Goal: Task Accomplishment & Management: Use online tool/utility

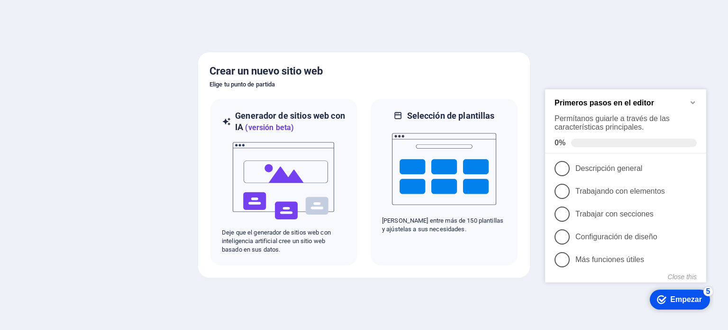
click at [694, 101] on icon "Minimize checklist" at bounding box center [693, 102] width 4 height 3
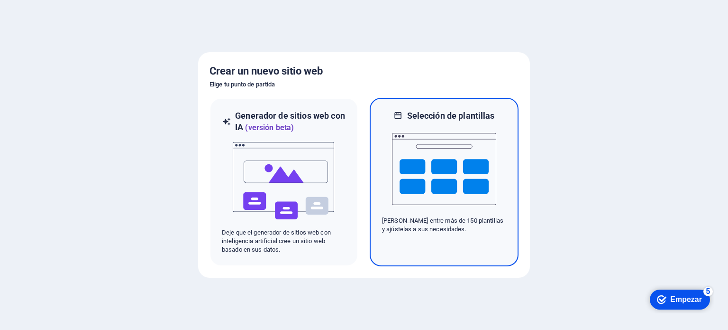
click at [431, 161] on img at bounding box center [444, 168] width 104 height 95
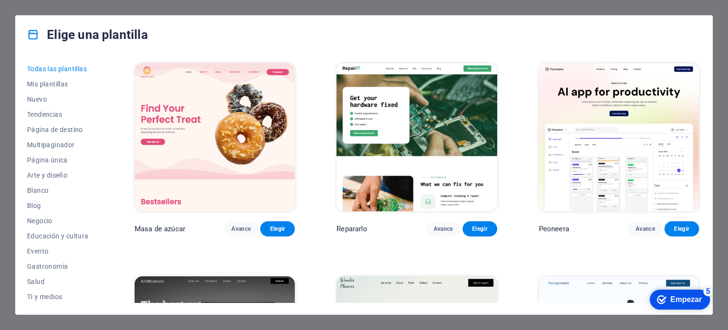
click at [701, 66] on div "Todas las plantillas Mis plantillas Nuevo Tendencias Página de destino Multipag…" at bounding box center [364, 184] width 697 height 260
drag, startPoint x: 701, startPoint y: 66, endPoint x: 709, endPoint y: 99, distance: 34.1
click at [709, 99] on div "Todas las plantillas Mis plantillas Nuevo Tendencias Página de destino Multipag…" at bounding box center [364, 184] width 697 height 260
drag, startPoint x: 699, startPoint y: 65, endPoint x: 704, endPoint y: 85, distance: 20.5
click at [704, 85] on div "Todas las plantillas Mis plantillas Nuevo Tendencias Página de destino Multipag…" at bounding box center [364, 184] width 697 height 260
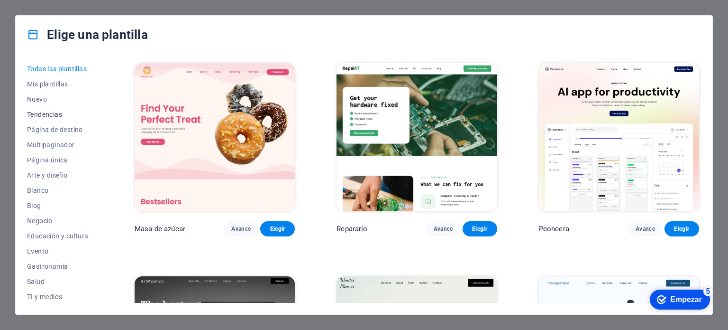
click at [46, 115] on font "Tendencias" at bounding box center [44, 114] width 35 height 8
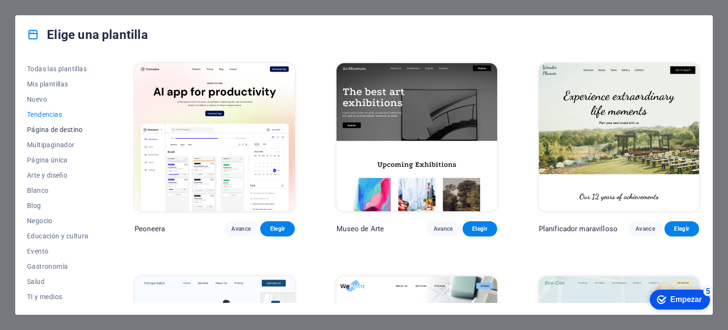
click at [78, 126] on font "Página de destino" at bounding box center [55, 130] width 56 height 8
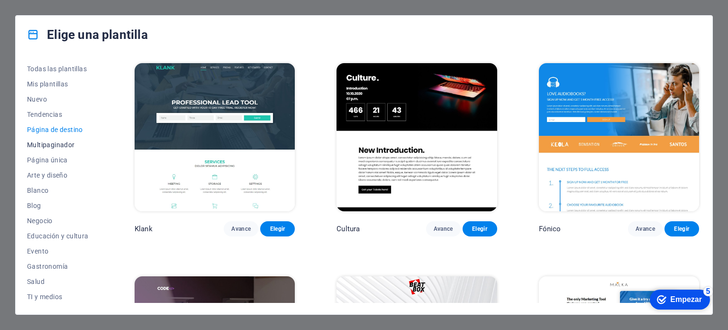
click at [67, 146] on font "Multipaginador" at bounding box center [51, 145] width 48 height 8
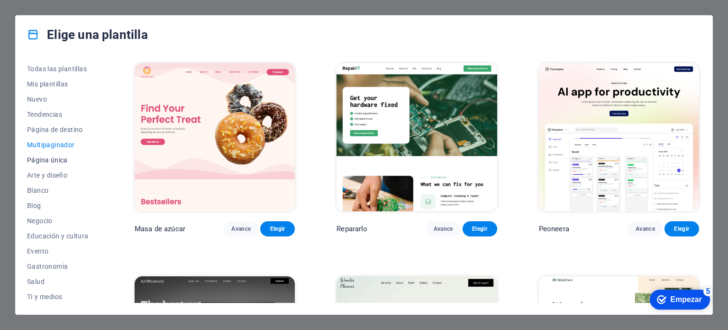
click at [60, 162] on font "Página única" at bounding box center [47, 160] width 41 height 8
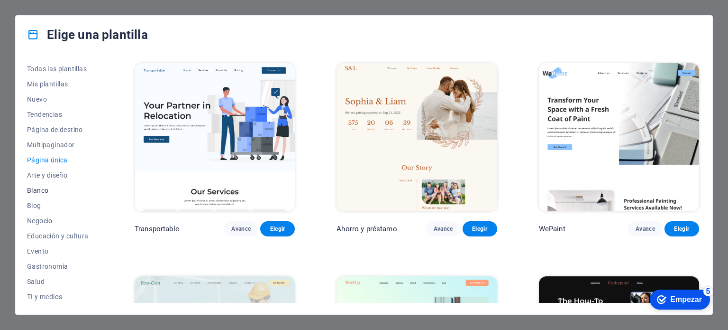
click at [42, 193] on font "Blanco" at bounding box center [37, 190] width 21 height 8
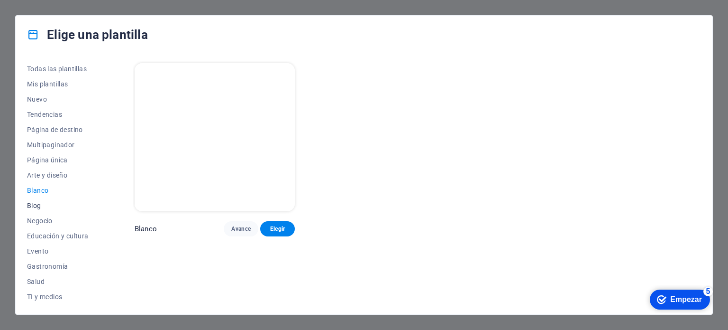
click at [34, 210] on button "Blog" at bounding box center [60, 205] width 66 height 15
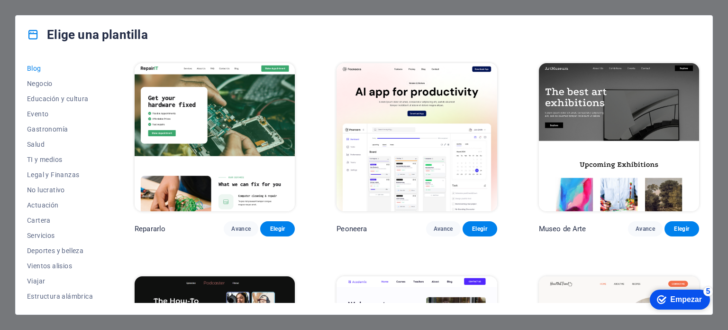
scroll to position [138, 0]
click at [52, 234] on font "Servicios" at bounding box center [41, 235] width 28 height 8
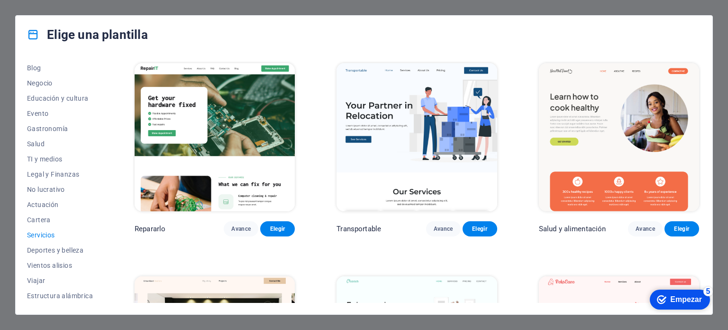
click at [52, 234] on font "Servicios" at bounding box center [41, 235] width 28 height 8
click at [46, 248] on font "Deportes y belleza" at bounding box center [55, 250] width 56 height 8
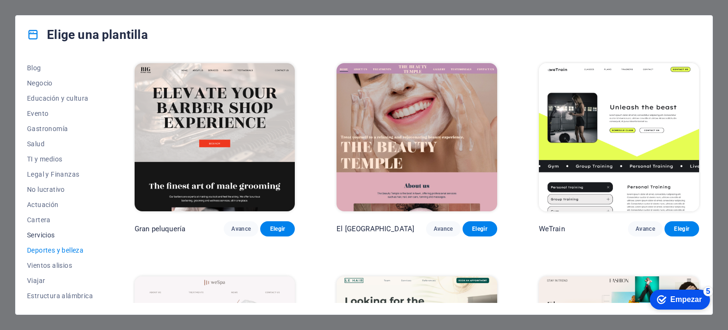
click at [45, 231] on font "Servicios" at bounding box center [41, 235] width 28 height 8
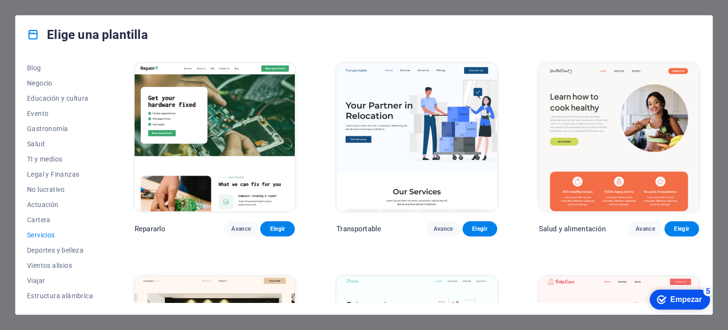
drag, startPoint x: 701, startPoint y: 73, endPoint x: 703, endPoint y: 123, distance: 50.3
click at [703, 123] on div "Todas las plantillas Mis plantillas Nuevo Tendencias Página de destino Multipag…" at bounding box center [364, 184] width 697 height 260
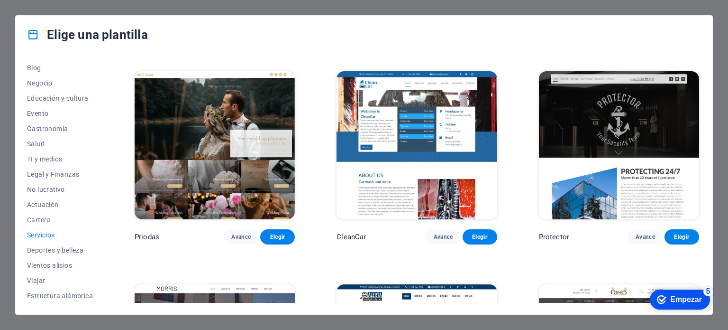
scroll to position [633, 0]
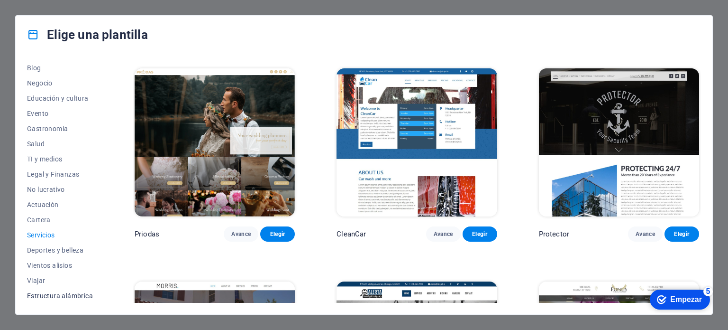
click at [63, 289] on button "Estructura alámbrica" at bounding box center [60, 295] width 66 height 15
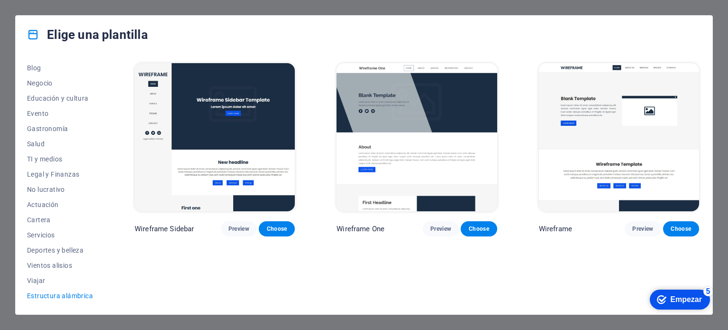
scroll to position [0, 0]
click at [42, 278] on font "Viajar" at bounding box center [36, 280] width 18 height 8
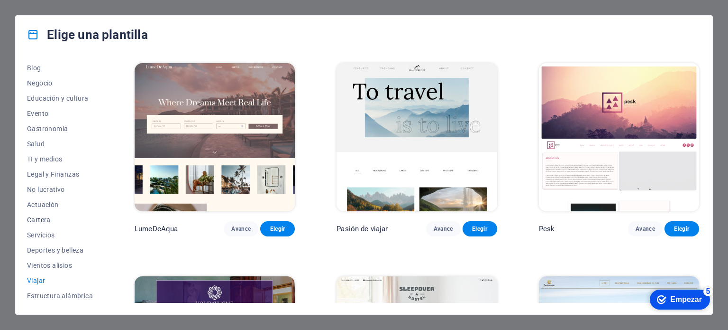
click at [41, 220] on font "Cartera" at bounding box center [39, 220] width 24 height 8
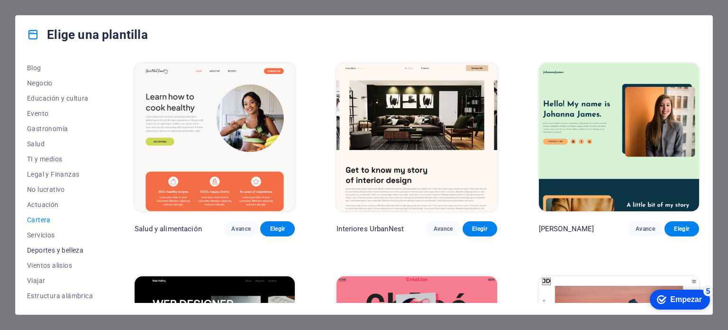
click at [46, 249] on font "Deportes y belleza" at bounding box center [55, 250] width 56 height 8
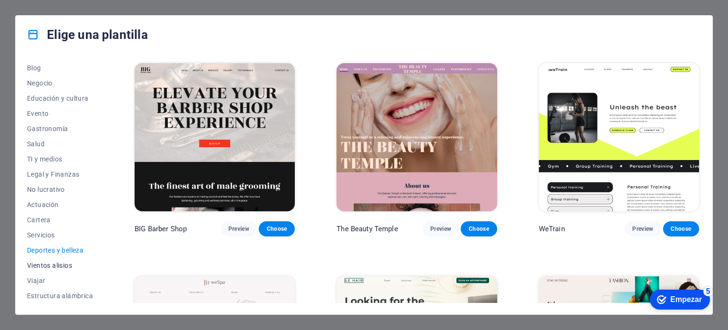
click at [46, 263] on font "Vientos alisios" at bounding box center [49, 265] width 45 height 8
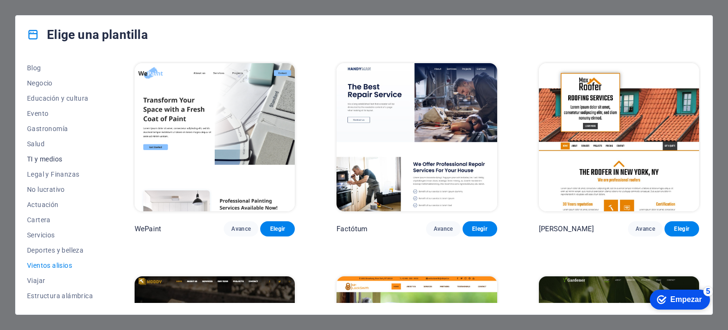
click at [41, 156] on font "TI y medios" at bounding box center [44, 159] width 35 height 8
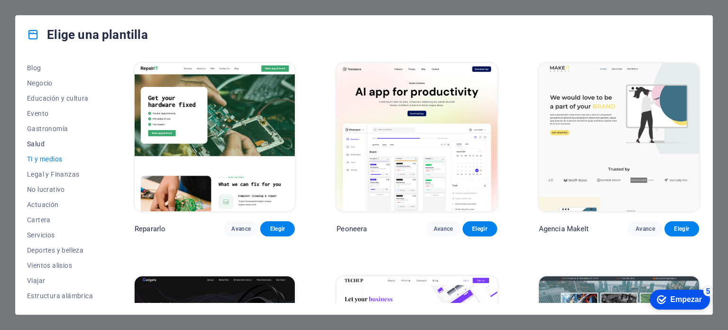
click at [37, 144] on font "Salud" at bounding box center [36, 144] width 18 height 8
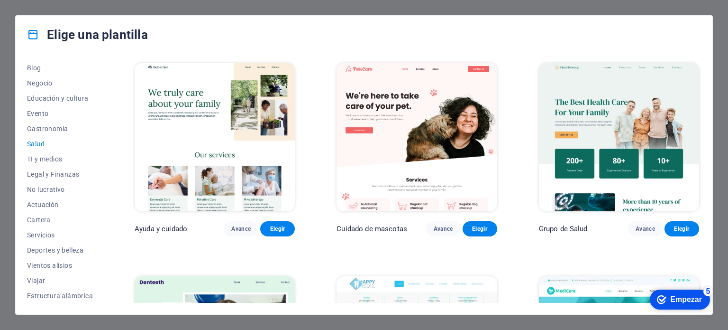
drag, startPoint x: 702, startPoint y: 70, endPoint x: 715, endPoint y: 142, distance: 73.7
click at [715, 142] on div "Elige una plantilla Todas las plantillas Mis plantillas Nuevo Tendencias Página…" at bounding box center [364, 165] width 728 height 330
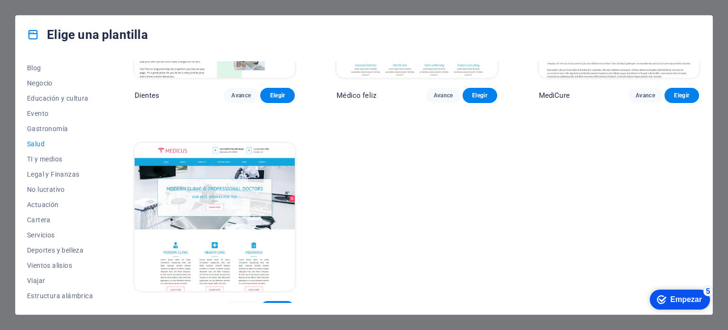
scroll to position [357, 0]
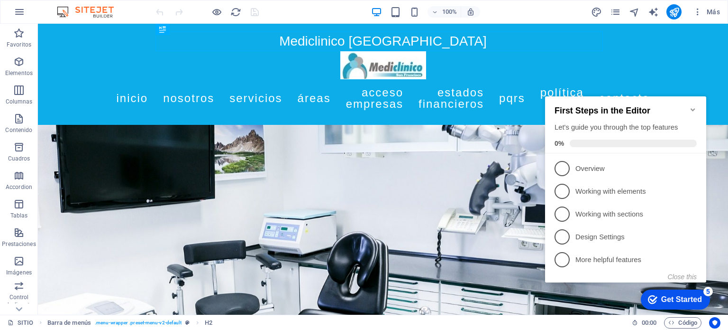
click at [696, 106] on icon "Minimize checklist" at bounding box center [693, 110] width 8 height 8
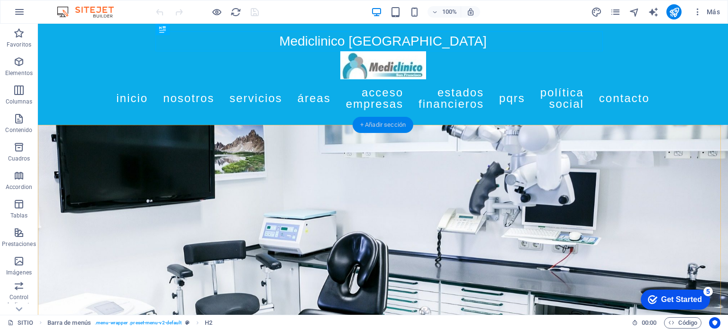
click at [378, 125] on div "+ Añadir sección" at bounding box center [383, 125] width 61 height 16
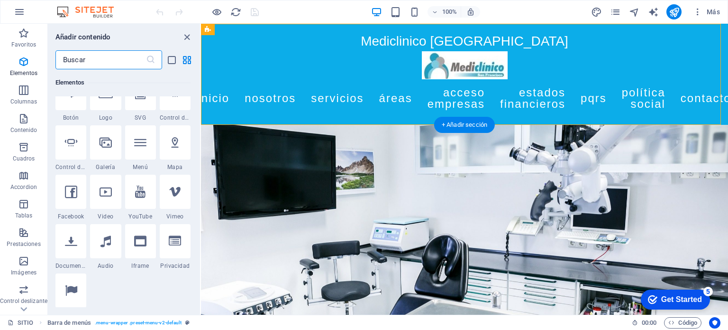
scroll to position [3012, 0]
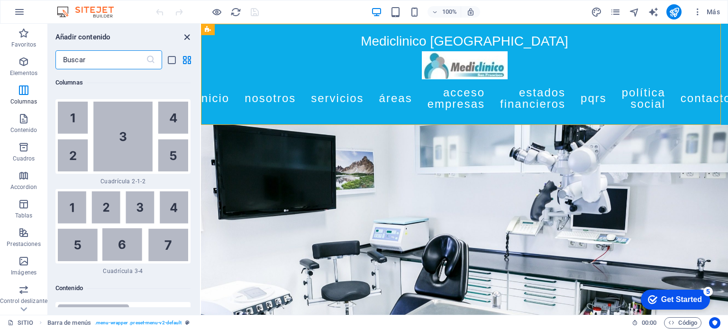
click at [189, 36] on icon "close panel" at bounding box center [187, 37] width 11 height 11
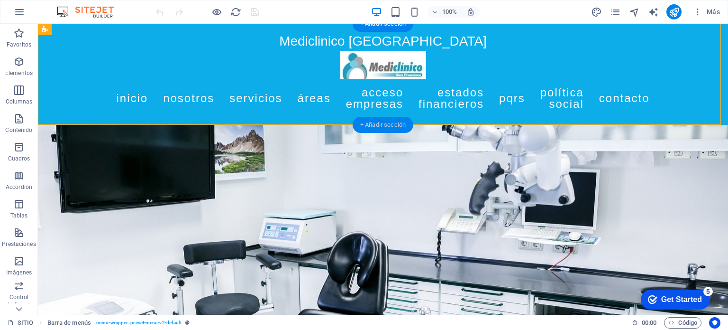
click at [392, 120] on div "+ Añadir sección" at bounding box center [383, 125] width 61 height 16
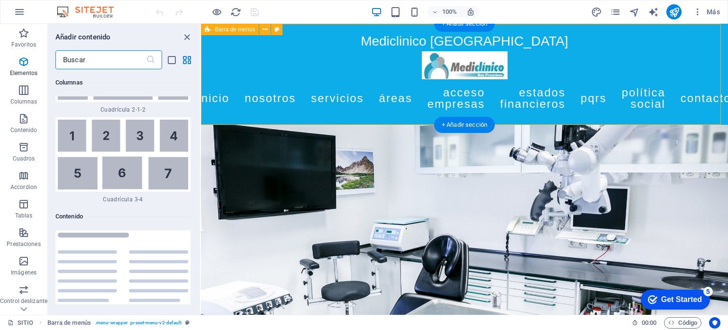
scroll to position [3213, 0]
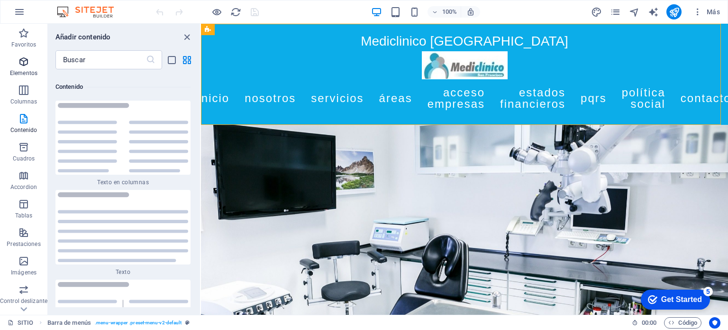
click at [23, 68] on span "Elementos" at bounding box center [23, 67] width 47 height 23
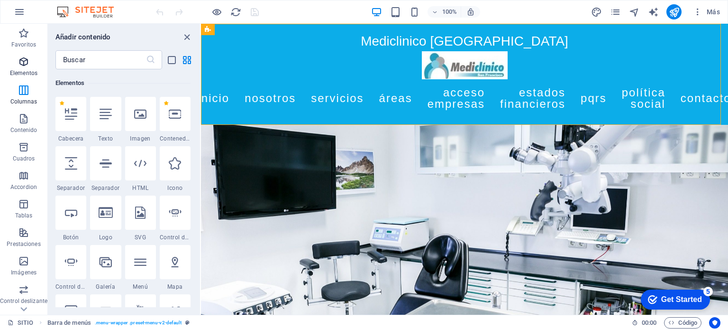
scroll to position [178, 0]
click at [98, 263] on div at bounding box center [105, 262] width 31 height 34
select select "4"
select select "%"
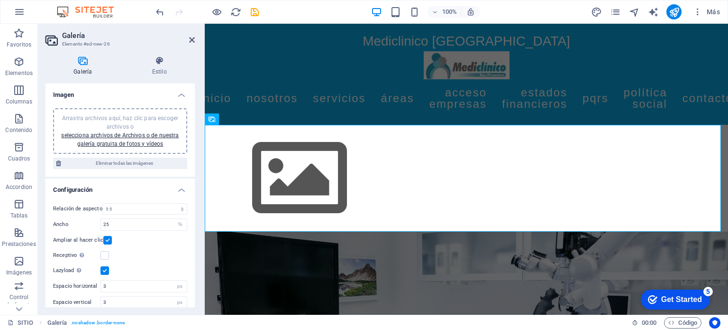
click at [86, 67] on h4 "Galería" at bounding box center [85, 66] width 79 height 20
select select "px"
select select "400"
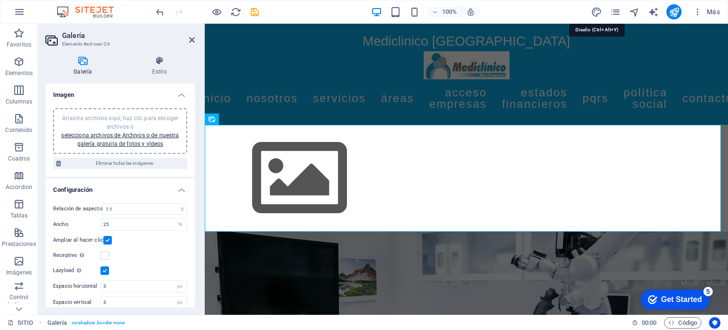
select select "px"
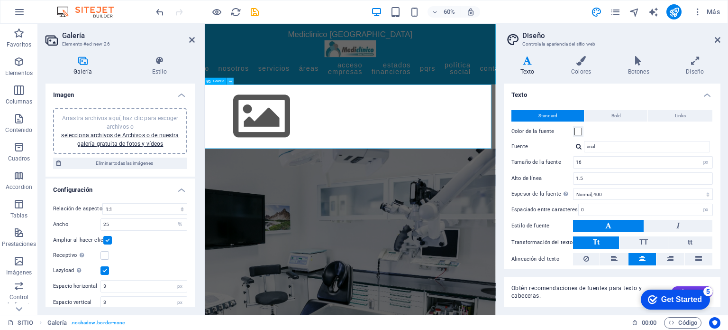
click at [231, 81] on icon at bounding box center [230, 81] width 3 height 6
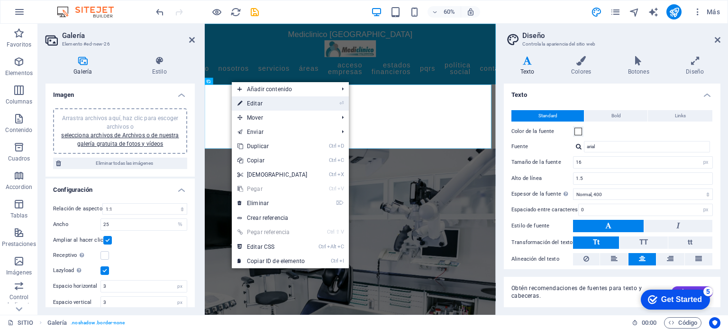
click at [258, 100] on link "⏎ Editar" at bounding box center [273, 103] width 82 height 14
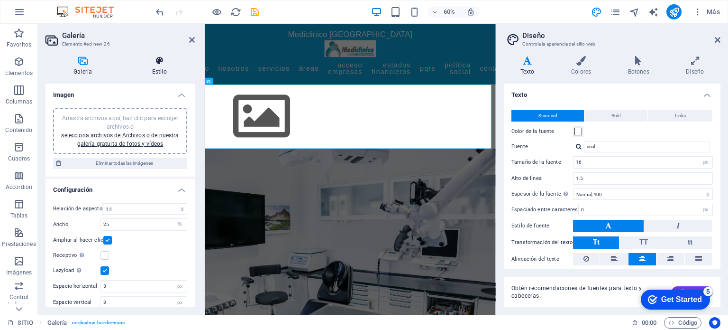
click at [152, 69] on h4 "Estilo" at bounding box center [159, 66] width 71 height 20
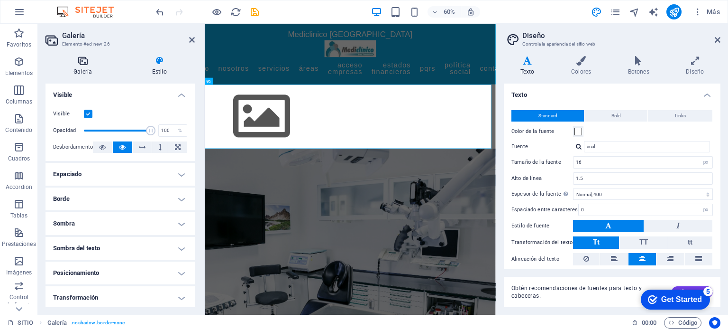
click at [91, 64] on icon at bounding box center [83, 60] width 75 height 9
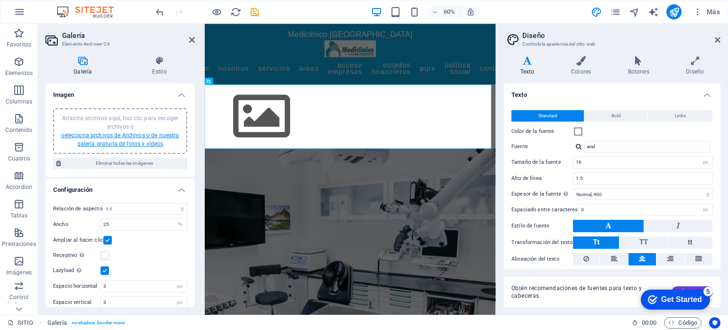
click at [140, 146] on link "selecciona archivos de Archivos o de nuestra galería gratuita de fotos y vídeos" at bounding box center [120, 139] width 118 height 15
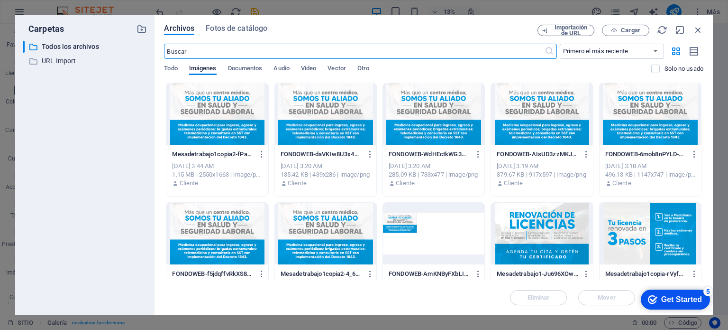
click at [226, 124] on div at bounding box center [216, 114] width 101 height 62
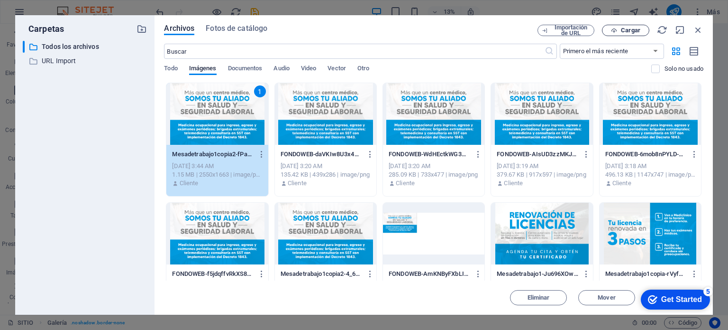
click at [614, 27] on button "Cargar" at bounding box center [625, 30] width 47 height 11
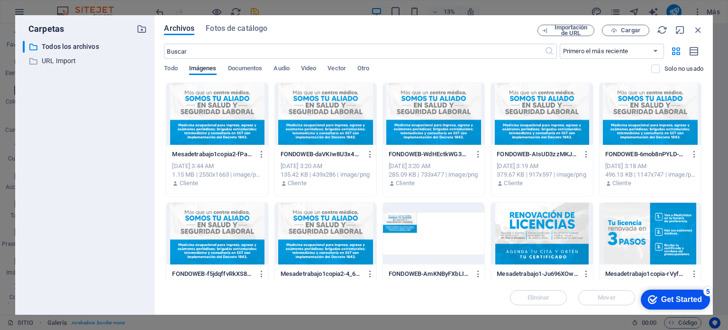
click at [214, 138] on div at bounding box center [216, 114] width 101 height 62
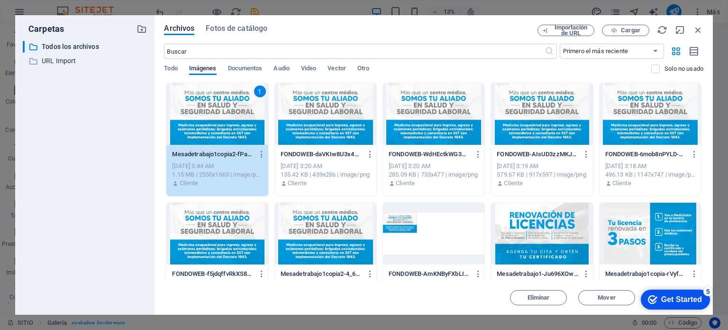
click at [247, 134] on div "1" at bounding box center [216, 114] width 101 height 62
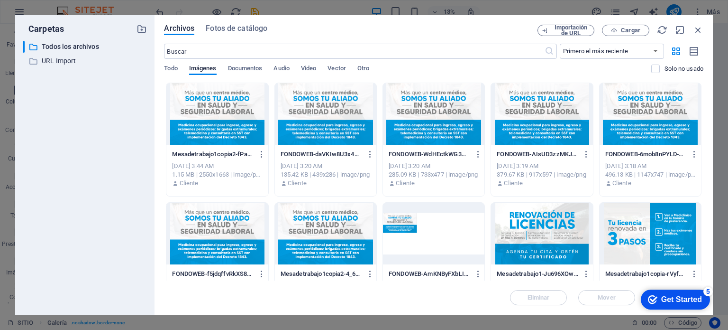
click at [247, 134] on div at bounding box center [216, 114] width 101 height 62
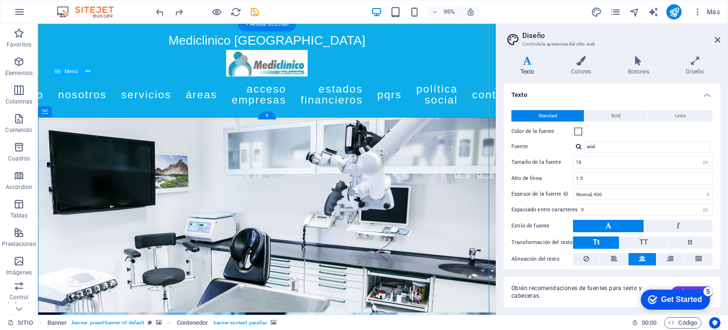
click at [202, 98] on nav "Inicio Nosotros Servicios Áreas Acceso Empresas Estados Financieros Pqrs Políti…" at bounding box center [279, 98] width 448 height 38
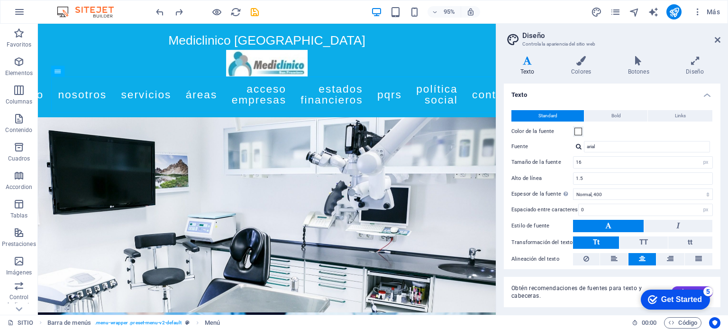
click at [716, 34] on h2 "Diseño" at bounding box center [622, 35] width 198 height 9
click at [719, 37] on icon at bounding box center [718, 40] width 6 height 8
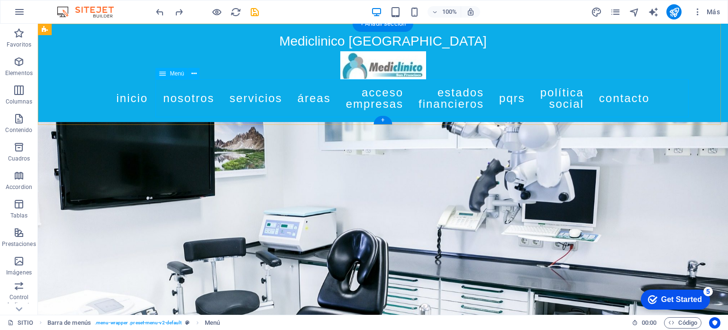
click at [288, 96] on nav "Inicio Nosotros Servicios Áreas Acceso Empresas Estados Financieros Pqrs Políti…" at bounding box center [383, 98] width 448 height 38
select select
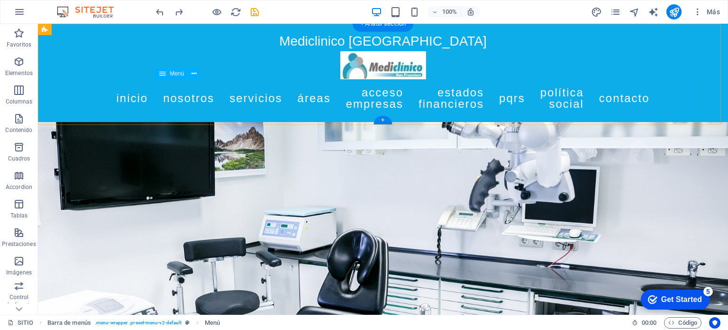
select select "2"
select select
select select "external"
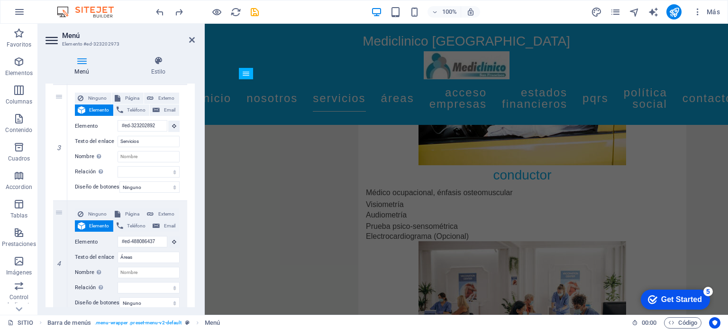
scroll to position [4142, 0]
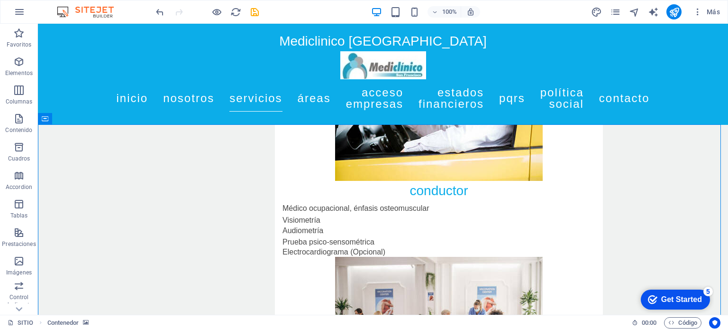
scroll to position [4157, 0]
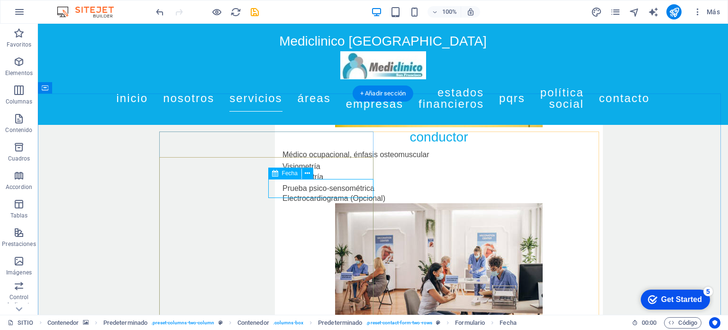
click at [310, 170] on icon at bounding box center [307, 173] width 5 height 10
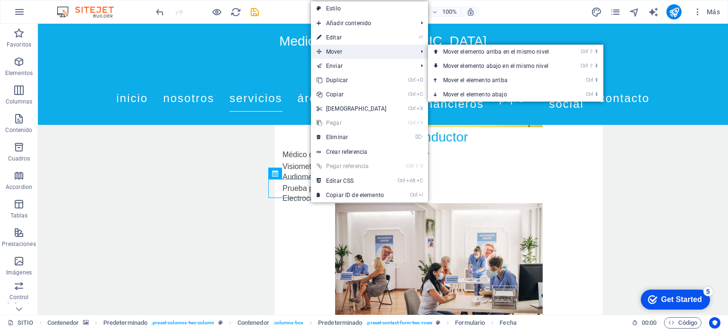
click at [344, 45] on span "Mover" at bounding box center [362, 52] width 103 height 14
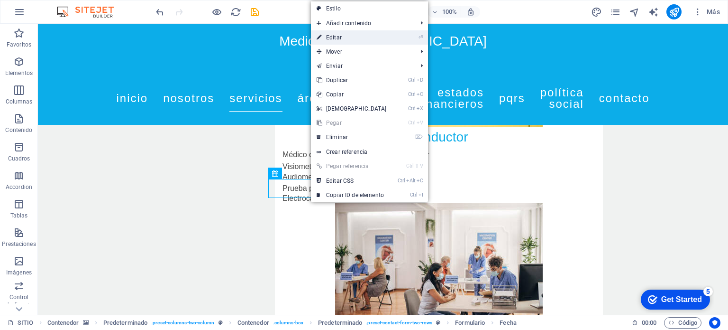
drag, startPoint x: 343, startPoint y: 37, endPoint x: 138, endPoint y: 12, distance: 205.8
click at [343, 37] on link "⏎ Editar" at bounding box center [352, 37] width 82 height 14
select select "days-from-[DATE]"
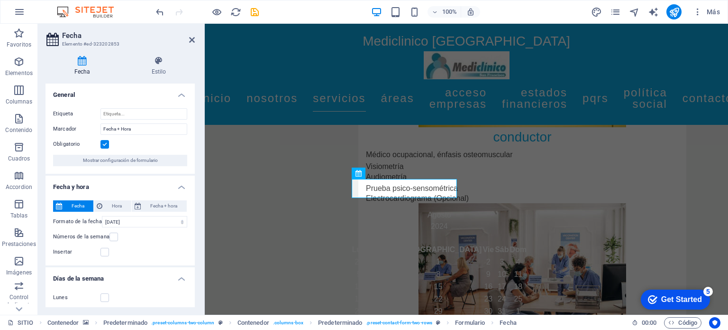
click at [440, 240] on button "button" at bounding box center [440, 240] width 0 height 0
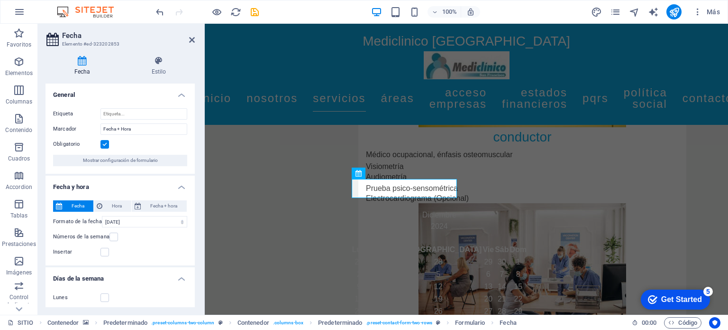
click at [440, 240] on button "button" at bounding box center [440, 240] width 0 height 0
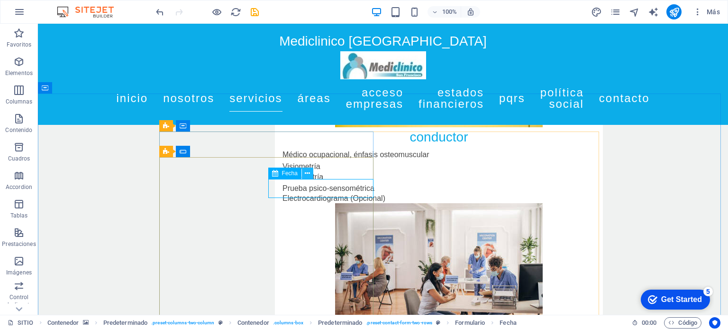
click at [305, 174] on icon at bounding box center [307, 173] width 5 height 10
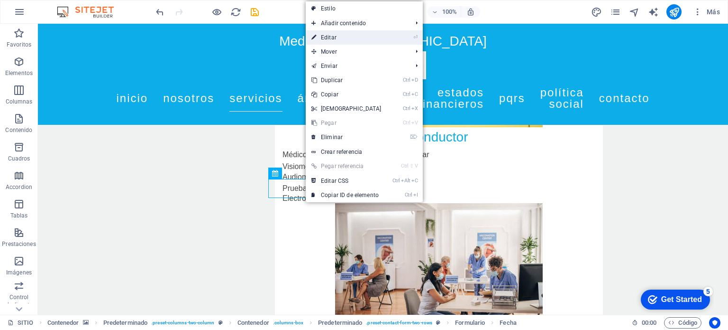
click at [338, 36] on link "⏎ Editar" at bounding box center [347, 37] width 82 height 14
select select "days-from-[DATE]"
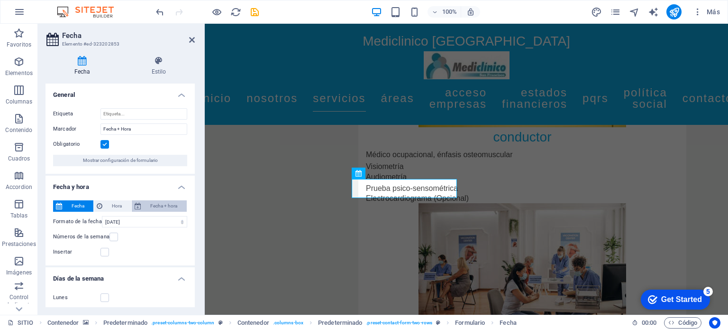
click at [171, 202] on span "Fecha + hora" at bounding box center [164, 205] width 40 height 11
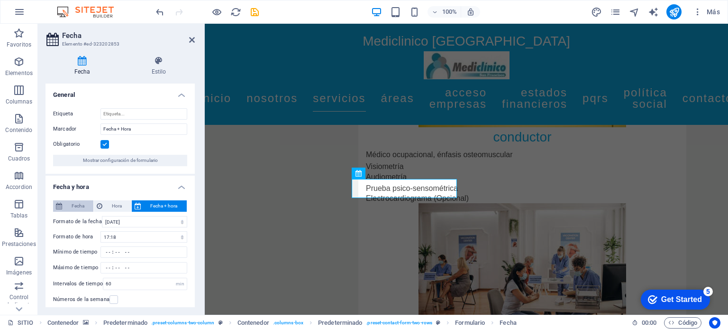
click at [74, 210] on span "Fecha" at bounding box center [78, 205] width 26 height 11
type input "[DATE]"
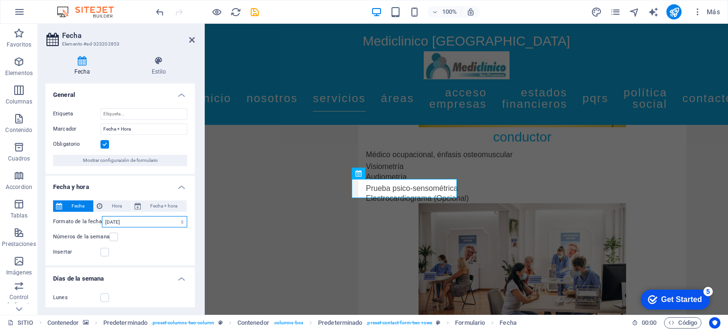
click at [108, 220] on select "[DATE] 1 de septiembre de 2025 1 de sep. de 2025 lunes, 1 de septiembre de 2025…" at bounding box center [144, 221] width 85 height 11
click at [160, 156] on button "Mostrar configuración de formulario" at bounding box center [120, 160] width 134 height 11
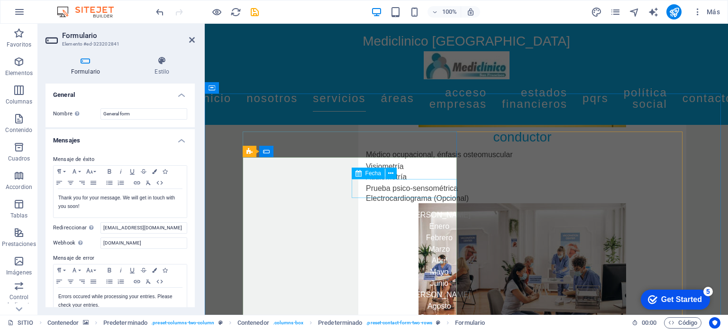
select select "days-from-[DATE]"
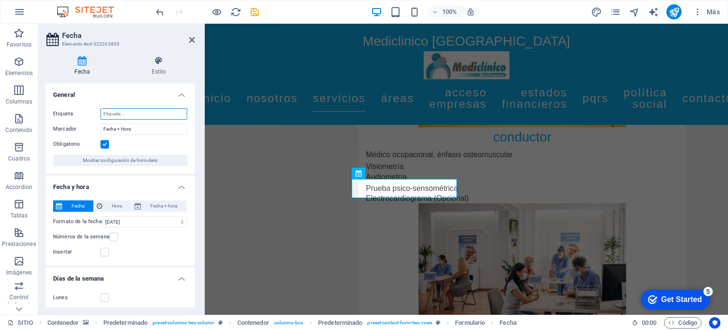
click at [147, 110] on input "Etiqueta" at bounding box center [144, 113] width 87 height 11
click at [156, 70] on h4 "Estilo" at bounding box center [159, 66] width 72 height 20
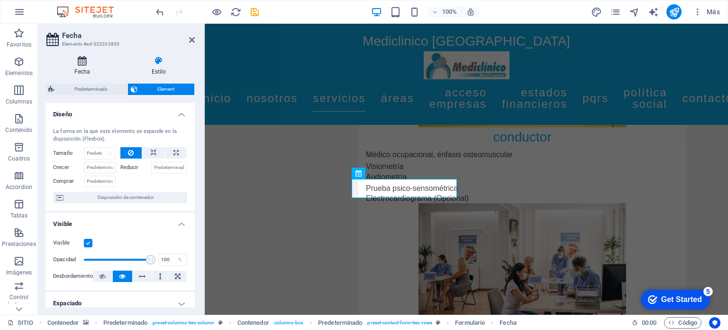
click at [77, 75] on h4 "Fecha" at bounding box center [84, 66] width 77 height 20
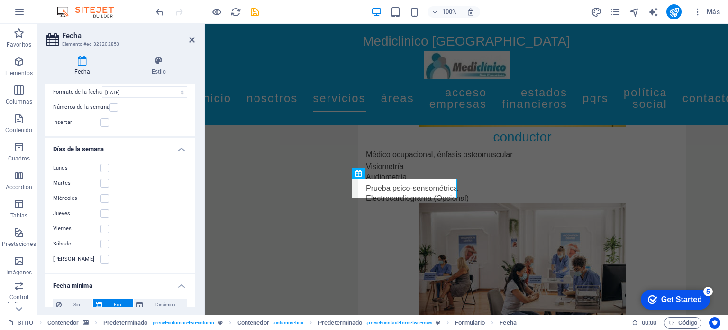
scroll to position [218, 0]
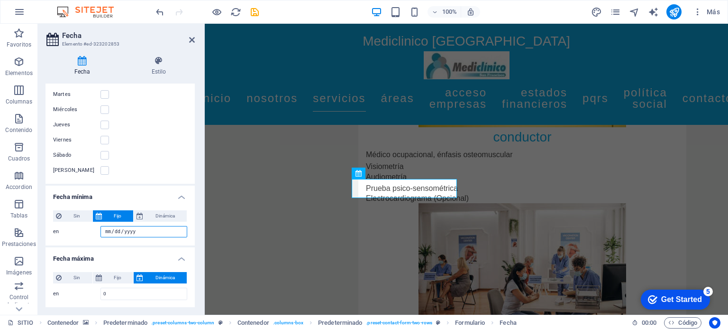
click at [110, 229] on input "[DATE]" at bounding box center [144, 231] width 87 height 11
click at [146, 244] on div "Sin Fijo Dinámica en 0 d s m a en" at bounding box center [120, 223] width 149 height 43
click at [192, 40] on icon at bounding box center [192, 40] width 6 height 8
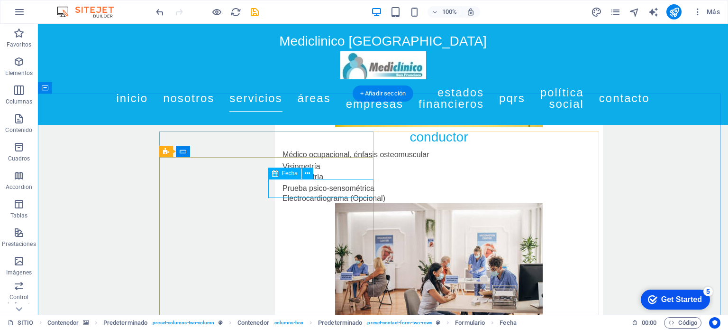
click at [305, 172] on icon at bounding box center [307, 173] width 5 height 10
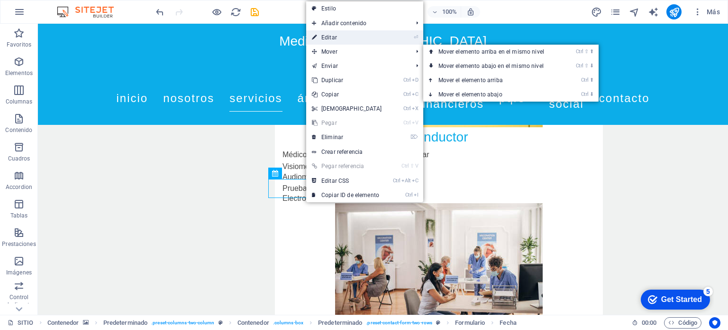
click at [354, 41] on link "⏎ Editar" at bounding box center [347, 37] width 82 height 14
select select "days-from-[DATE]"
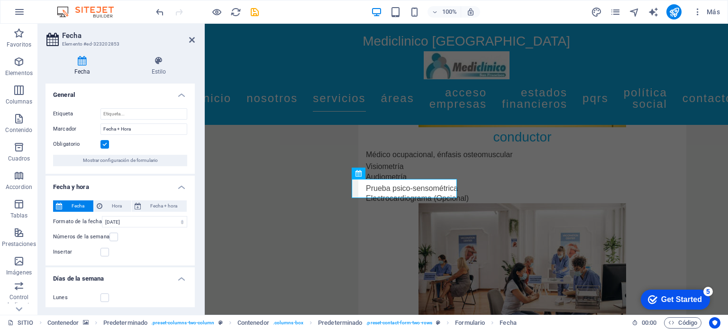
drag, startPoint x: 193, startPoint y: 175, endPoint x: 197, endPoint y: 202, distance: 27.4
click at [197, 202] on div "Fecha Estilo General Etiqueta Marcador Fecha + Hora Obligatorio Mostrar configu…" at bounding box center [120, 181] width 165 height 266
click at [120, 206] on span "Hora" at bounding box center [116, 205] width 23 height 11
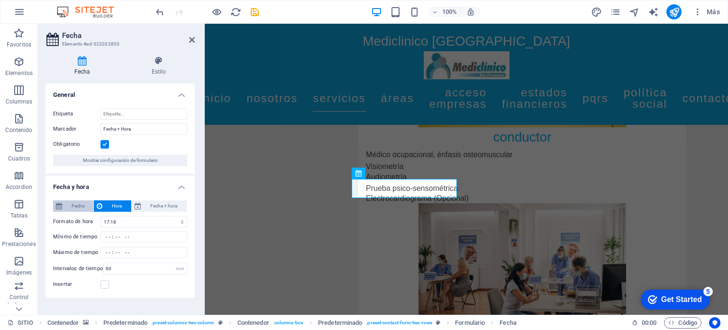
click at [83, 205] on span "Fecha" at bounding box center [78, 205] width 26 height 11
type input "[DATE]"
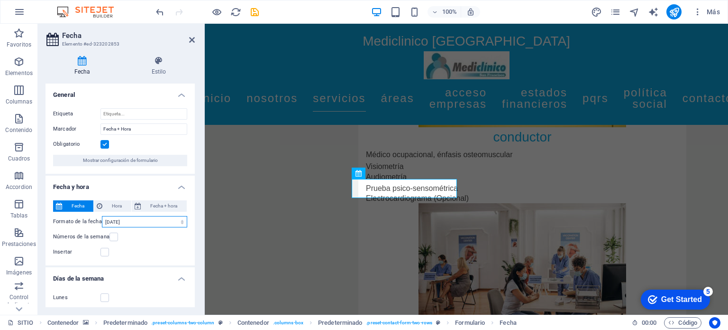
click at [115, 221] on select "[DATE] 1 de septiembre de 2025 1 de sep. de 2025 lunes, 1 de septiembre de 2025…" at bounding box center [144, 221] width 85 height 11
click at [114, 220] on select "[DATE] 1 de septiembre de 2025 1 de sep. de 2025 lunes, 1 de septiembre de 2025…" at bounding box center [144, 221] width 85 height 11
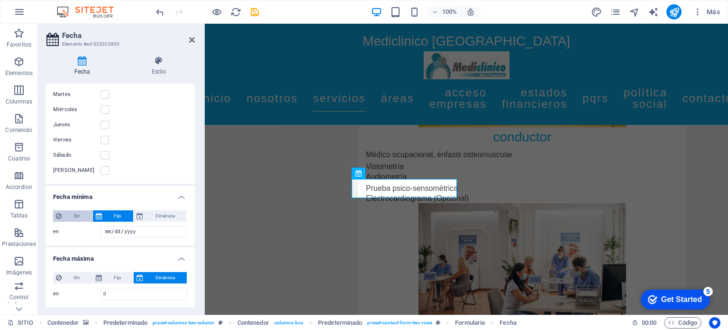
click at [67, 216] on span "Sin" at bounding box center [76, 215] width 25 height 11
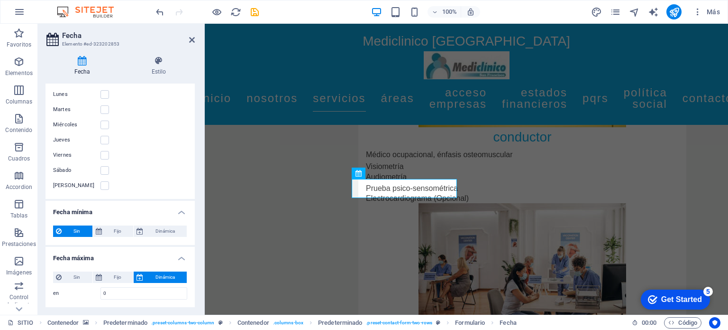
scroll to position [202, 0]
click at [113, 230] on span "Fijo" at bounding box center [118, 231] width 26 height 11
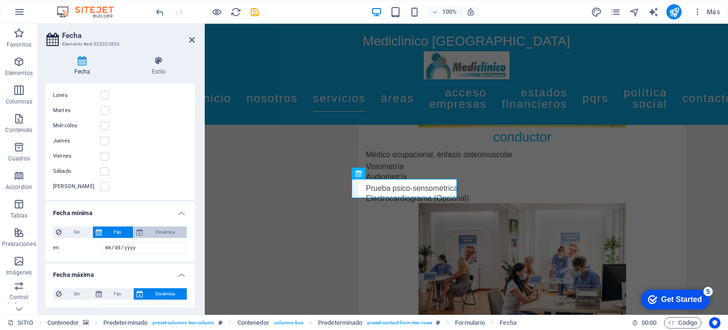
click at [151, 228] on span "Dinámica" at bounding box center [165, 231] width 38 height 11
click at [123, 231] on span "Fijo" at bounding box center [118, 231] width 26 height 11
drag, startPoint x: 192, startPoint y: 196, endPoint x: 195, endPoint y: 258, distance: 62.2
click at [195, 258] on div "Fecha Estilo General Etiqueta Marcador Fecha + Hora Obligatorio Mostrar configu…" at bounding box center [120, 181] width 165 height 266
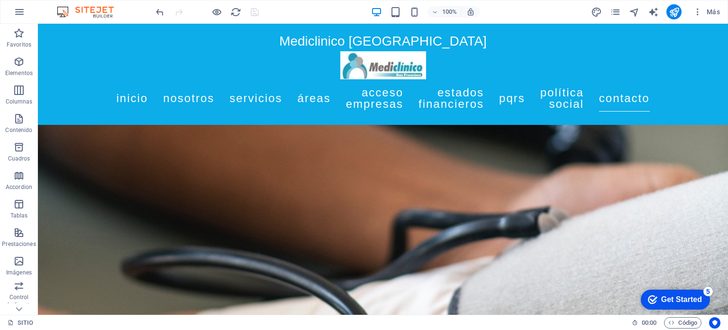
scroll to position [4798, 0]
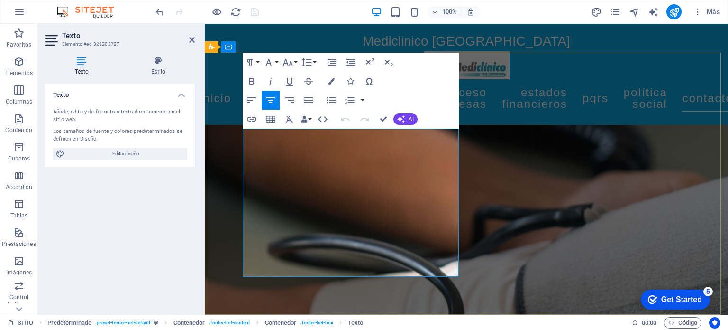
drag, startPoint x: 361, startPoint y: 261, endPoint x: 398, endPoint y: 263, distance: 37.0
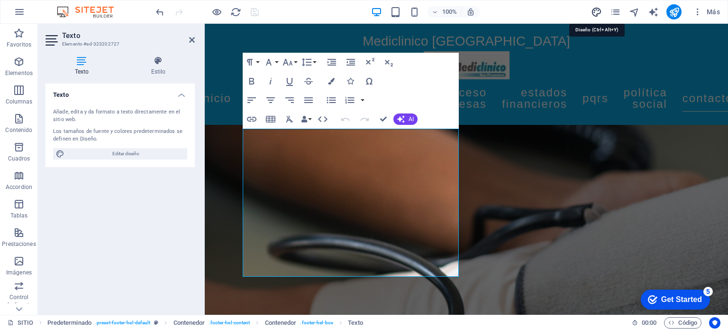
select select "px"
select select "400"
select select "px"
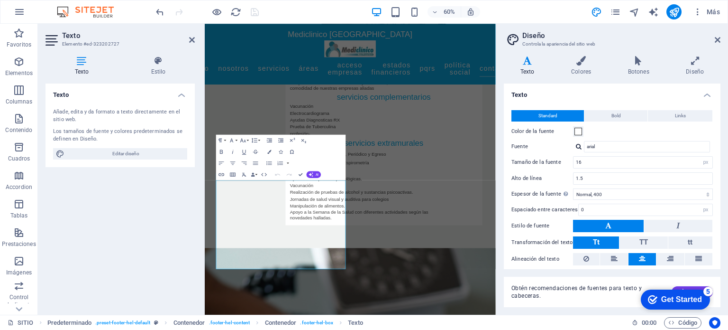
drag, startPoint x: 800, startPoint y: 35, endPoint x: 434, endPoint y: 303, distance: 453.9
click at [164, 67] on h4 "Estilo" at bounding box center [158, 66] width 73 height 20
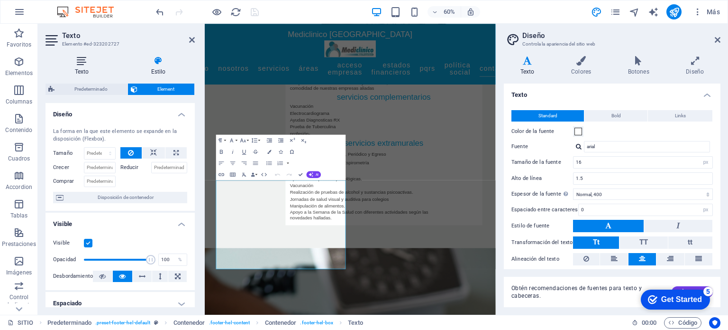
click at [81, 67] on h4 "Texto" at bounding box center [84, 66] width 76 height 20
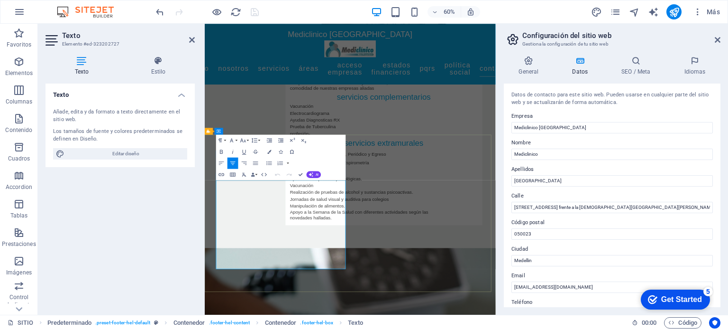
click at [515, 207] on input "[STREET_ADDRESS] frente a la [DEMOGRAPHIC_DATA][GEOGRAPHIC_DATA][PERSON_NAME]" at bounding box center [613, 207] width 202 height 11
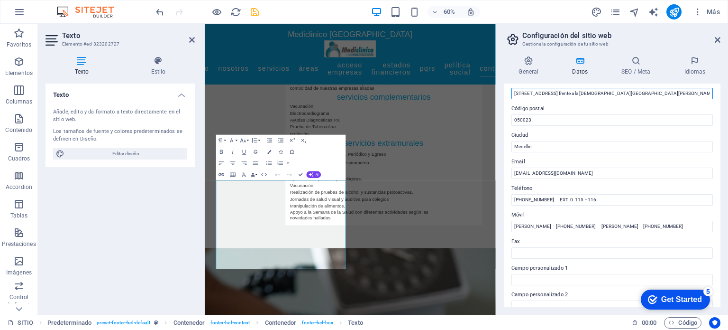
scroll to position [115, 0]
type input "[STREET_ADDRESS] frente a la [DEMOGRAPHIC_DATA][GEOGRAPHIC_DATA][PERSON_NAME]"
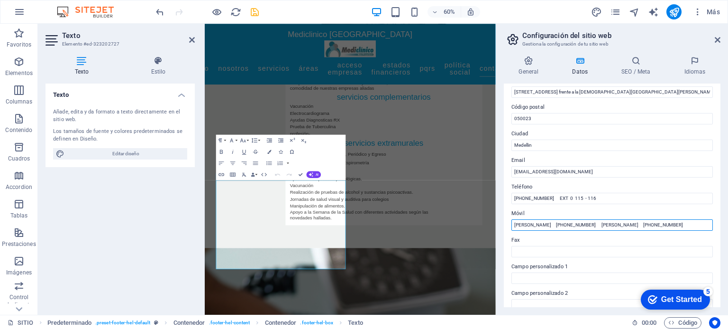
drag, startPoint x: 546, startPoint y: 225, endPoint x: 502, endPoint y: 229, distance: 44.2
click at [502, 229] on div "General Datos SEO / Meta Idiomas Nombre del sitio web [DOMAIN_NAME] Logo Arrast…" at bounding box center [612, 181] width 232 height 266
click at [540, 224] on input "[PERSON_NAME] [PHONE_NUMBER] [PERSON_NAME] [PHONE_NUMBER]" at bounding box center [613, 224] width 202 height 11
click at [545, 227] on input "[PERSON_NAME] [PHONE_NUMBER] [PERSON_NAME] [PHONE_NUMBER]" at bounding box center [613, 224] width 202 height 11
click at [537, 223] on input "[PERSON_NAME] [PHONE_NUMBER] [PERSON_NAME] [PHONE_NUMBER]" at bounding box center [613, 224] width 202 height 11
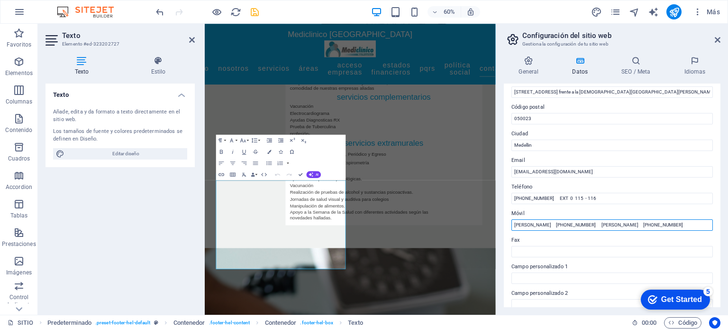
click at [537, 223] on input "[PERSON_NAME] [PHONE_NUMBER] [PERSON_NAME] [PHONE_NUMBER]" at bounding box center [613, 224] width 202 height 11
type input "[PERSON_NAME] [PHONE_NUMBER] [PERSON_NAME] [PHONE_NUMBER]"
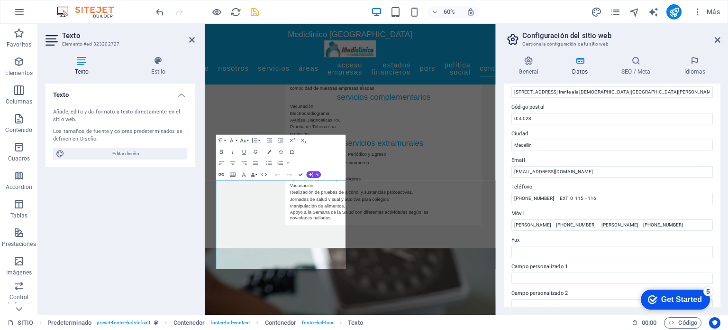
click at [611, 242] on label "Fax" at bounding box center [613, 239] width 202 height 11
click at [611, 246] on input "Fax" at bounding box center [613, 251] width 202 height 11
drag, startPoint x: 721, startPoint y: 183, endPoint x: 721, endPoint y: 200, distance: 17.1
click at [721, 200] on div "General Datos SEO / Meta Idiomas Nombre del sitio web [DOMAIN_NAME] Logo Arrast…" at bounding box center [612, 181] width 232 height 266
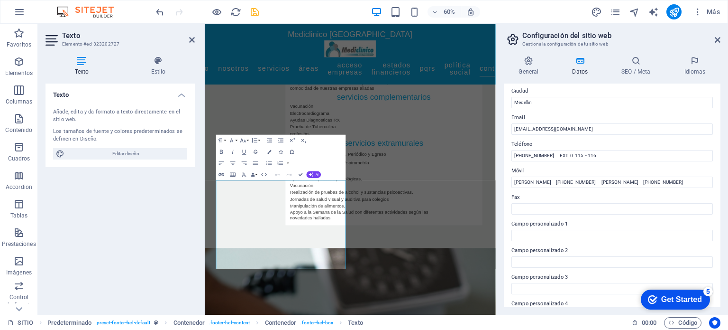
scroll to position [156, 0]
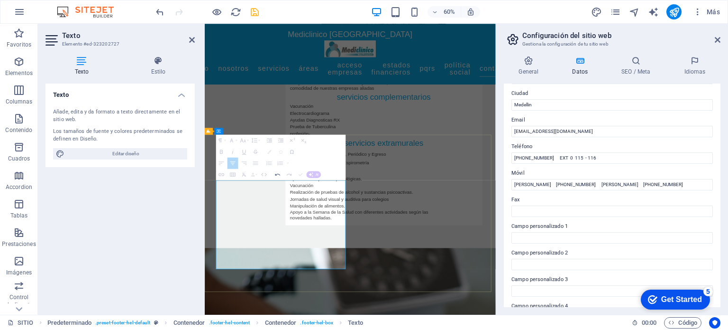
click at [256, 172] on button "Data Bindings" at bounding box center [254, 173] width 8 height 11
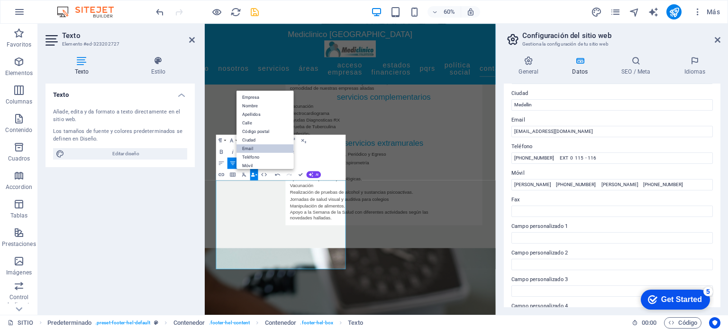
click at [251, 147] on link "Email" at bounding box center [265, 148] width 57 height 9
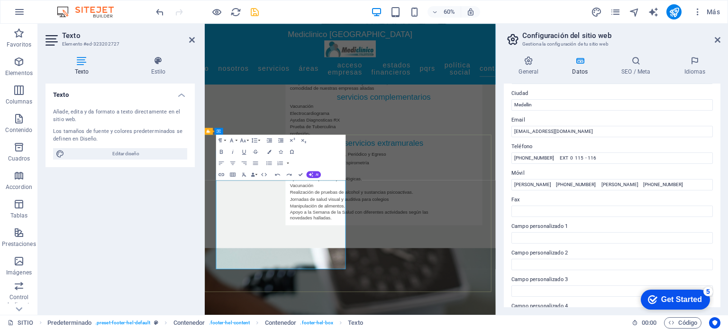
click at [311, 248] on icon "button" at bounding box center [312, 249] width 7 height 7
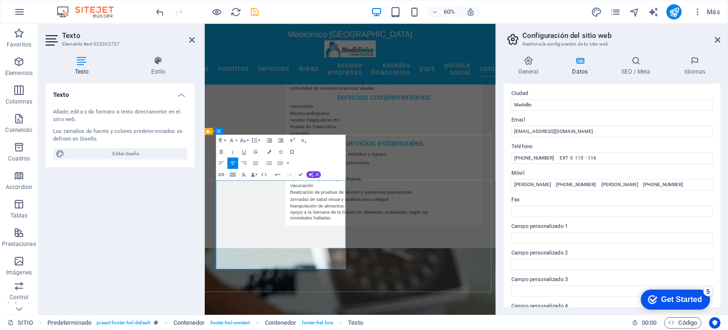
click at [223, 174] on icon "button" at bounding box center [221, 174] width 7 height 7
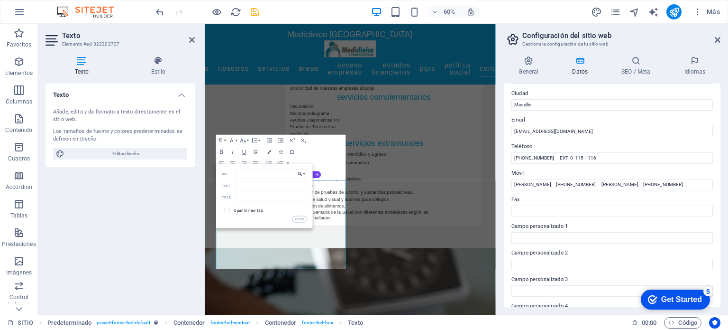
click at [305, 173] on button "Choose Link" at bounding box center [301, 173] width 11 height 9
click at [256, 149] on icon "button" at bounding box center [255, 151] width 5 height 4
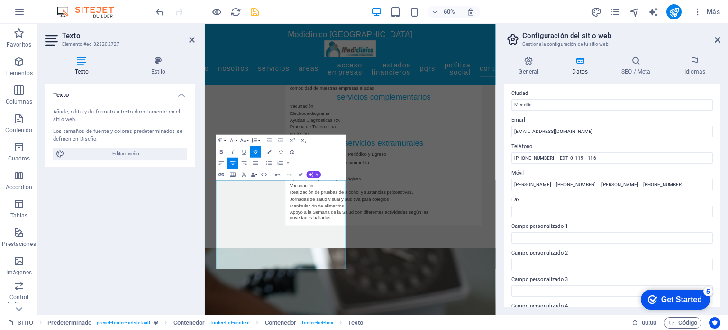
click at [257, 149] on icon "button" at bounding box center [255, 151] width 5 height 4
click at [255, 170] on button "Data Bindings" at bounding box center [254, 173] width 8 height 11
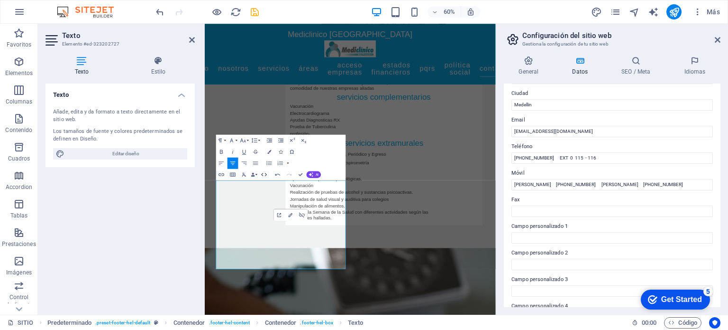
click at [263, 173] on icon "button" at bounding box center [264, 174] width 7 height 7
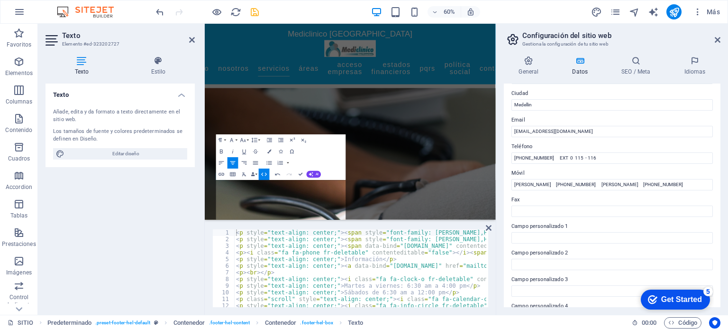
scroll to position [4671, 0]
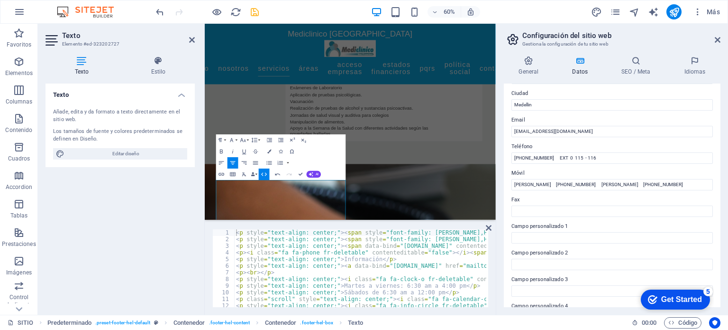
click at [263, 173] on icon "button" at bounding box center [264, 174] width 7 height 7
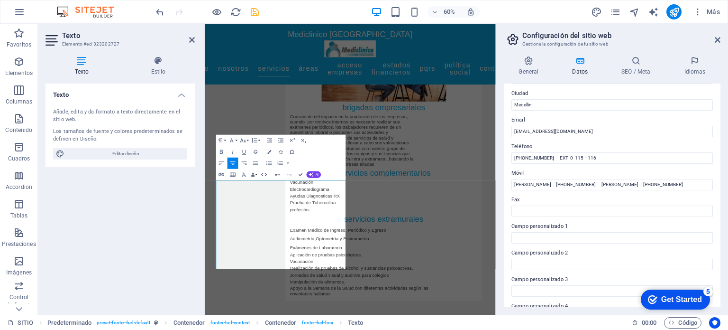
scroll to position [4798, 0]
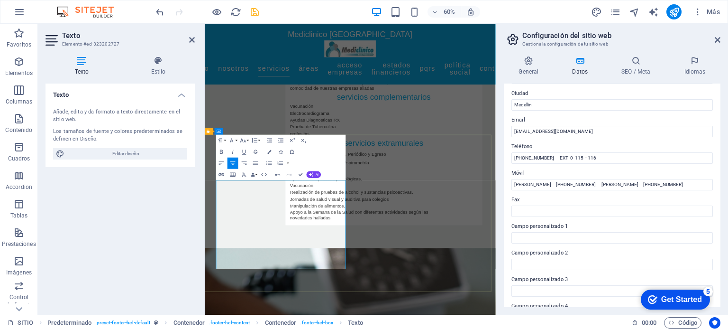
click at [222, 174] on icon "button" at bounding box center [221, 174] width 7 height 7
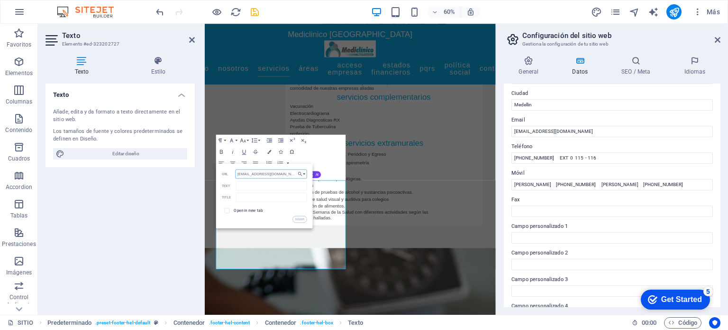
type input "[EMAIL_ADDRESS][DOMAIN_NAME]"
click at [259, 210] on label "Open in new tab" at bounding box center [248, 209] width 29 height 5
click at [300, 219] on button "Insert" at bounding box center [300, 218] width 14 height 7
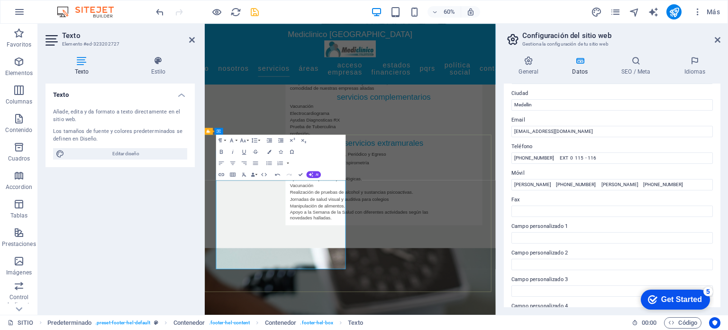
click at [285, 248] on icon "button" at bounding box center [286, 248] width 6 height 5
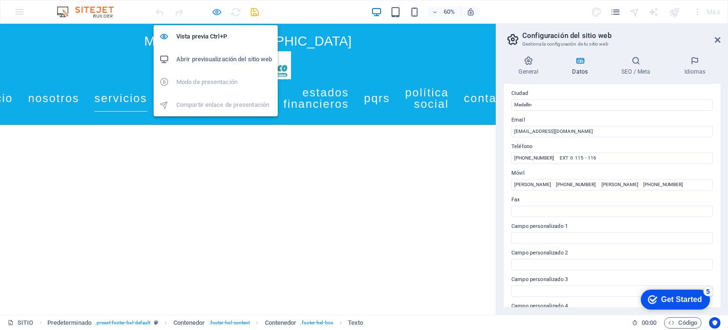
scroll to position [1326, 0]
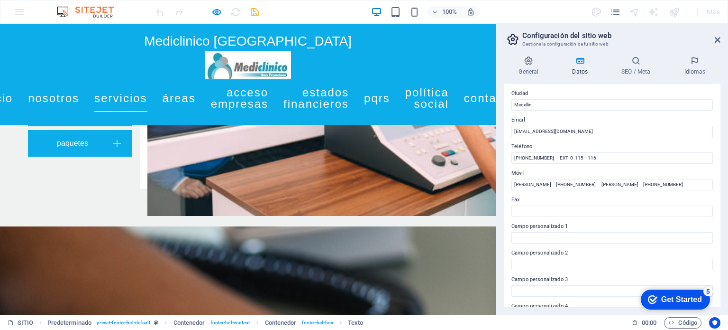
click at [600, 41] on h3 "Gestiona la configuración de tu sitio web" at bounding box center [612, 44] width 179 height 9
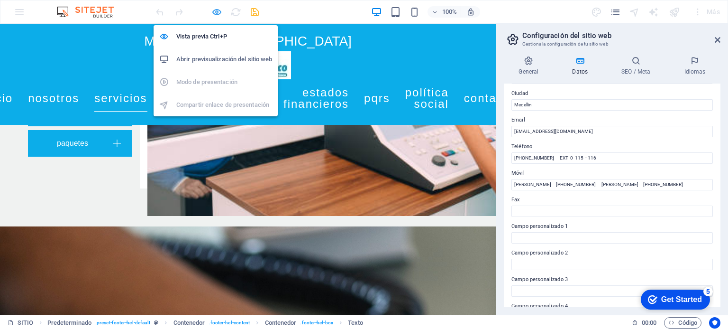
click at [0, 0] on icon "button" at bounding box center [0, 0] width 0 height 0
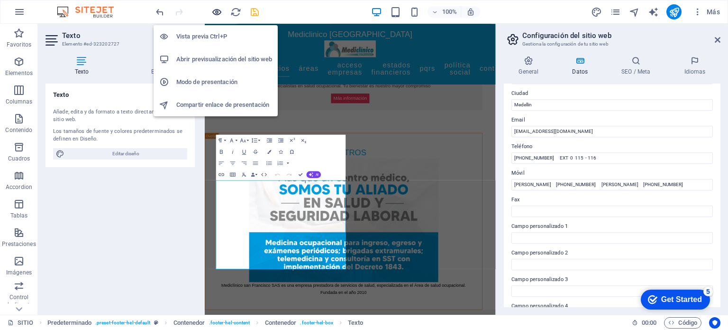
scroll to position [4798, 0]
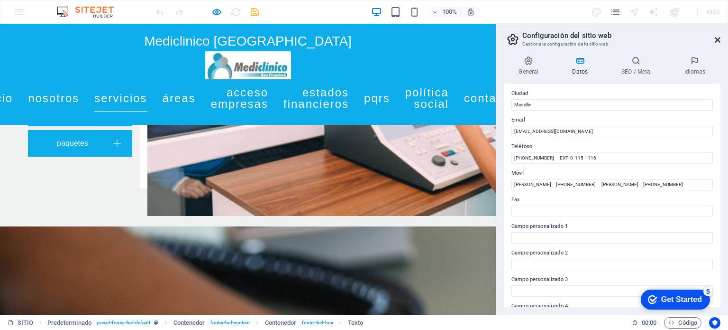
click at [717, 38] on icon at bounding box center [718, 40] width 6 height 8
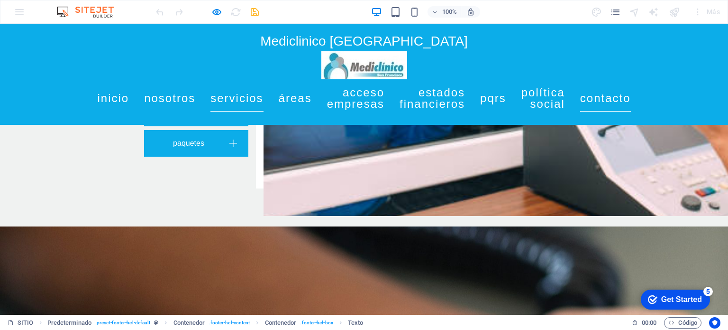
click at [631, 99] on link "Contacto" at bounding box center [605, 98] width 51 height 27
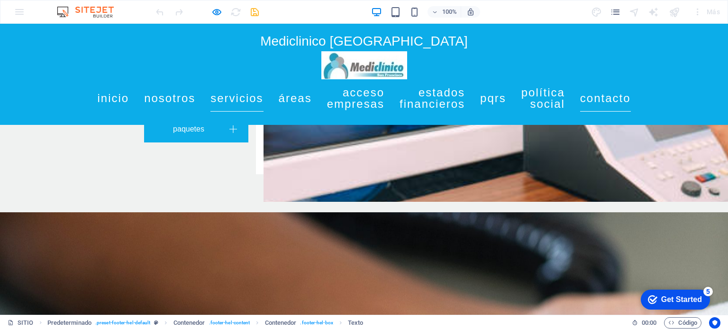
scroll to position [1354, 0]
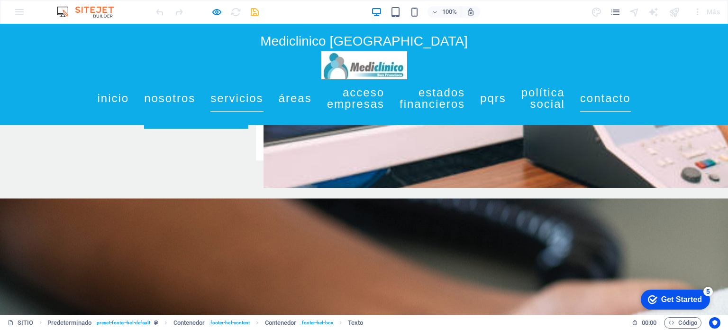
click at [631, 99] on link "Contacto" at bounding box center [605, 98] width 51 height 27
click at [263, 104] on link "Servicios" at bounding box center [237, 98] width 53 height 27
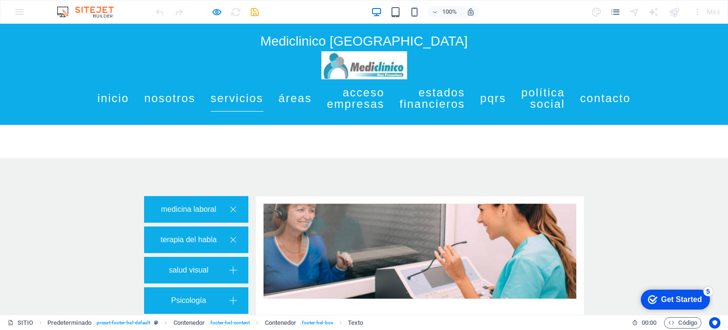
click at [263, 104] on link "Servicios" at bounding box center [237, 98] width 53 height 27
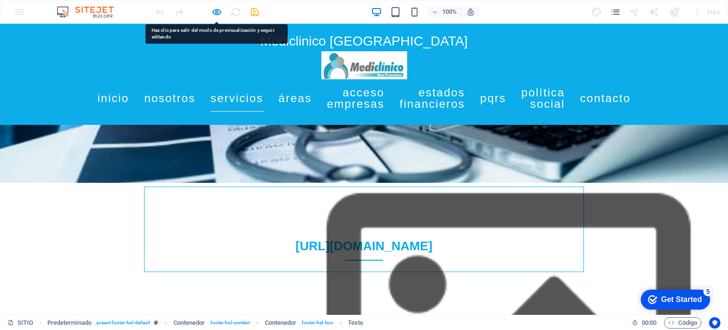
scroll to position [462, 0]
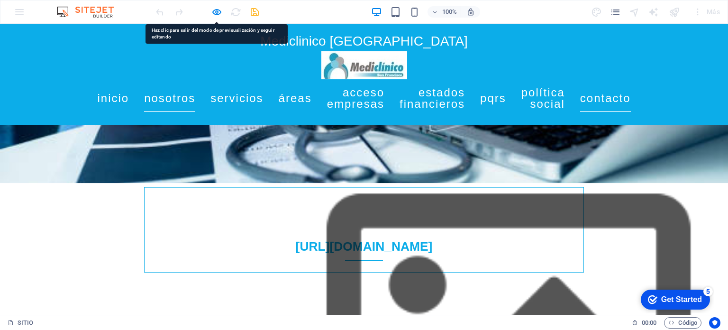
click at [631, 95] on link "Contacto" at bounding box center [605, 98] width 51 height 27
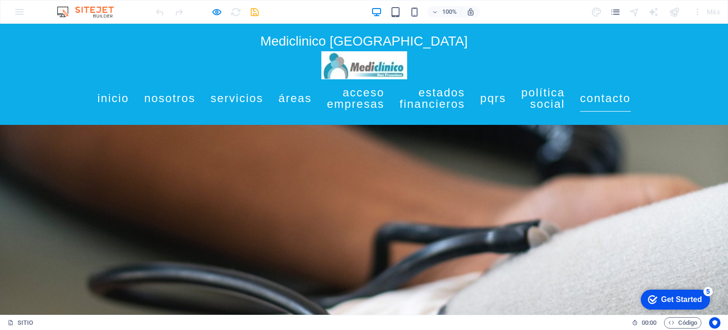
scroll to position [1456, 0]
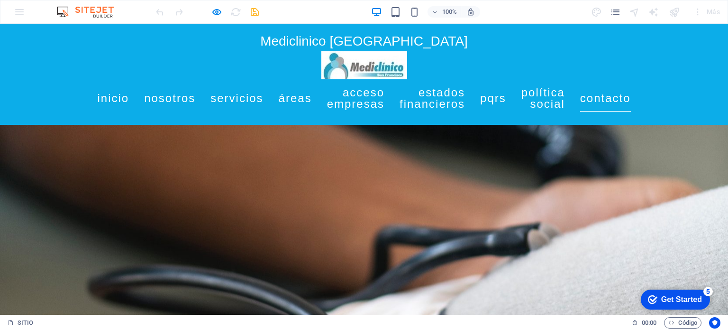
click at [312, 98] on link "Áreas" at bounding box center [295, 98] width 33 height 27
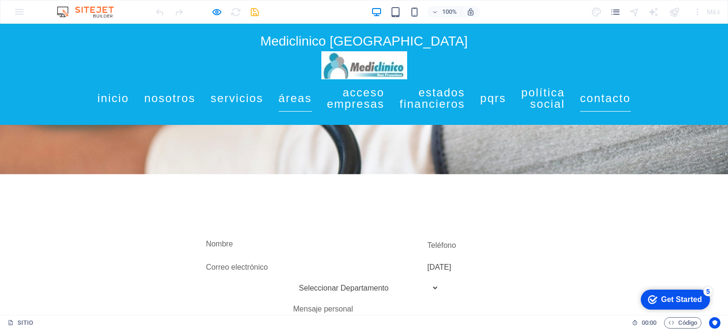
scroll to position [1671, 0]
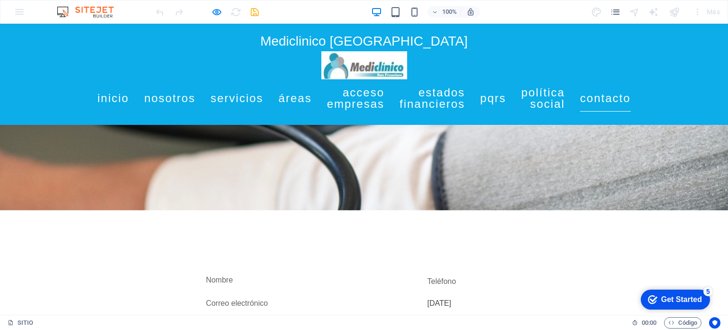
scroll to position [1629, 0]
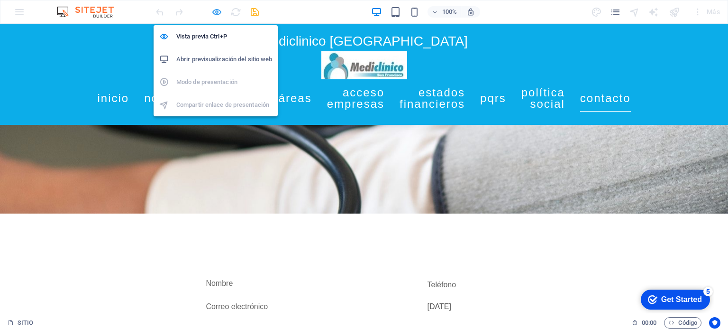
click at [0, 0] on icon "button" at bounding box center [0, 0] width 0 height 0
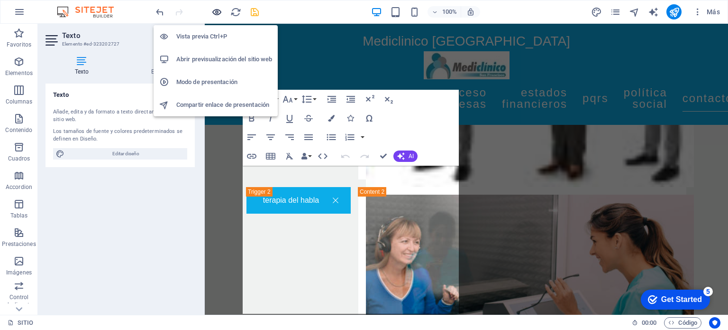
scroll to position [4761, 0]
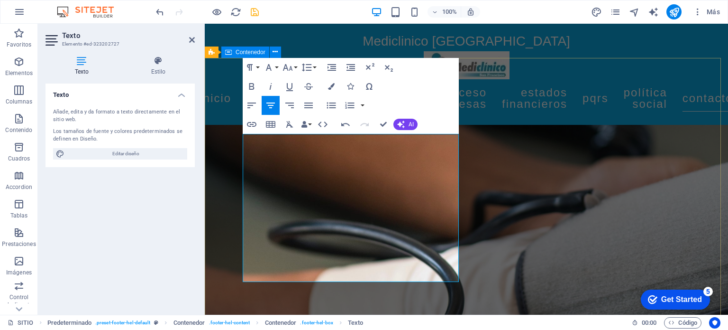
drag, startPoint x: 368, startPoint y: 300, endPoint x: 417, endPoint y: 306, distance: 48.7
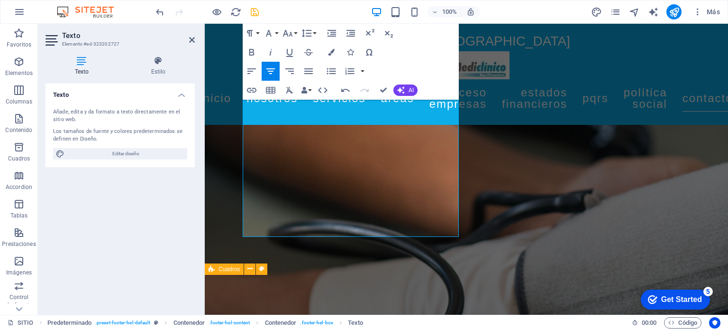
scroll to position [4838, 0]
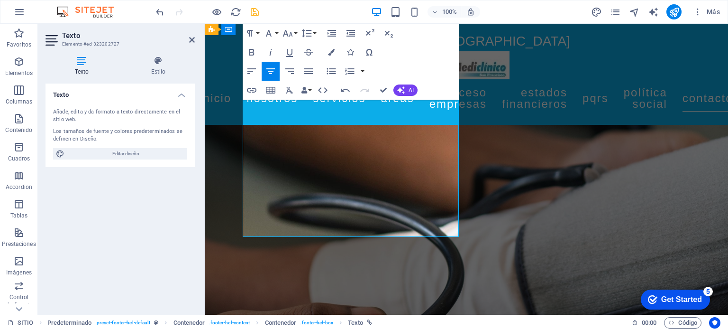
drag, startPoint x: 423, startPoint y: 220, endPoint x: 369, endPoint y: 219, distance: 54.1
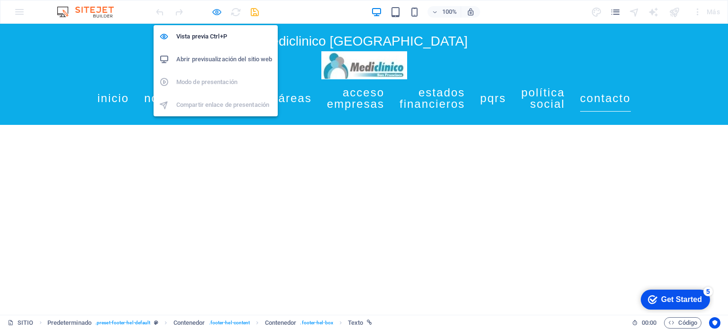
scroll to position [1466, 0]
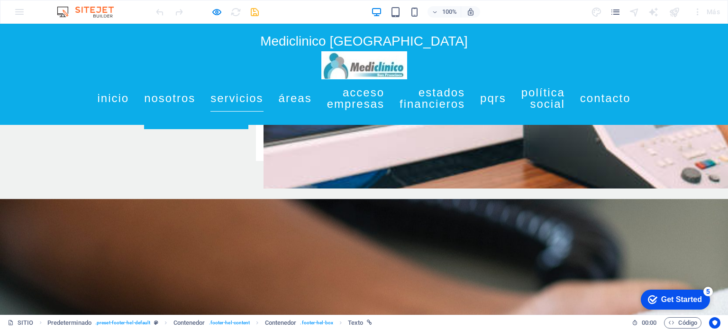
scroll to position [1368, 0]
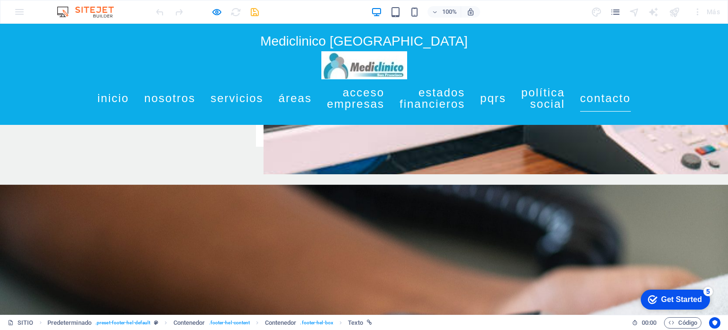
drag, startPoint x: 144, startPoint y: 170, endPoint x: 177, endPoint y: 168, distance: 32.8
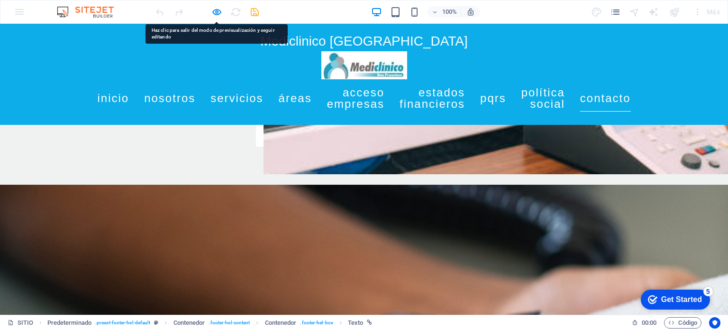
click at [264, 4] on div at bounding box center [628, 5] width 728 height 291
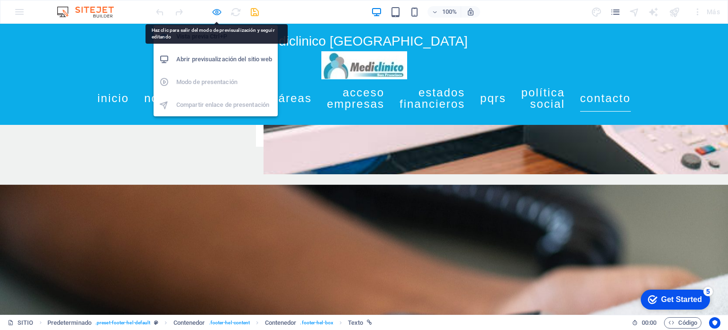
click at [0, 0] on icon "button" at bounding box center [0, 0] width 0 height 0
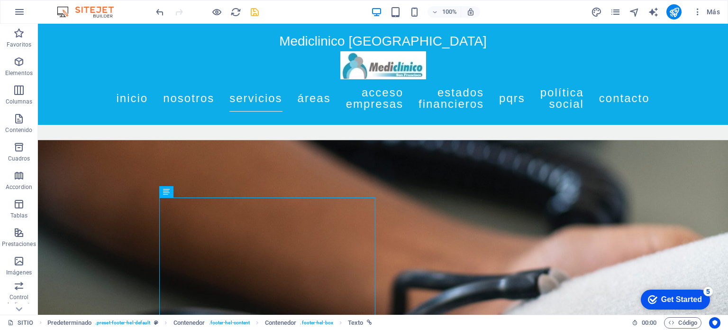
scroll to position [4745, 0]
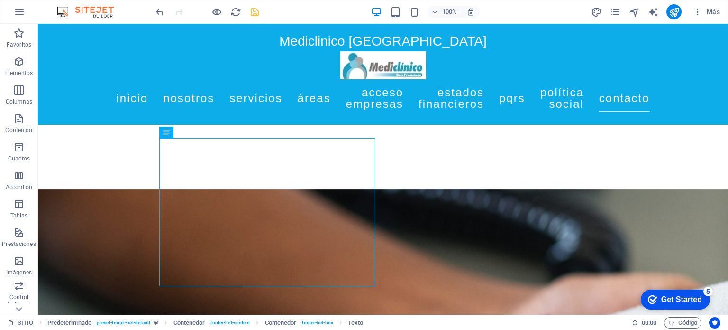
scroll to position [4759, 0]
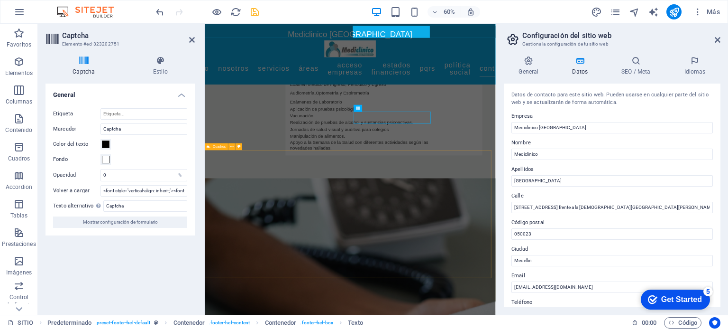
scroll to position [5034, 0]
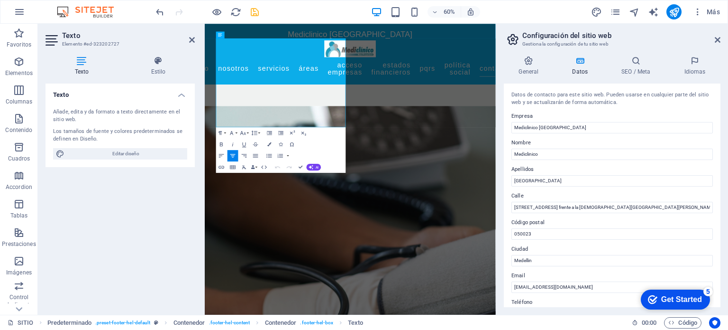
click at [171, 209] on div "Texto Añade, edita y da formato a texto directamente en el sitio web. Los tamañ…" at bounding box center [120, 194] width 149 height 223
click at [717, 45] on header "Configuración del sitio web Gestiona la configuración de tu sitio web" at bounding box center [613, 36] width 215 height 25
click at [718, 40] on icon at bounding box center [718, 40] width 6 height 8
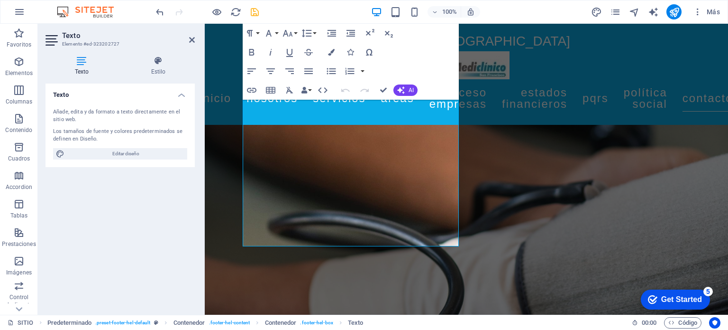
scroll to position [4828, 0]
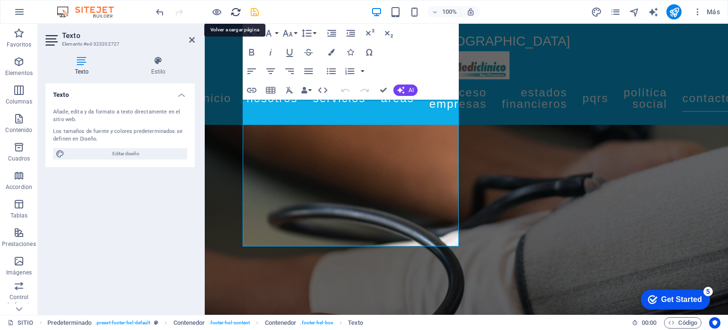
click at [0, 0] on icon "reload" at bounding box center [0, 0] width 0 height 0
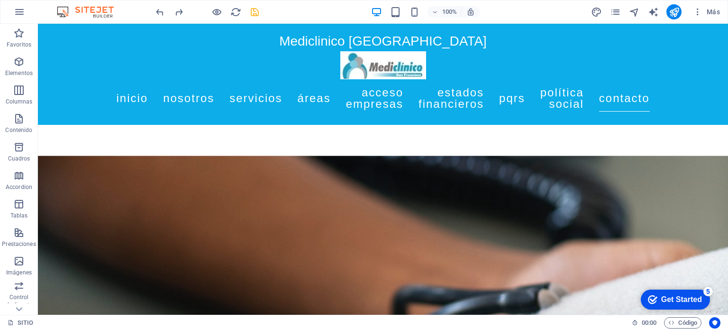
scroll to position [4750, 0]
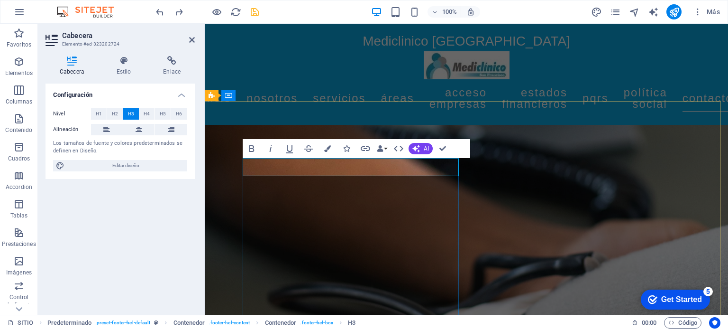
drag, startPoint x: 332, startPoint y: 165, endPoint x: 398, endPoint y: 194, distance: 72.2
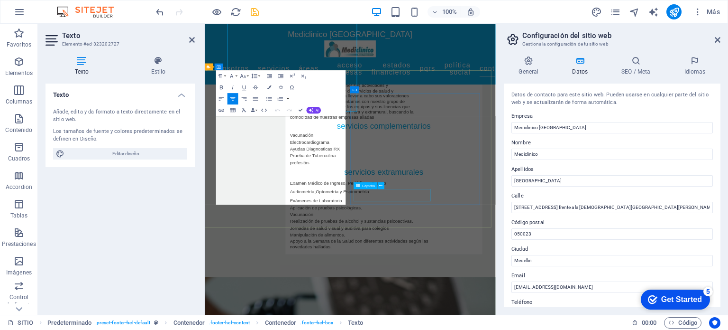
scroll to position [4905, 0]
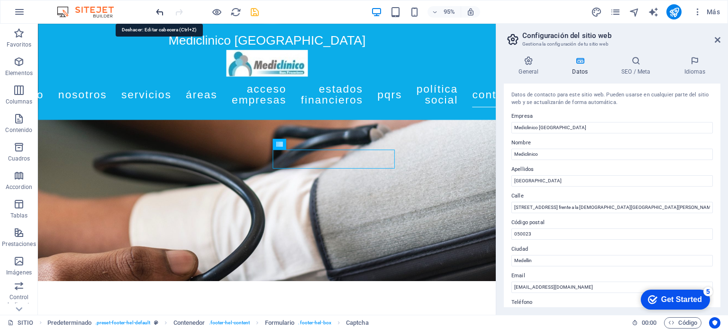
click at [718, 37] on icon at bounding box center [718, 40] width 6 height 8
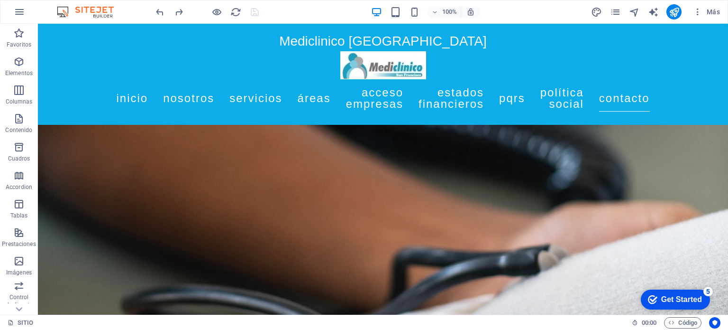
scroll to position [4760, 0]
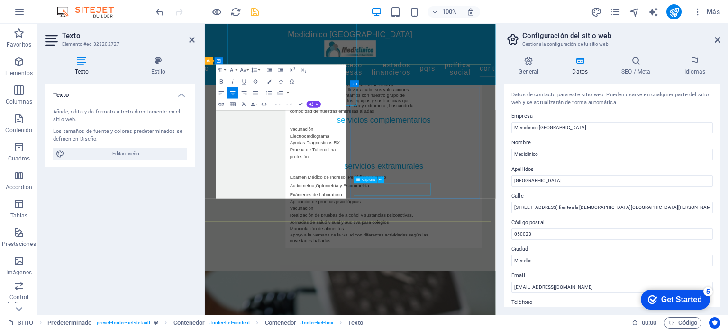
scroll to position [4915, 0]
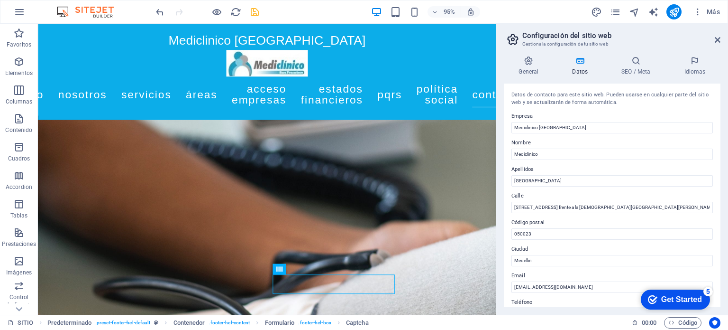
scroll to position [4766, 0]
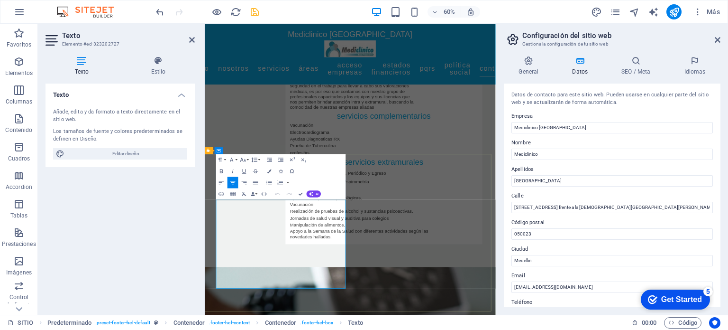
drag, startPoint x: 670, startPoint y: 208, endPoint x: 602, endPoint y: 206, distance: 68.3
click at [602, 206] on input "[STREET_ADDRESS] frente a la [DEMOGRAPHIC_DATA][GEOGRAPHIC_DATA][PERSON_NAME]" at bounding box center [613, 207] width 202 height 11
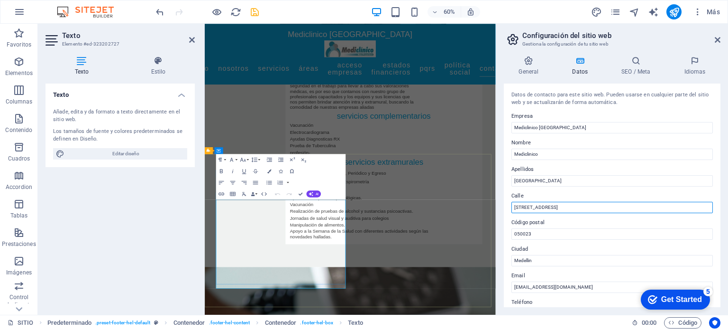
type input "[STREET_ADDRESS]"
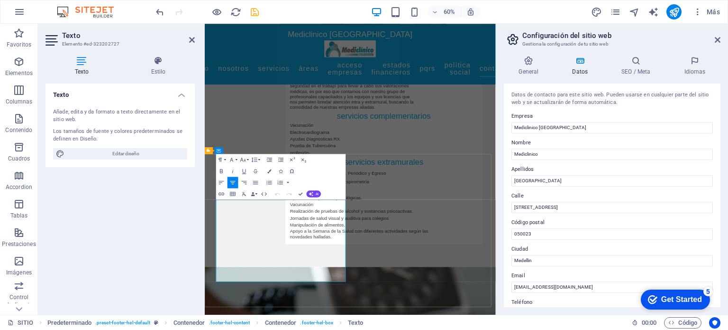
click at [225, 191] on icon "button" at bounding box center [221, 193] width 7 height 7
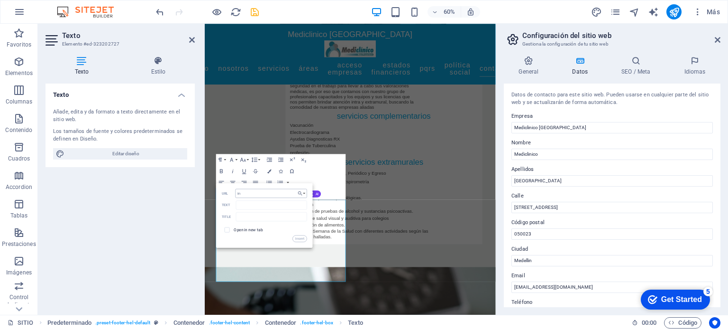
type input "i"
type input "[EMAIL_ADDRESS][DOMAIN_NAME]"
click at [300, 239] on button "Insert" at bounding box center [300, 238] width 14 height 7
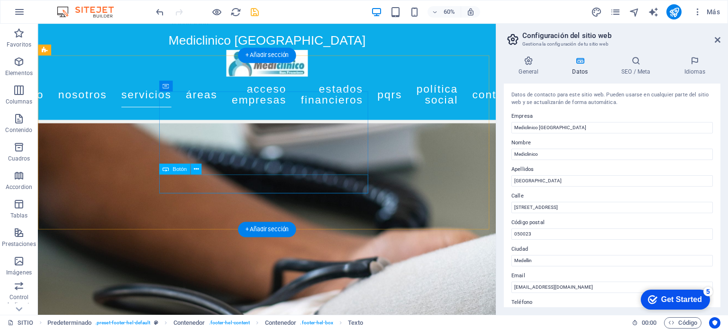
scroll to position [4623, 0]
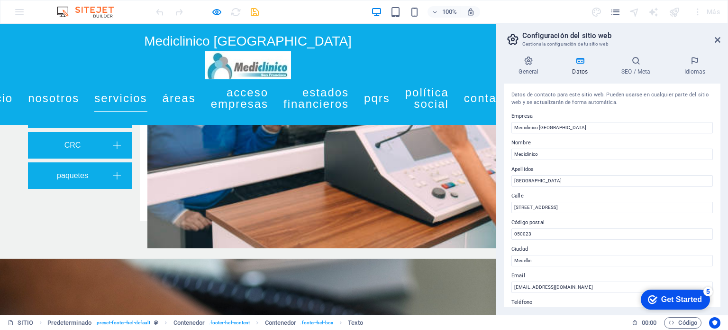
click at [722, 37] on aside "Configuración del sitio web Gestiona la configuración de tu sitio web General D…" at bounding box center [612, 169] width 232 height 291
click at [718, 37] on icon at bounding box center [718, 40] width 6 height 8
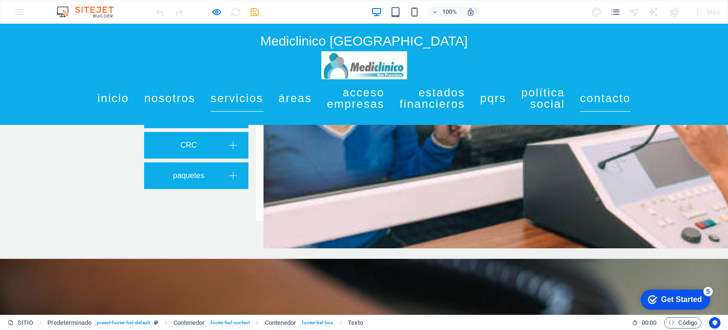
click at [631, 96] on link "Contacto" at bounding box center [605, 98] width 51 height 27
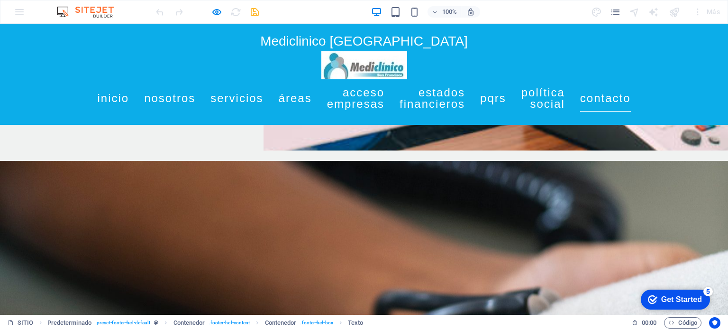
scroll to position [1397, 0]
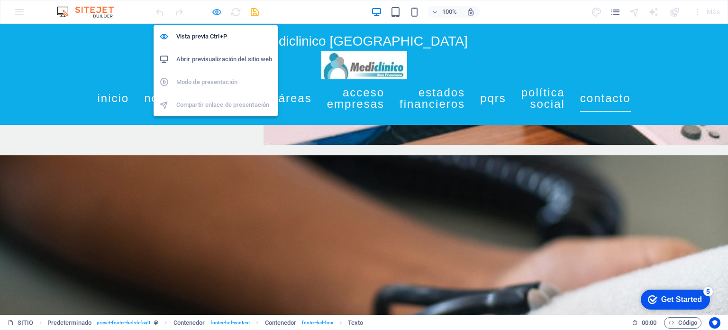
click at [0, 0] on icon "button" at bounding box center [0, 0] width 0 height 0
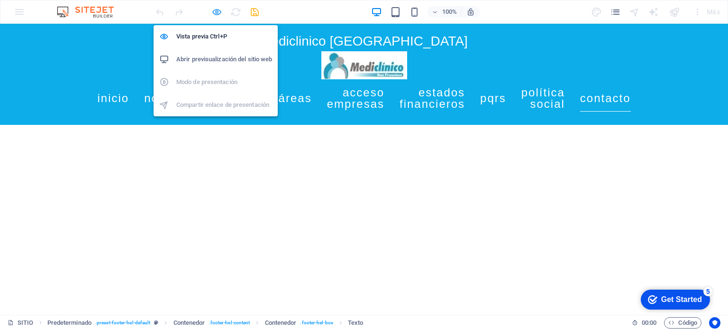
scroll to position [1457, 0]
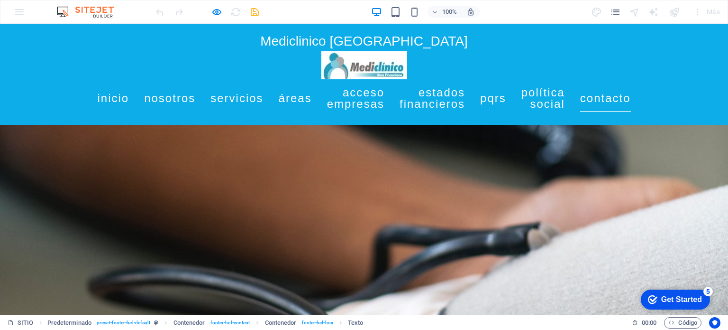
drag, startPoint x: 291, startPoint y: 217, endPoint x: 303, endPoint y: 217, distance: 11.9
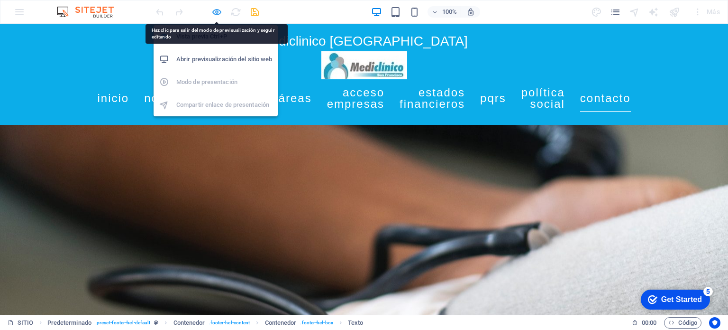
click at [0, 0] on icon "button" at bounding box center [0, 0] width 0 height 0
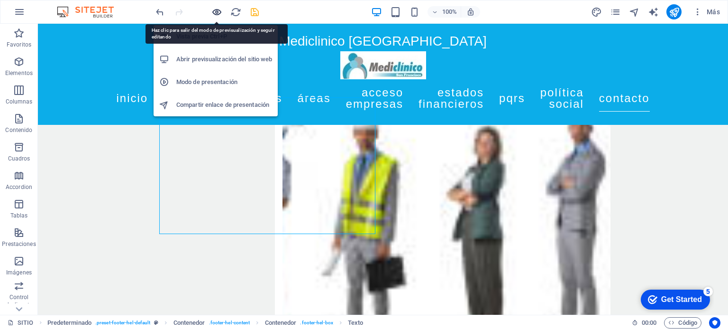
scroll to position [4829, 0]
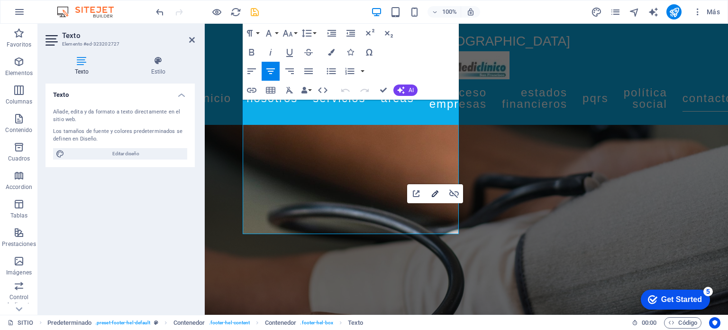
click at [434, 192] on icon "button" at bounding box center [435, 193] width 11 height 11
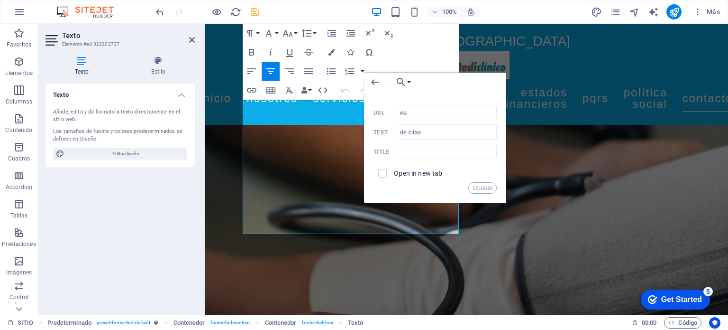
type input "#"
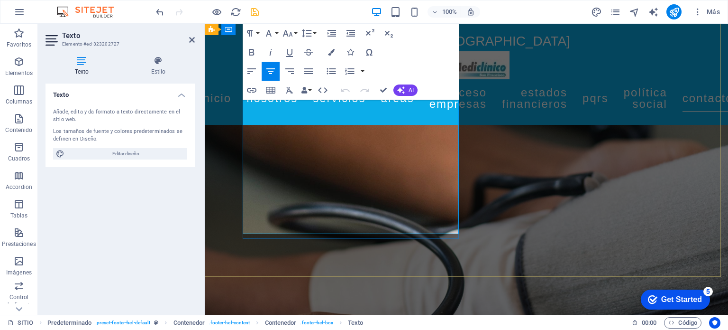
drag, startPoint x: 393, startPoint y: 218, endPoint x: 448, endPoint y: 219, distance: 54.5
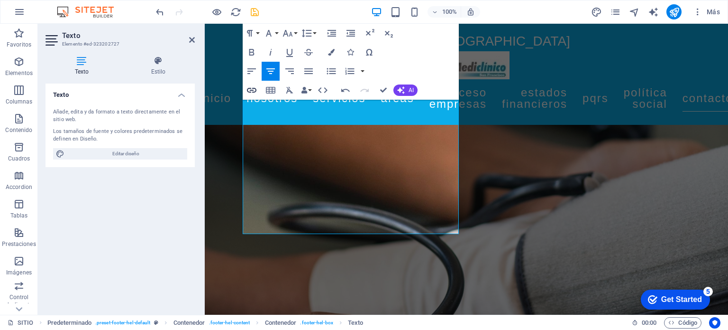
click at [250, 92] on icon "button" at bounding box center [251, 90] width 9 height 5
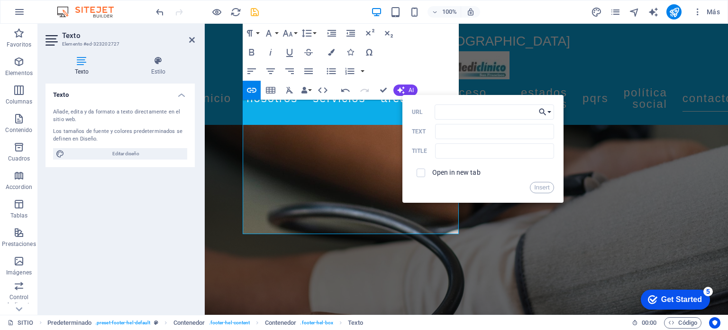
click at [547, 113] on icon "button" at bounding box center [542, 111] width 9 height 11
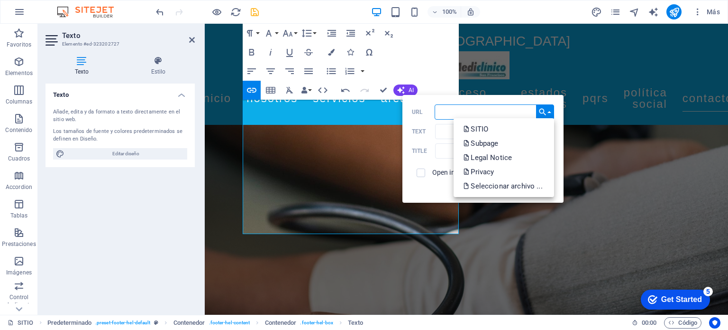
click at [505, 110] on input "URL" at bounding box center [494, 111] width 119 height 15
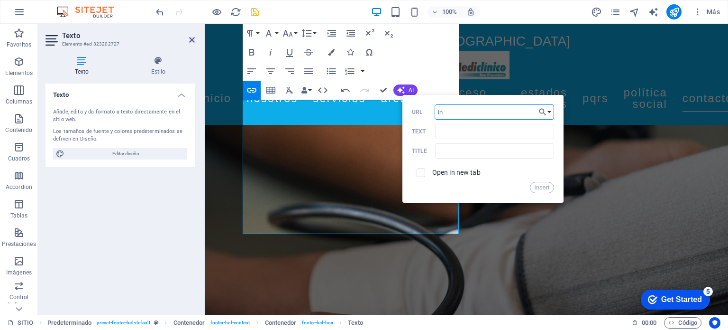
type input "i"
click at [489, 111] on input "[DOMAIN_NAME]" at bounding box center [494, 111] width 119 height 15
click at [488, 111] on input "[DOMAIN_NAME]" at bounding box center [494, 111] width 119 height 15
click at [489, 111] on input "[DOMAIN_NAME]" at bounding box center [494, 111] width 119 height 15
click at [491, 112] on input "[DOMAIN_NAME]" at bounding box center [494, 111] width 119 height 15
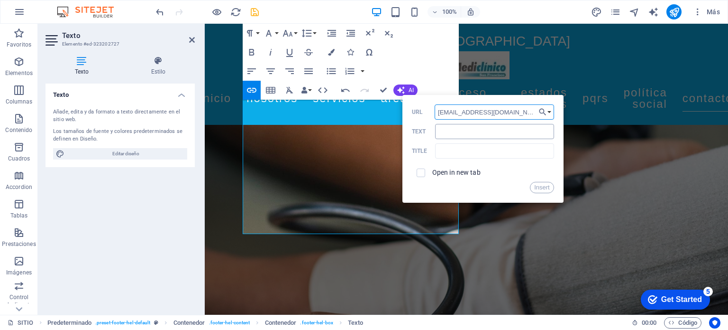
type input "[EMAIL_ADDRESS][DOMAIN_NAME]"
click at [503, 138] on input "Text" at bounding box center [494, 131] width 119 height 15
click at [540, 185] on button "Insert" at bounding box center [542, 187] width 24 height 11
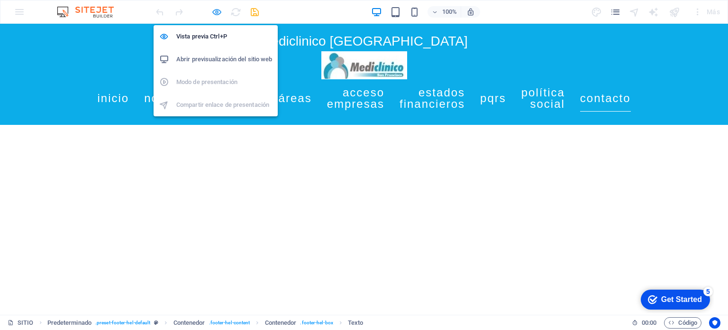
scroll to position [1457, 0]
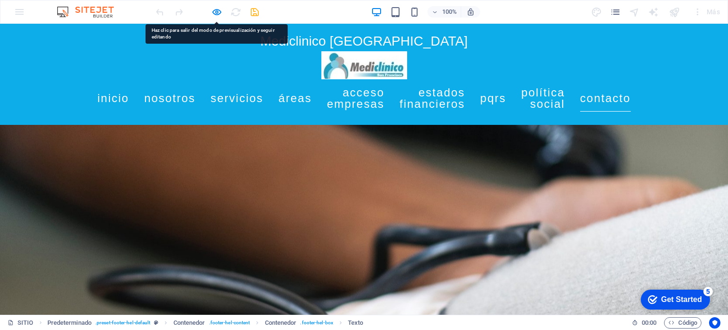
click at [222, 35] on h2 "Mediclinico [GEOGRAPHIC_DATA]" at bounding box center [364, 41] width 448 height 20
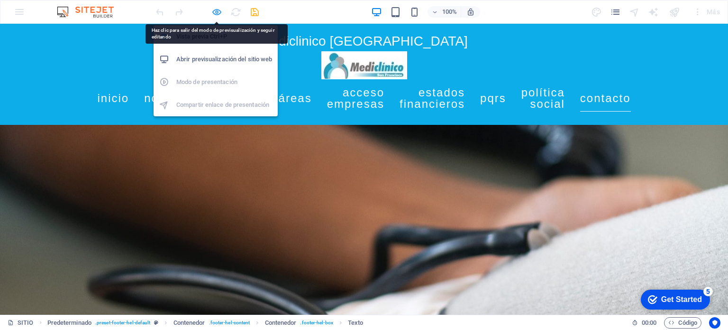
click at [0, 0] on icon "button" at bounding box center [0, 0] width 0 height 0
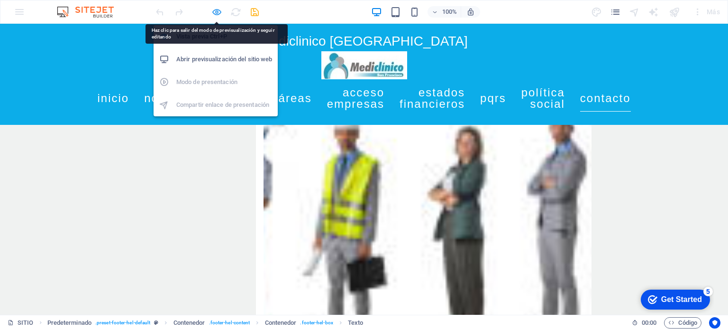
scroll to position [4829, 0]
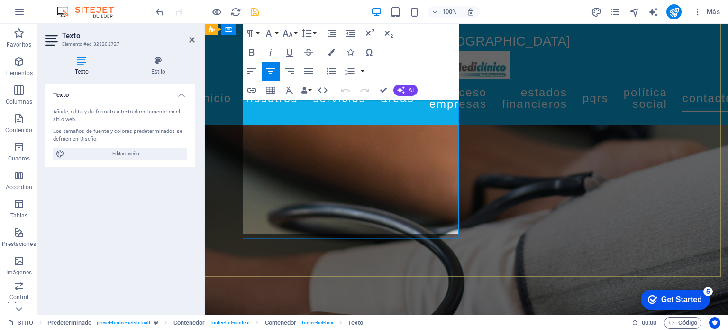
click at [250, 90] on icon "button" at bounding box center [251, 90] width 9 height 5
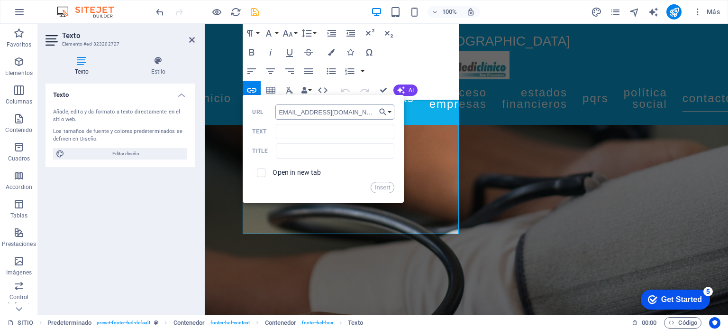
scroll to position [0, 6]
type input "[EMAIL_ADDRESS][DOMAIN_NAME]"
click at [334, 147] on input "text" at bounding box center [335, 150] width 119 height 15
click at [306, 132] on input "Text" at bounding box center [335, 131] width 119 height 15
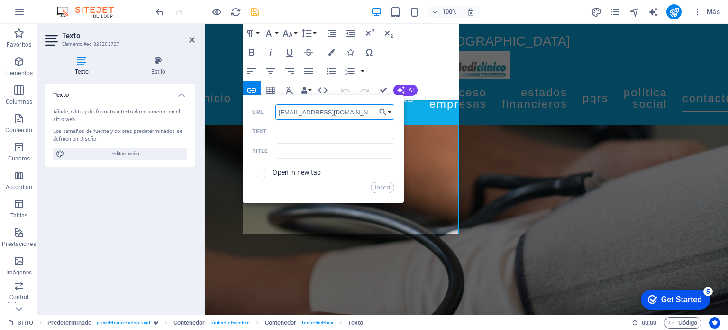
click at [373, 112] on input "[EMAIL_ADDRESS][DOMAIN_NAME]" at bounding box center [335, 111] width 119 height 15
click at [385, 182] on button "Insert" at bounding box center [383, 187] width 24 height 11
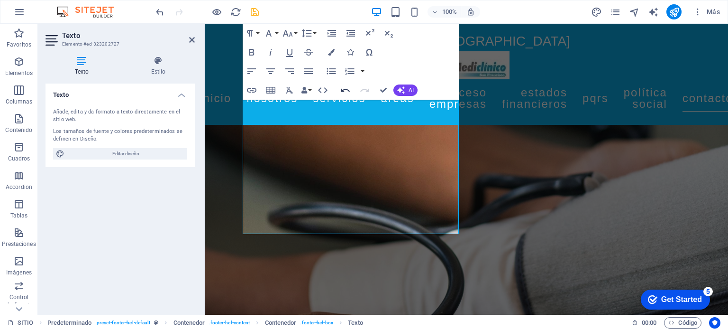
click at [346, 92] on icon "button" at bounding box center [345, 89] width 11 height 11
click at [310, 90] on button "Data Bindings" at bounding box center [306, 90] width 13 height 19
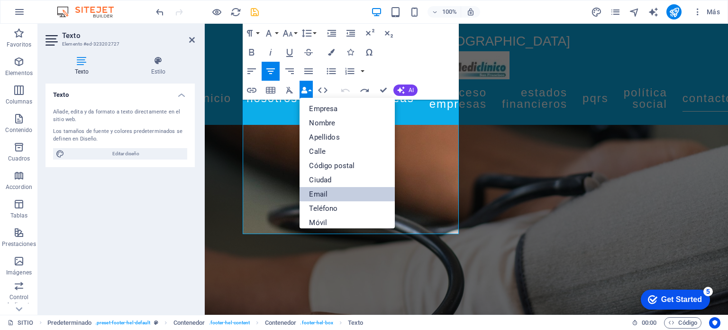
click at [333, 192] on link "Email" at bounding box center [347, 194] width 95 height 14
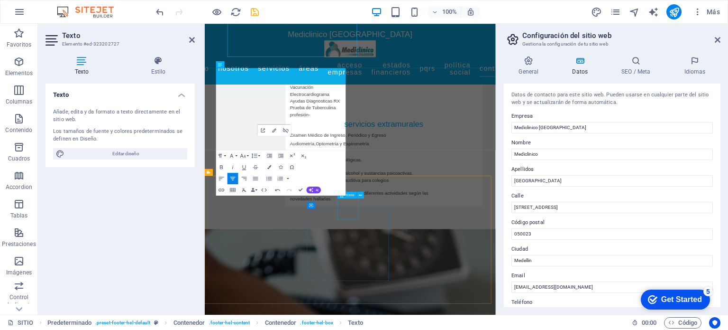
scroll to position [4985, 0]
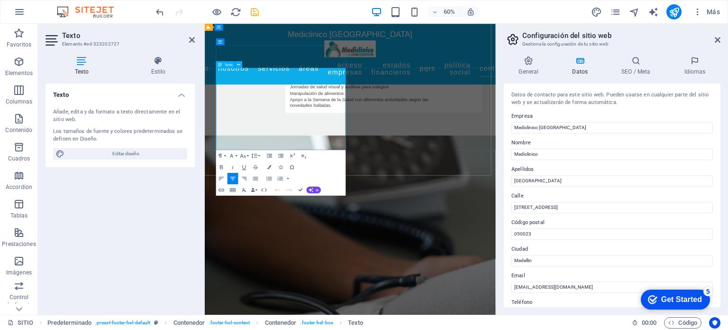
click at [717, 39] on icon at bounding box center [718, 40] width 6 height 8
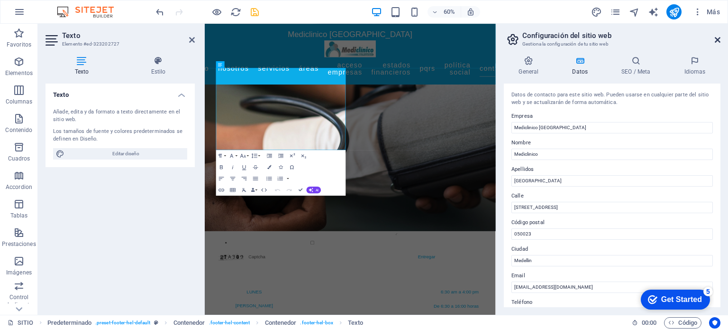
scroll to position [4829, 0]
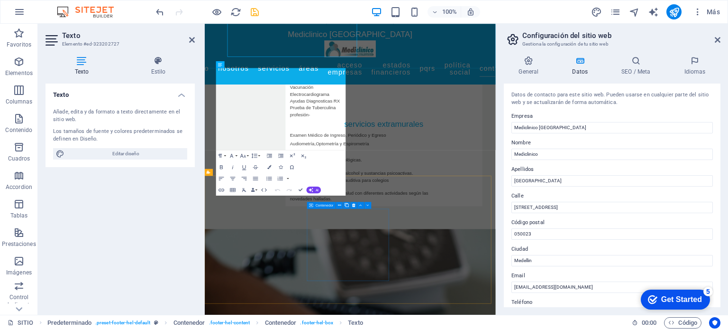
scroll to position [4985, 0]
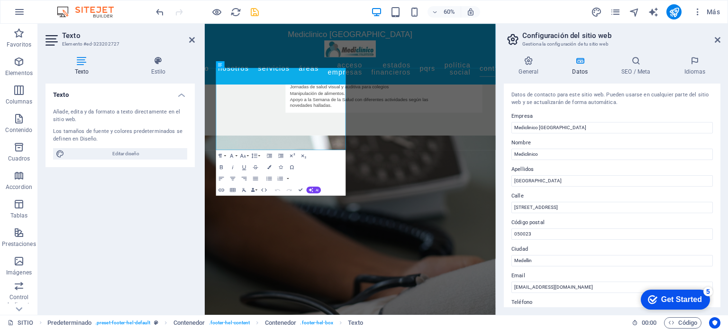
click at [714, 36] on h2 "Configuración del sitio web" at bounding box center [622, 35] width 198 height 9
click at [718, 37] on icon at bounding box center [718, 40] width 6 height 8
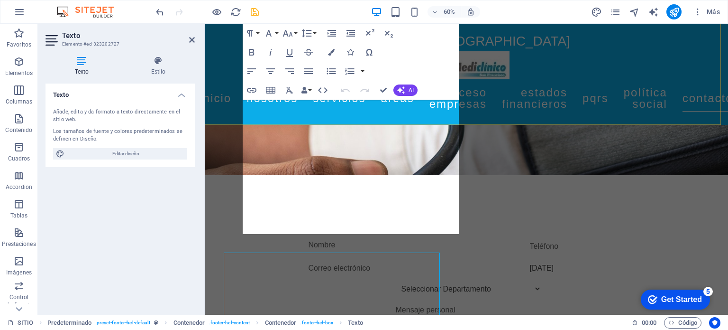
scroll to position [4829, 0]
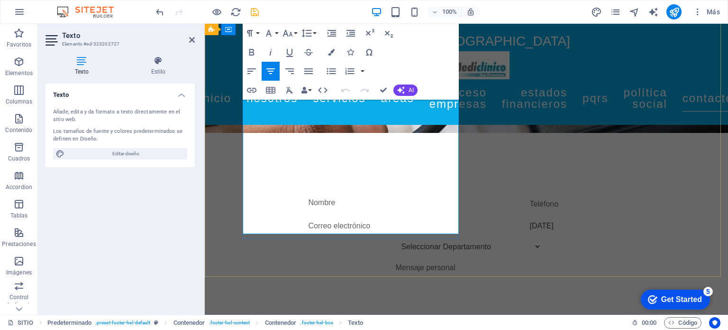
select select "xMidYMid"
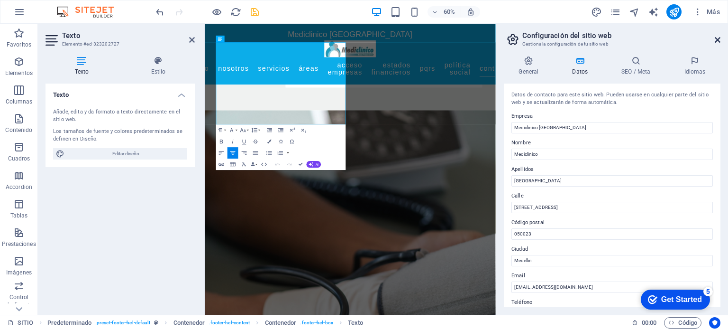
click at [716, 37] on icon at bounding box center [718, 40] width 6 height 8
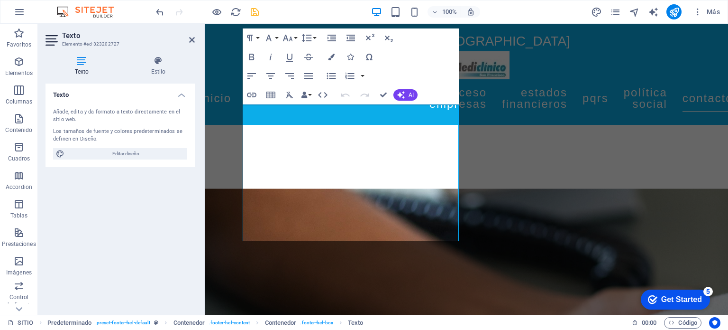
scroll to position [4791, 0]
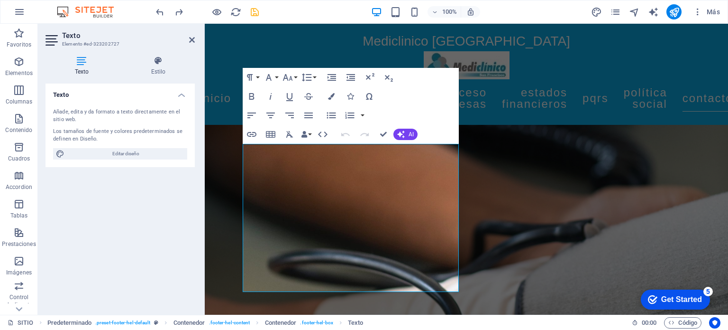
scroll to position [4790, 0]
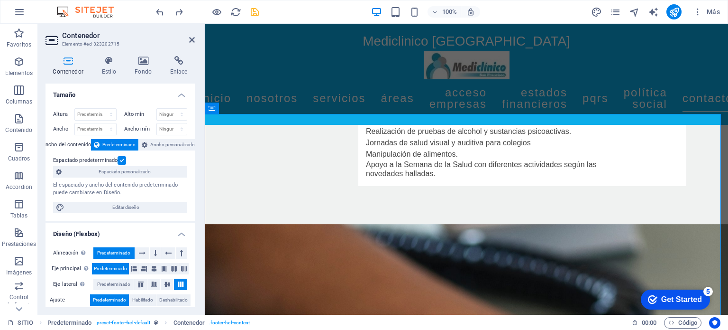
scroll to position [4760, 0]
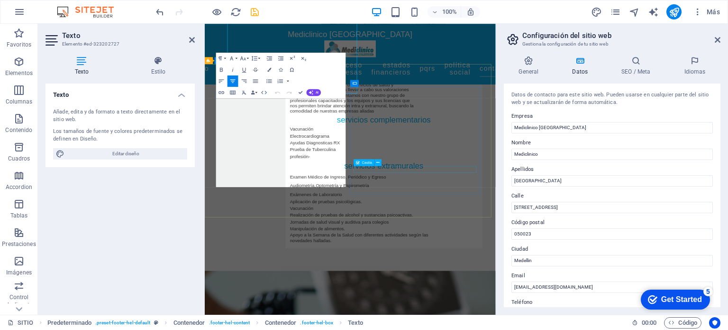
scroll to position [4915, 0]
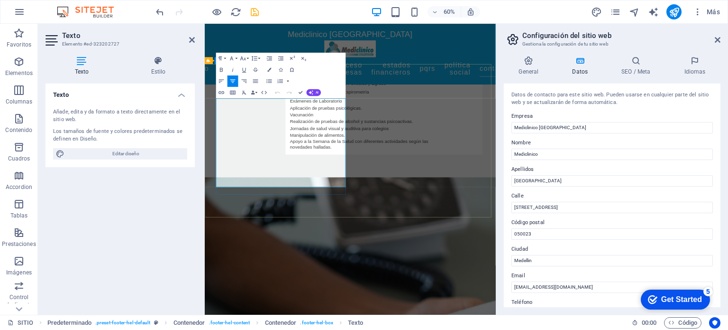
click at [717, 40] on icon at bounding box center [718, 40] width 6 height 8
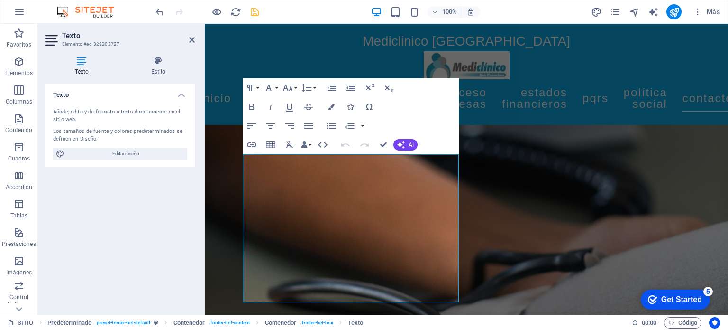
scroll to position [4769, 0]
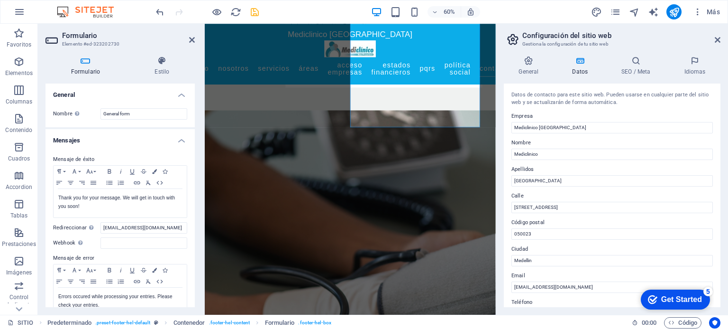
click at [717, 49] on div "General Datos SEO / Meta Idiomas Nombre del sitio web [DOMAIN_NAME] Logo Arrast…" at bounding box center [612, 181] width 232 height 266
click at [717, 39] on icon at bounding box center [718, 40] width 6 height 8
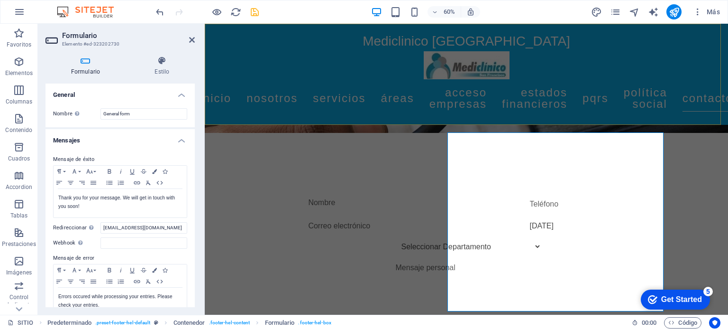
scroll to position [4912, 0]
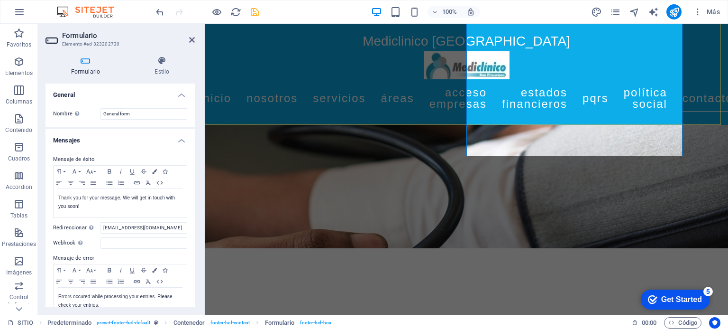
click at [717, 39] on div "Mediclinico [GEOGRAPHIC_DATA] Inicio Nosotros Servicios Áreas Acceso Empresas E…" at bounding box center [467, 74] width 524 height 101
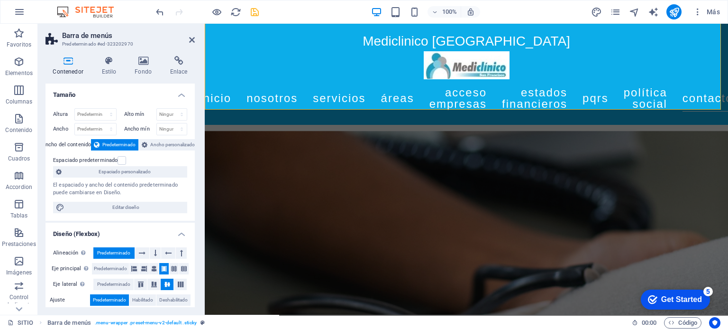
scroll to position [4761, 0]
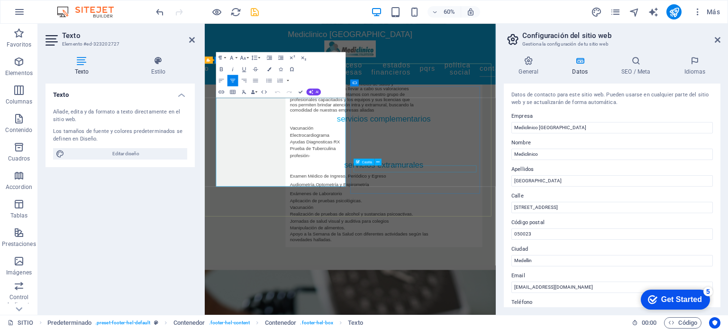
scroll to position [4917, 0]
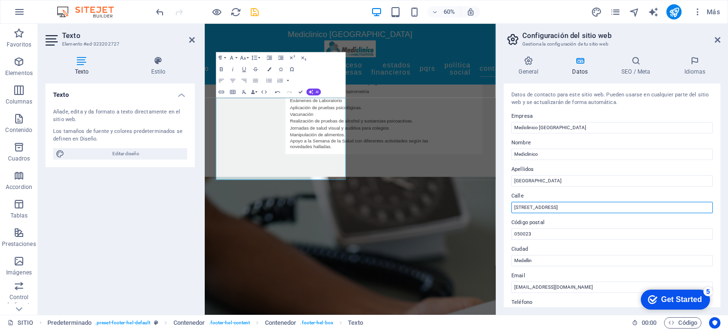
drag, startPoint x: 608, startPoint y: 208, endPoint x: 509, endPoint y: 218, distance: 99.6
click at [509, 218] on div "Datos de contacto para este sitio web. Pueden usarse en cualquier parte del sit…" at bounding box center [612, 194] width 217 height 223
paste div
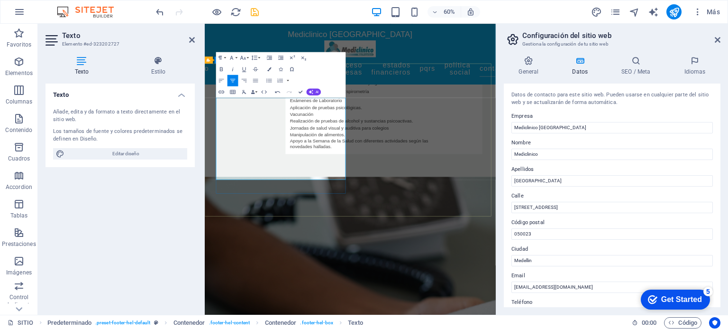
drag, startPoint x: 276, startPoint y: 163, endPoint x: 373, endPoint y: 153, distance: 97.7
click at [719, 41] on icon at bounding box center [718, 40] width 6 height 8
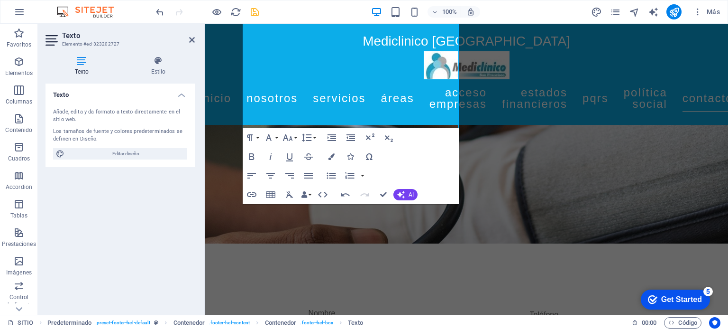
click at [450, 161] on div "Paragraph Format Normal Heading 1 Heading 2 Heading 3 Heading 4 Heading 5 Headi…" at bounding box center [351, 166] width 216 height 76
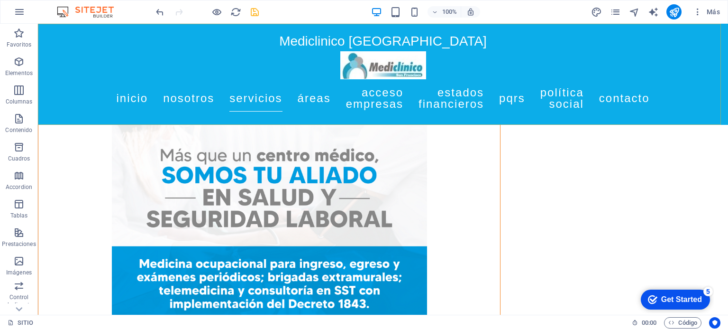
scroll to position [1140, 0]
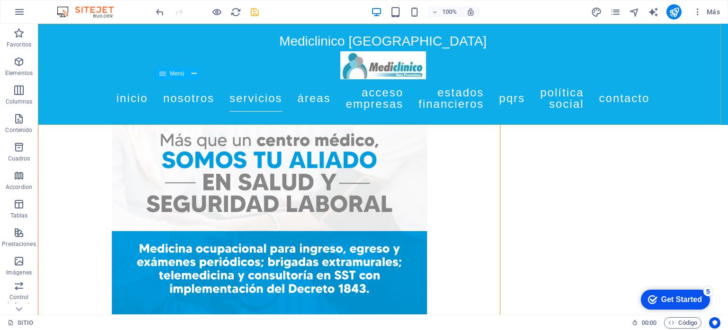
click at [607, 101] on nav "Inicio Nosotros Servicios Áreas Acceso Empresas Estados Financieros Pqrs Políti…" at bounding box center [383, 98] width 448 height 38
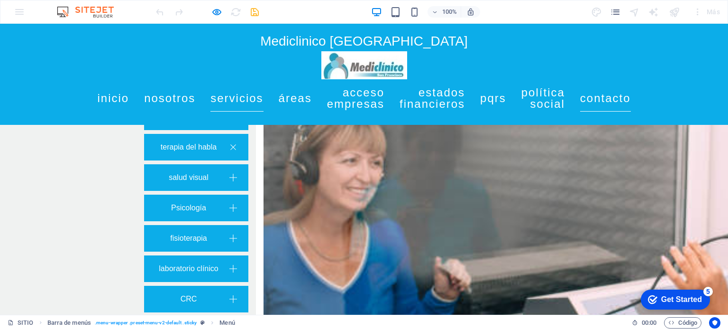
click at [631, 98] on link "Contacto" at bounding box center [605, 98] width 51 height 27
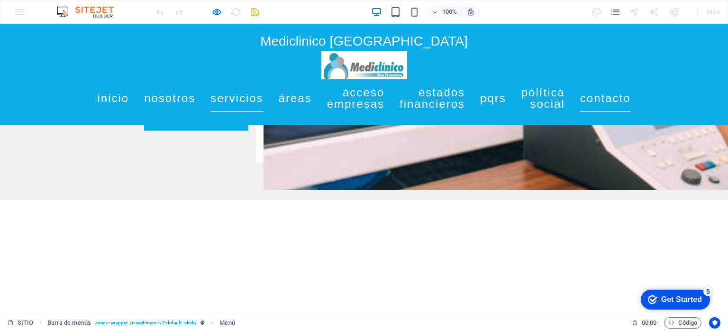
scroll to position [1354, 0]
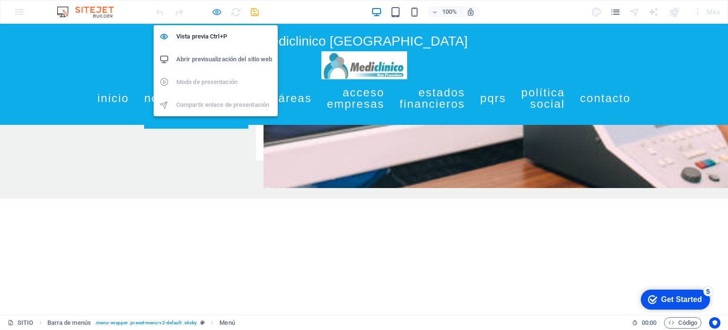
click at [0, 0] on icon "button" at bounding box center [0, 0] width 0 height 0
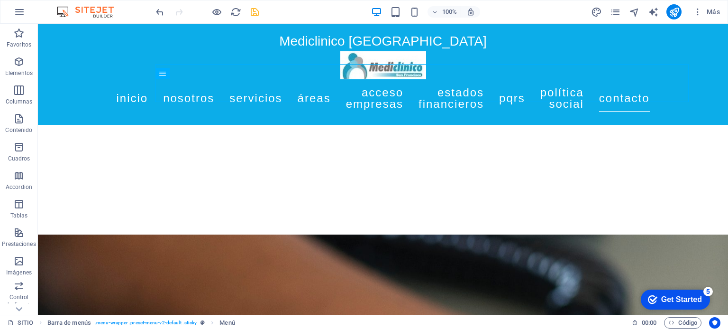
scroll to position [4791, 0]
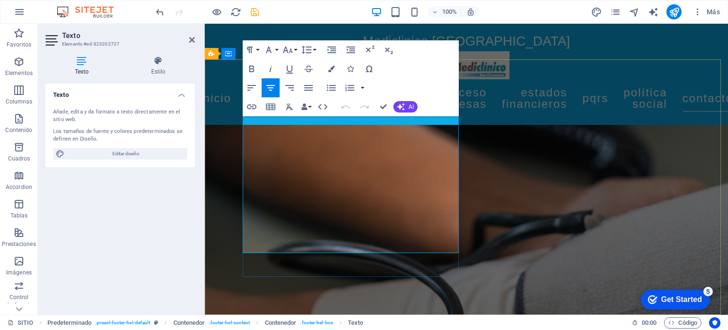
drag, startPoint x: 335, startPoint y: 203, endPoint x: 413, endPoint y: 223, distance: 80.4
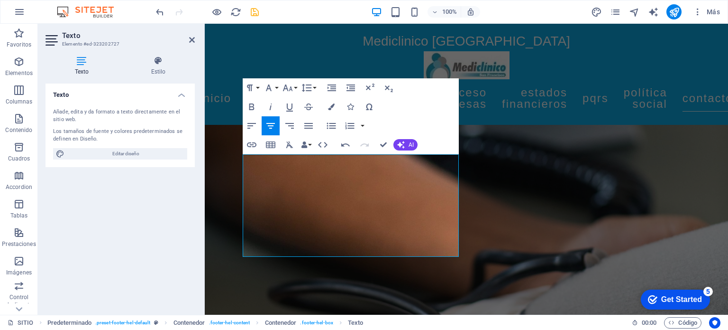
scroll to position [4761, 0]
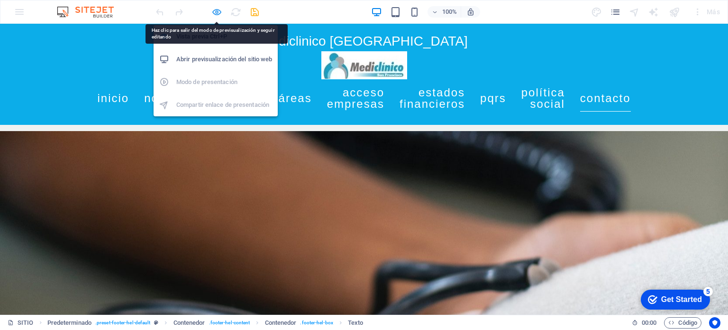
click at [0, 0] on icon "button" at bounding box center [0, 0] width 0 height 0
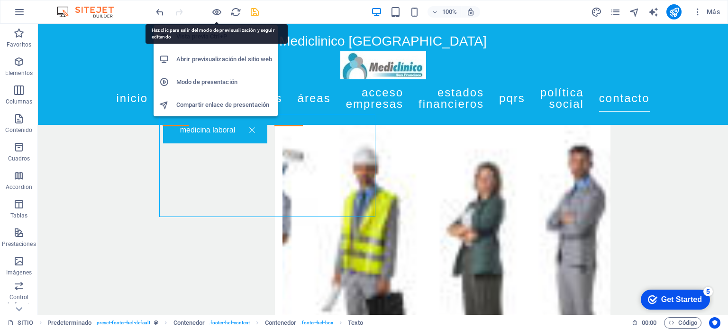
scroll to position [4793, 0]
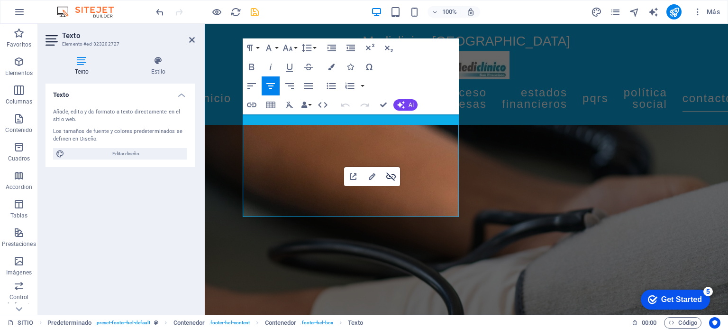
click at [391, 178] on icon "button" at bounding box center [390, 176] width 9 height 9
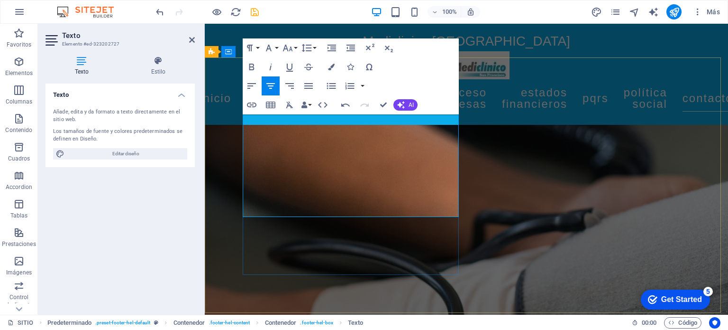
click at [250, 101] on icon "button" at bounding box center [251, 104] width 11 height 11
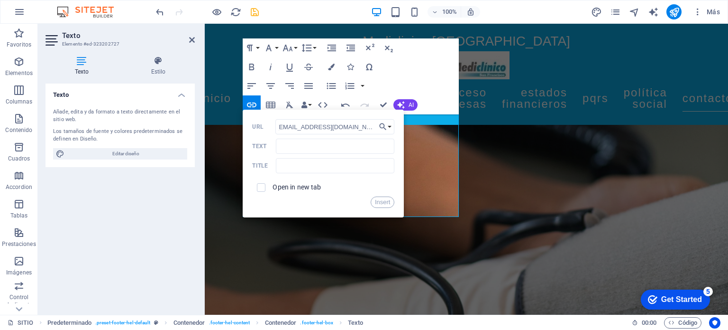
type input "[EMAIL_ADDRESS][DOMAIN_NAME]"
click at [390, 200] on button "Insert" at bounding box center [383, 201] width 24 height 11
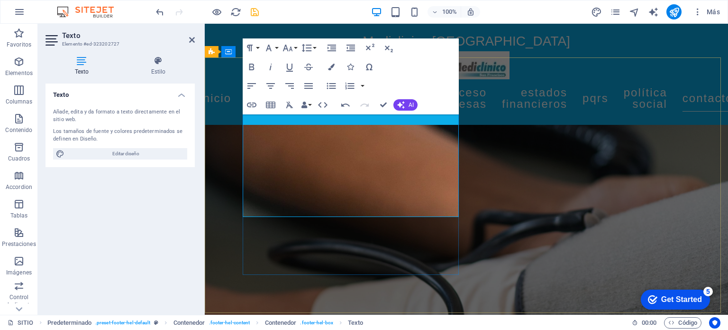
scroll to position [0, 0]
click at [343, 105] on icon "button" at bounding box center [345, 104] width 9 height 3
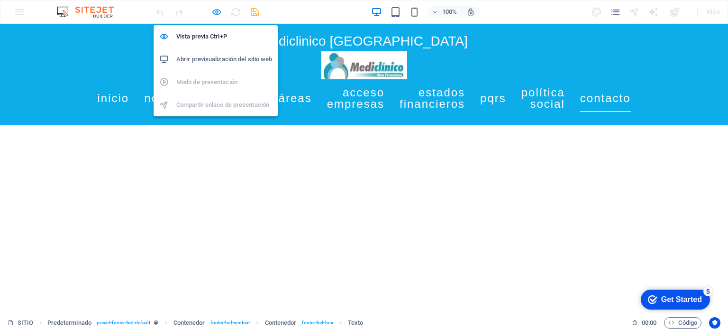
scroll to position [1421, 0]
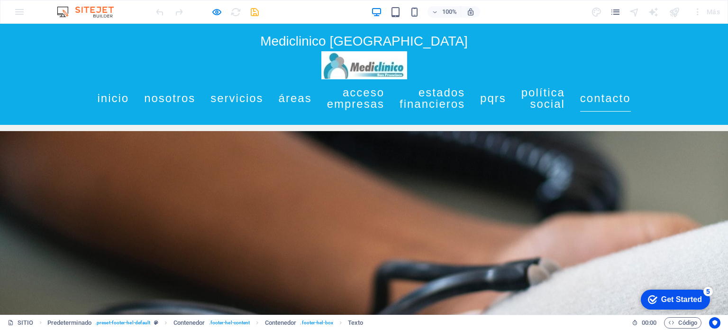
drag, startPoint x: 220, startPoint y: 36, endPoint x: 289, endPoint y: 199, distance: 177.2
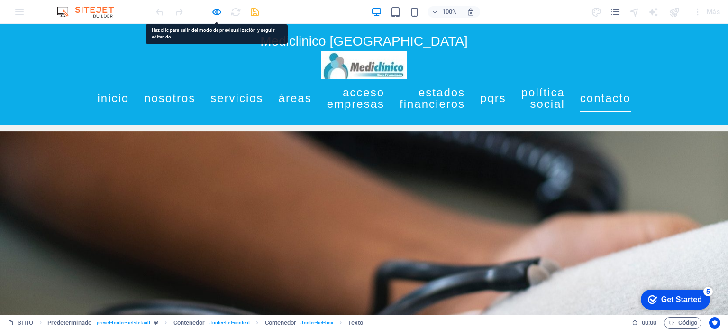
click at [209, 36] on h2 "Mediclinico [GEOGRAPHIC_DATA]" at bounding box center [364, 41] width 448 height 20
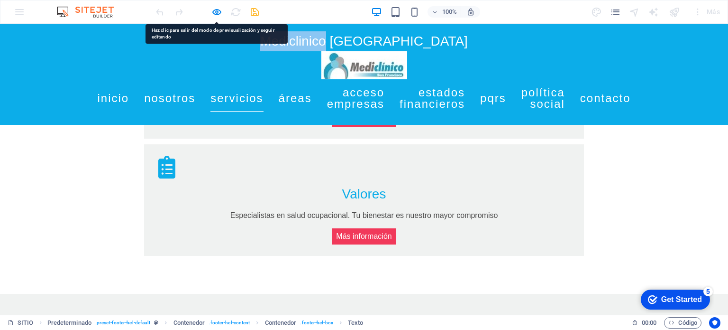
scroll to position [837, 0]
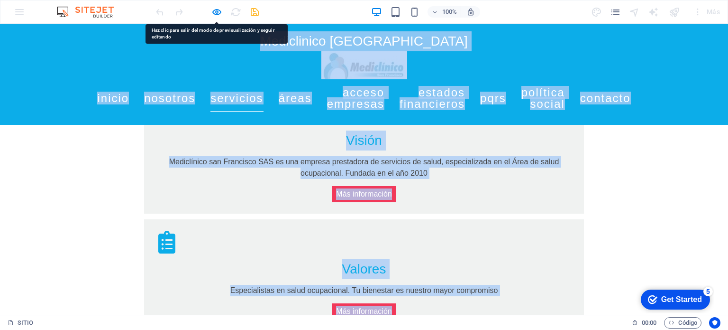
drag, startPoint x: 209, startPoint y: 36, endPoint x: 444, endPoint y: 156, distance: 264.0
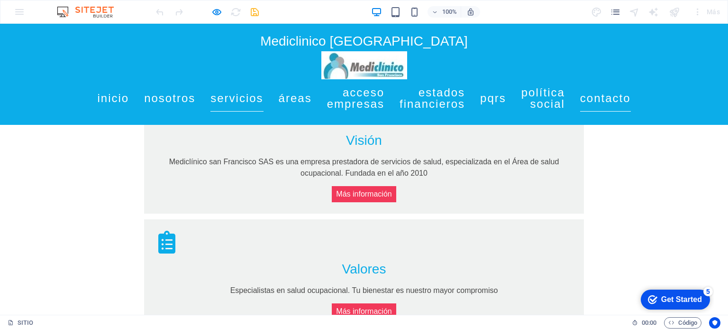
click at [631, 100] on link "Contacto" at bounding box center [605, 98] width 51 height 27
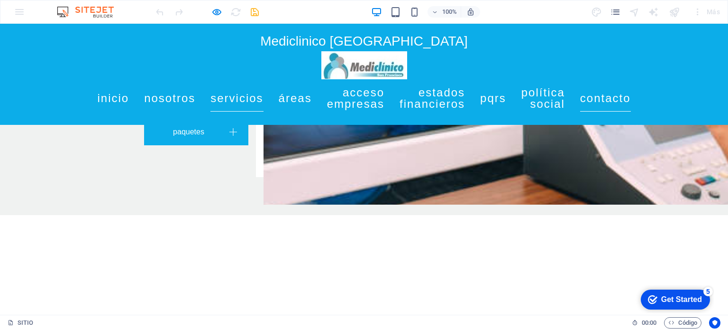
scroll to position [1354, 0]
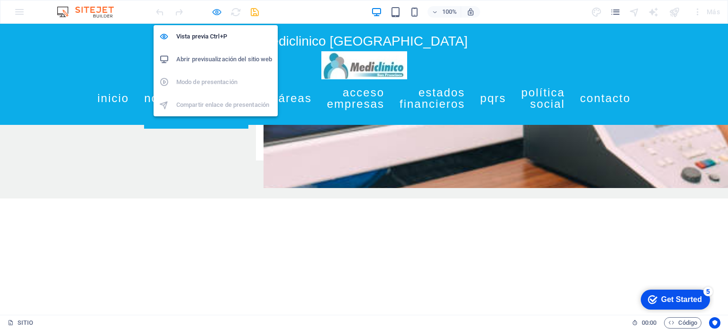
click at [0, 0] on icon "button" at bounding box center [0, 0] width 0 height 0
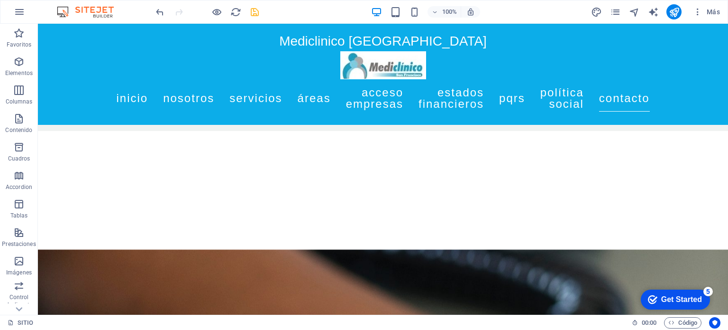
scroll to position [4746, 0]
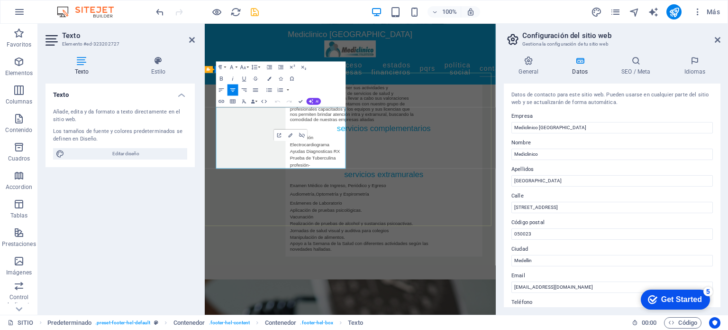
scroll to position [4901, 0]
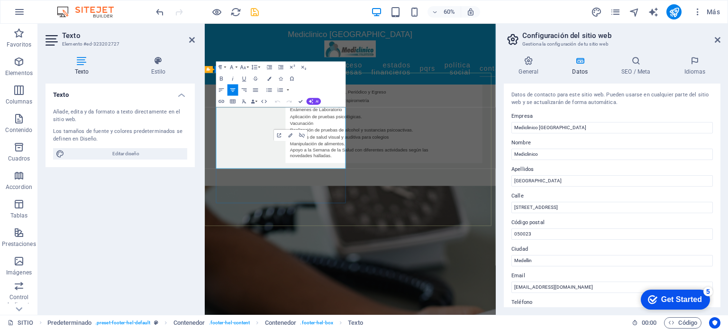
click at [302, 134] on icon "button" at bounding box center [302, 134] width 6 height 5
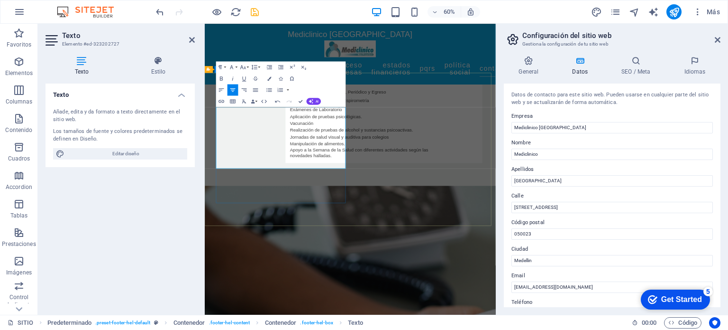
click at [222, 102] on icon "button" at bounding box center [221, 101] width 7 height 7
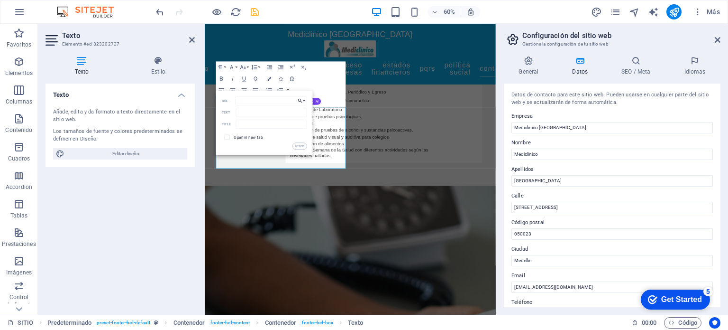
click at [303, 101] on button "Choose Link" at bounding box center [301, 100] width 11 height 9
click at [447, 62] on div "Mediclinico [GEOGRAPHIC_DATA] Inicio Nosotros Servicios Áreas Acceso Empresas E…" at bounding box center [447, 74] width 485 height 101
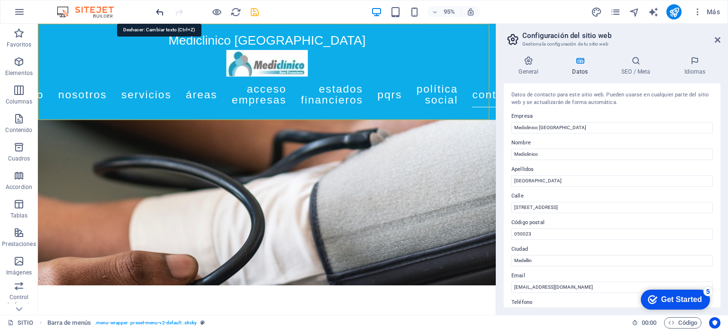
click at [718, 41] on icon at bounding box center [718, 40] width 6 height 8
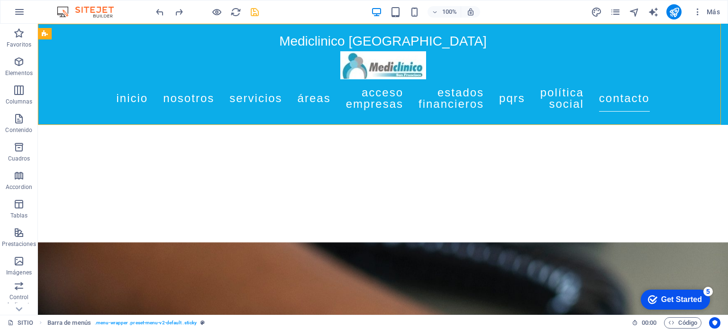
scroll to position [4753, 0]
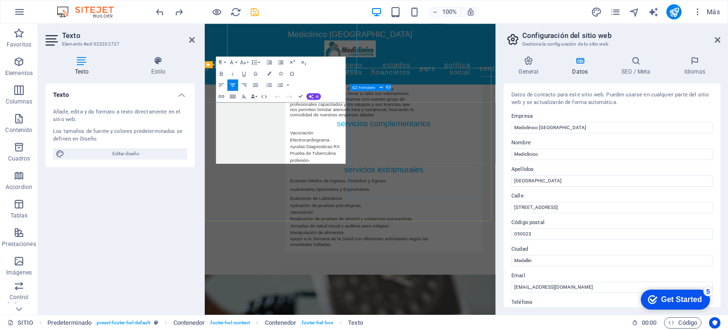
scroll to position [4909, 0]
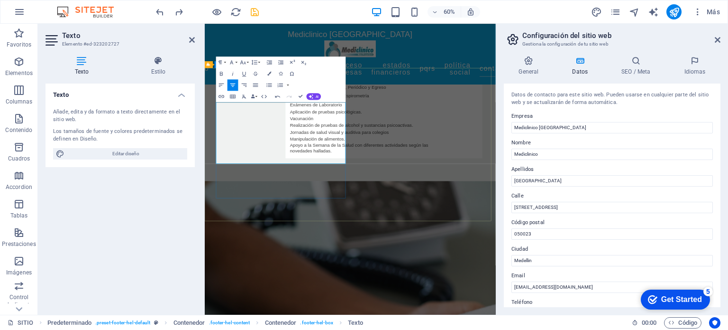
click at [254, 94] on icon "button" at bounding box center [253, 96] width 4 height 4
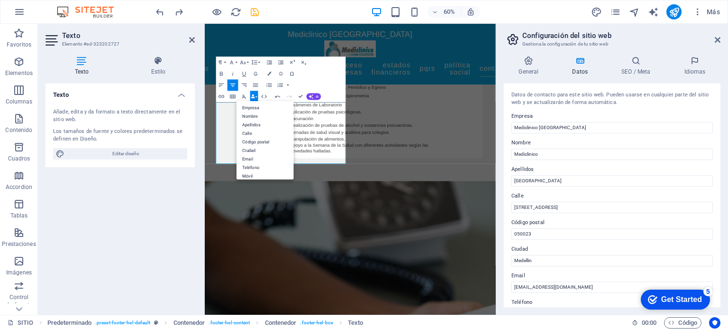
click at [254, 94] on icon "button" at bounding box center [253, 96] width 4 height 4
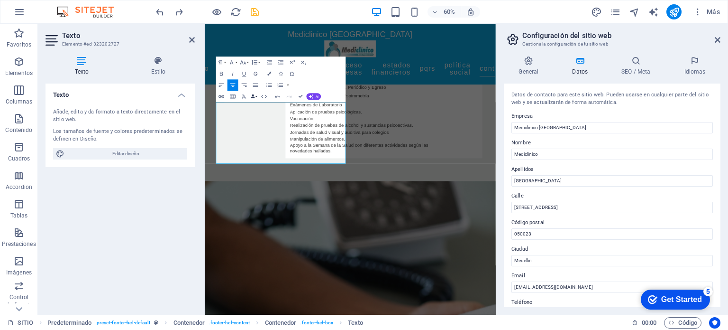
click at [257, 95] on button "Data Bindings" at bounding box center [254, 96] width 8 height 11
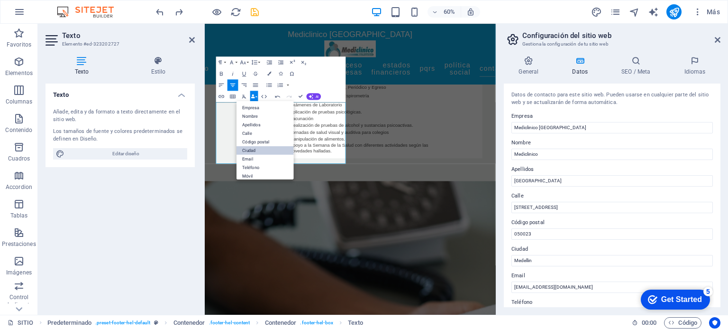
click at [265, 153] on link "Ciudad" at bounding box center [265, 150] width 57 height 9
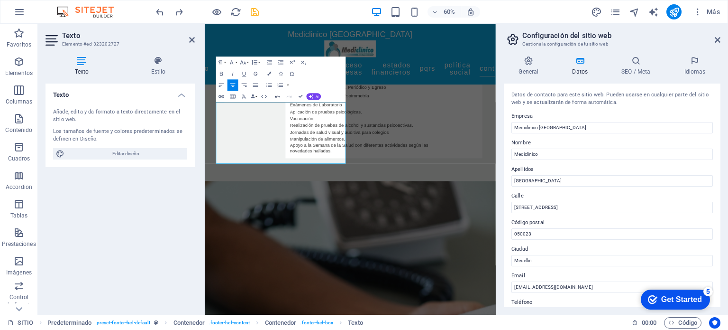
click at [275, 96] on icon "button" at bounding box center [278, 96] width 7 height 7
click at [255, 94] on button "Data Bindings" at bounding box center [254, 96] width 8 height 11
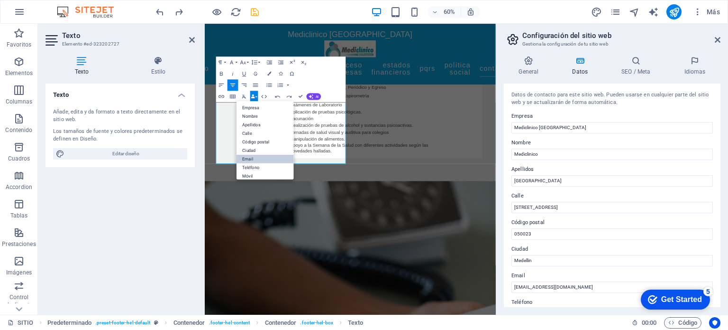
click at [260, 156] on link "Email" at bounding box center [265, 158] width 57 height 9
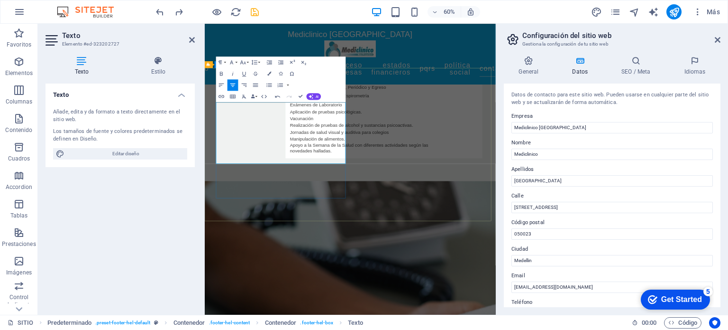
click at [316, 144] on icon "button" at bounding box center [319, 143] width 7 height 7
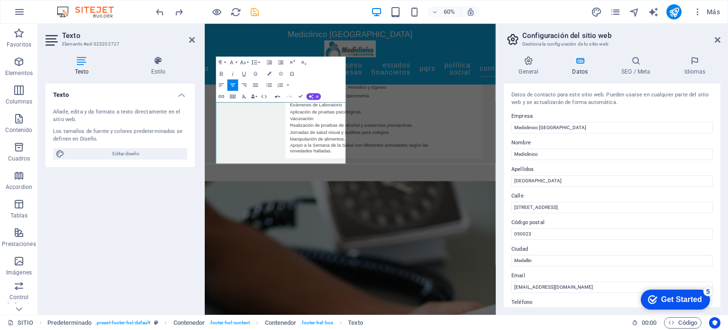
click at [275, 94] on icon "button" at bounding box center [278, 96] width 7 height 7
click at [297, 145] on icon "button" at bounding box center [296, 143] width 7 height 7
click at [277, 96] on icon "button" at bounding box center [278, 96] width 7 height 7
click at [224, 92] on button "Insert Link" at bounding box center [221, 96] width 11 height 11
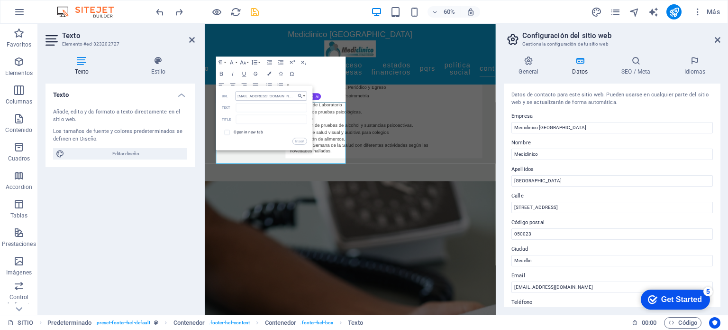
scroll to position [0, 9]
type input "[EMAIL_ADDRESS][DOMAIN_NAME]"
click at [272, 118] on input "text" at bounding box center [271, 118] width 71 height 9
click at [328, 73] on div "Paragraph Format Normal Heading 1 Heading 2 Heading 3 Heading 4 Heading 5 Headi…" at bounding box center [281, 79] width 130 height 46
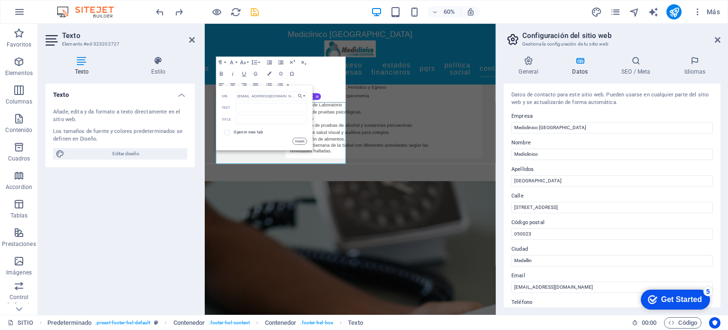
click at [296, 141] on button "Insert" at bounding box center [300, 141] width 14 height 7
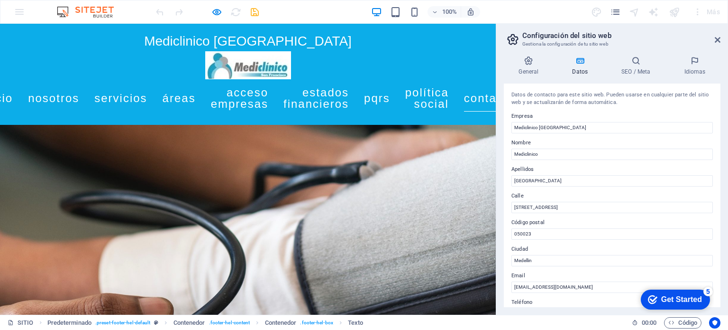
click at [725, 44] on aside "Configuración del sitio web Gestiona la configuración de tu sitio web General D…" at bounding box center [612, 169] width 232 height 291
click at [717, 42] on icon at bounding box center [718, 40] width 6 height 8
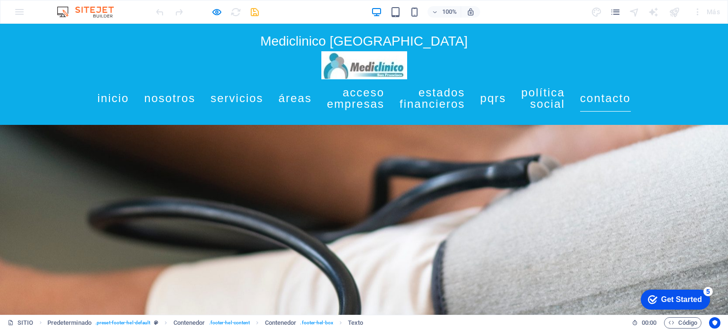
click at [631, 105] on link "Contacto" at bounding box center [605, 98] width 51 height 27
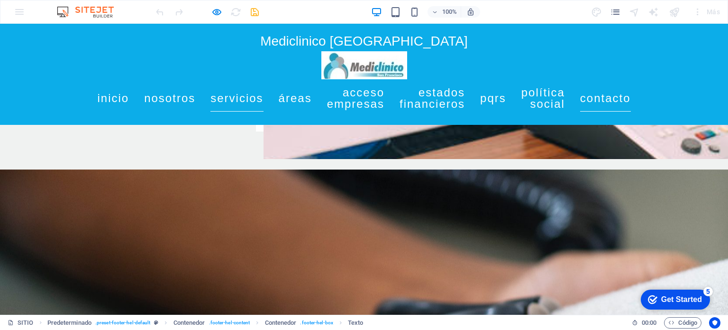
scroll to position [1354, 0]
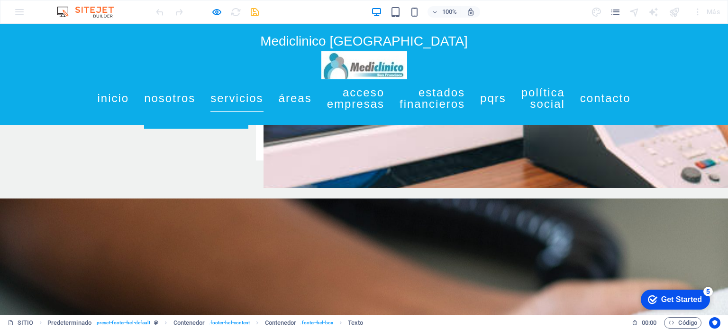
click at [264, 11] on div at bounding box center [628, 18] width 728 height 291
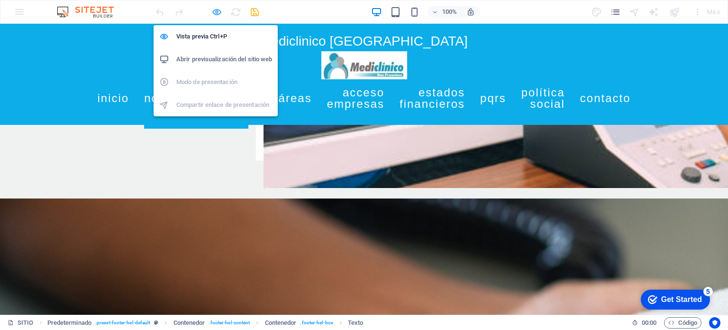
click at [0, 0] on icon "button" at bounding box center [0, 0] width 0 height 0
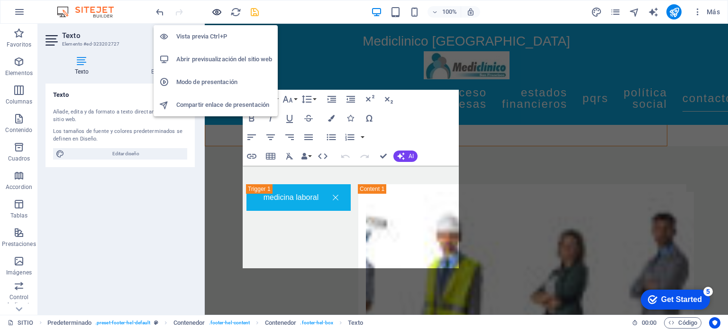
scroll to position [4742, 0]
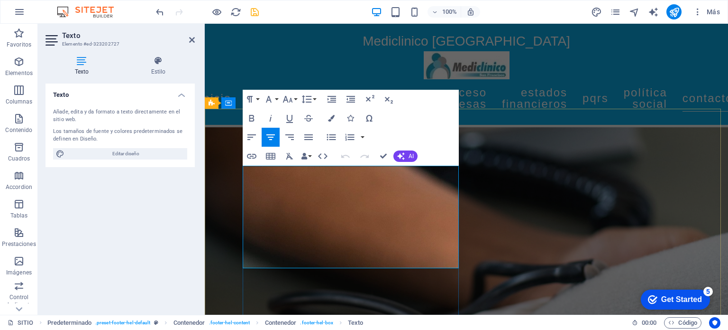
drag, startPoint x: 391, startPoint y: 249, endPoint x: 448, endPoint y: 249, distance: 56.9
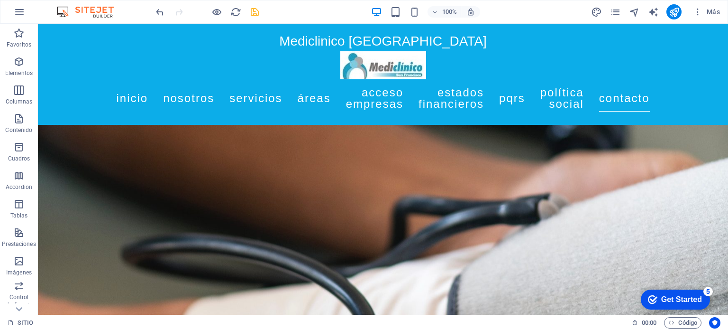
scroll to position [4868, 0]
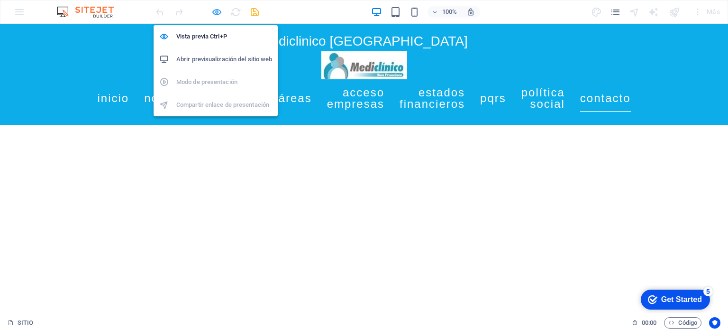
scroll to position [1495, 0]
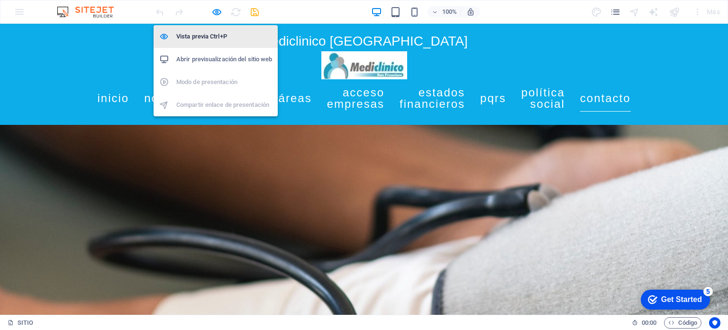
click at [211, 32] on h6 "Vista previa Ctrl+P" at bounding box center [224, 36] width 96 height 11
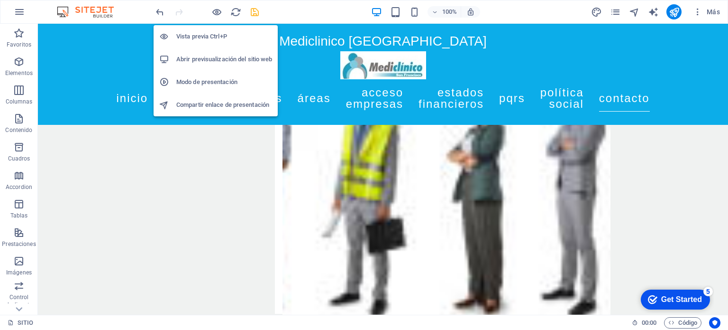
scroll to position [4868, 0]
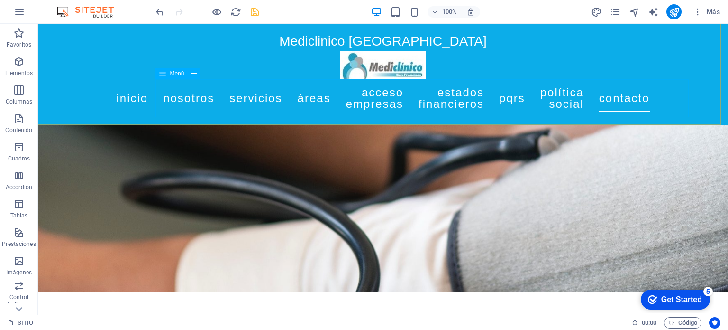
click at [607, 100] on nav "Inicio Nosotros Servicios Áreas Acceso Empresas Estados Financieros Pqrs Políti…" at bounding box center [383, 98] width 448 height 38
select select
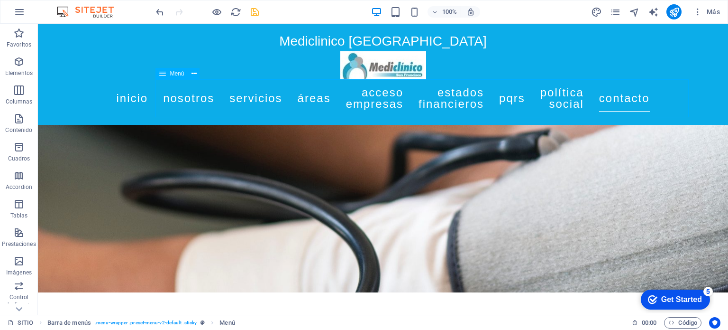
select select "2"
select select
select select "external"
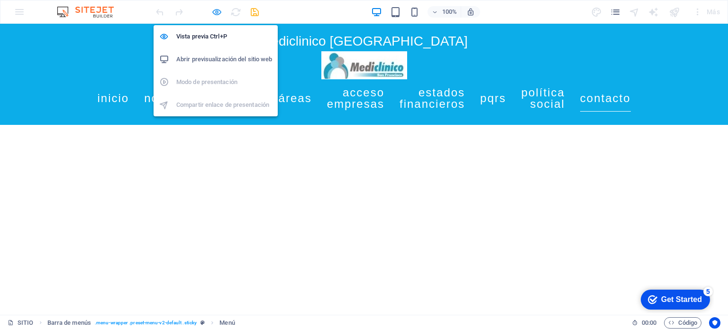
scroll to position [1495, 0]
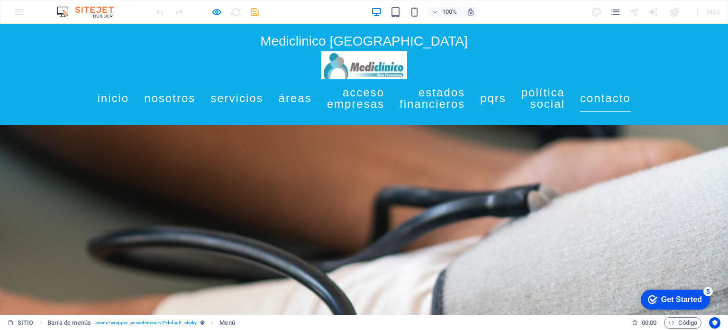
click at [631, 108] on link "Contacto" at bounding box center [605, 98] width 51 height 27
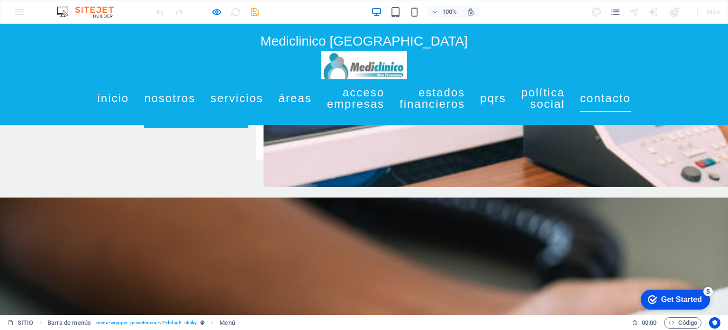
scroll to position [1354, 0]
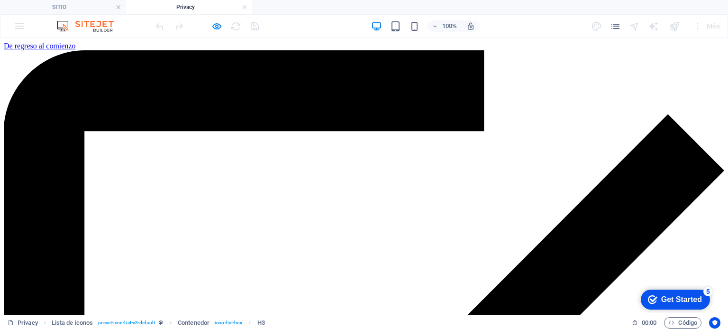
scroll to position [0, 0]
click at [211, 24] on div at bounding box center [207, 25] width 106 height 15
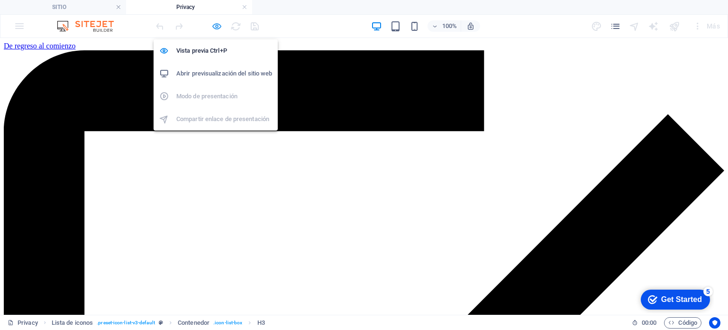
click at [217, 24] on icon "button" at bounding box center [216, 26] width 11 height 11
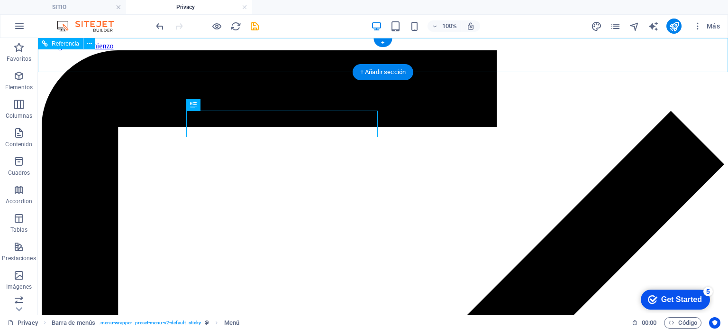
click at [397, 50] on div "De regreso al comienzo" at bounding box center [383, 46] width 683 height 9
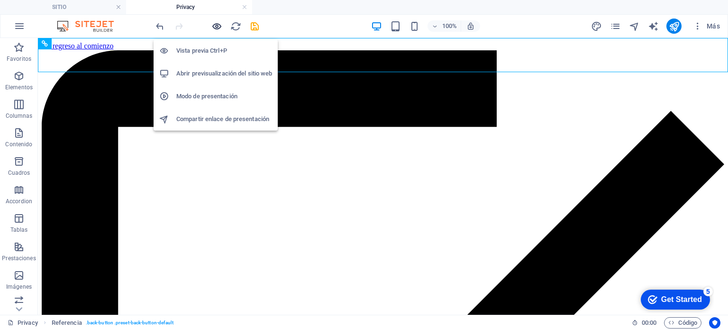
click at [218, 24] on icon "button" at bounding box center [216, 26] width 11 height 11
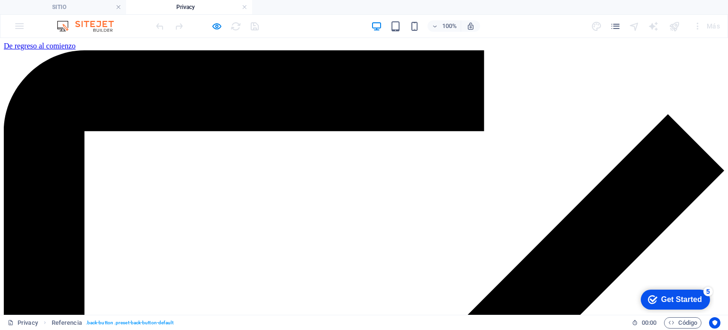
click at [75, 50] on link "De regreso al comienzo" at bounding box center [40, 46] width 72 height 8
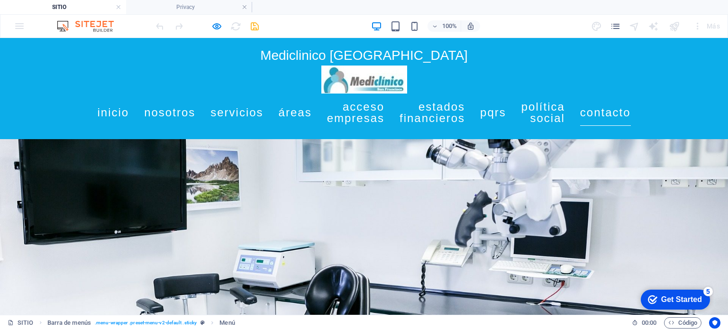
scroll to position [1354, 0]
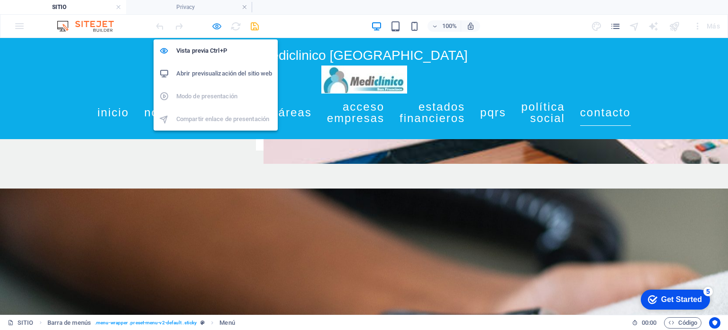
drag, startPoint x: 216, startPoint y: 27, endPoint x: 41, endPoint y: 119, distance: 197.9
click at [0, 0] on icon "button" at bounding box center [0, 0] width 0 height 0
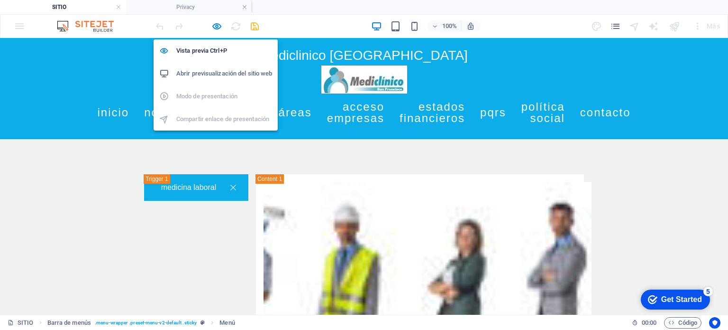
select select
select select "2"
select select
select select "external"
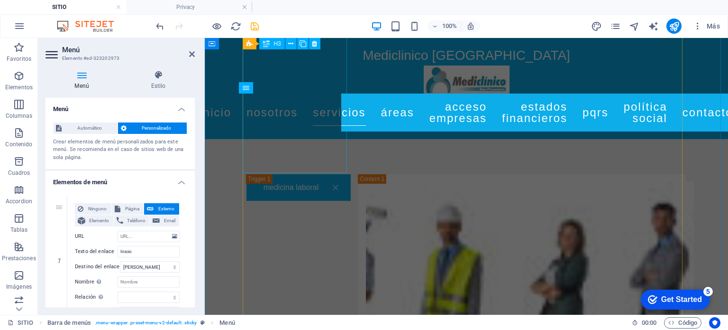
scroll to position [1783, 0]
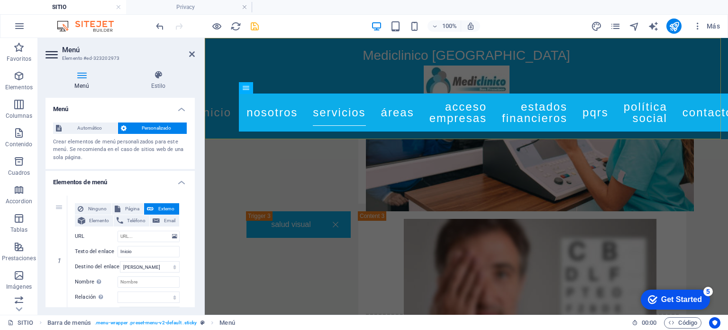
click at [706, 75] on div "Mediclinico [GEOGRAPHIC_DATA] Inicio Nosotros Servicios Áreas Acceso Empresas E…" at bounding box center [467, 88] width 524 height 101
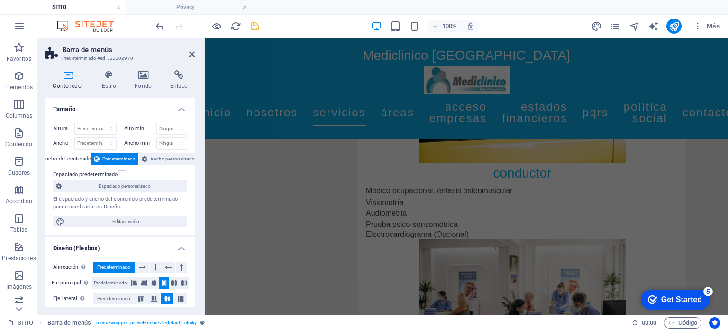
scroll to position [4119, 0]
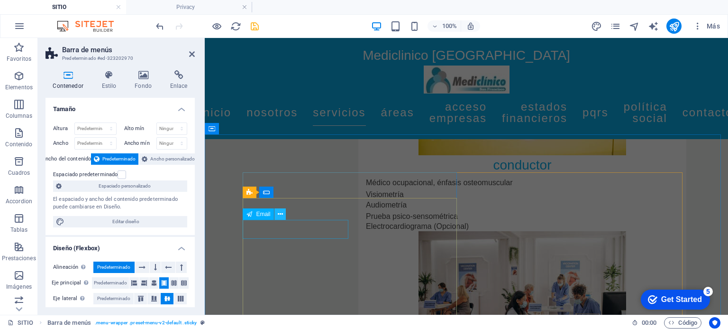
click at [281, 213] on icon at bounding box center [280, 214] width 5 height 10
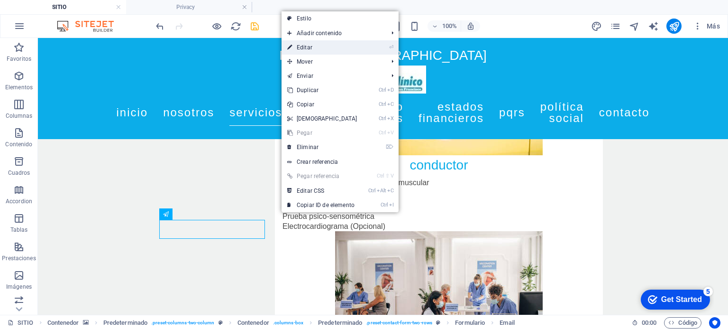
click at [312, 47] on link "⏎ Editar" at bounding box center [323, 47] width 82 height 14
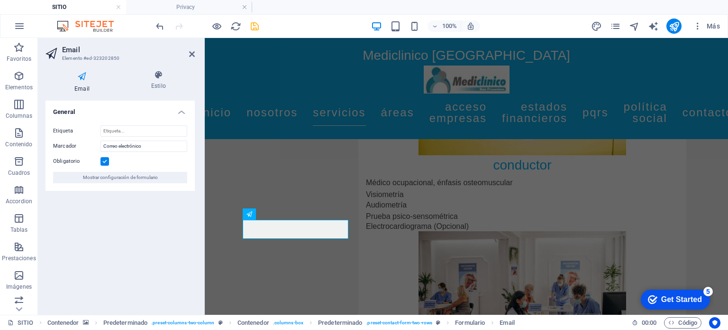
click at [85, 83] on h4 "Email" at bounding box center [84, 81] width 77 height 23
click at [164, 81] on h4 "Estilo" at bounding box center [158, 80] width 73 height 20
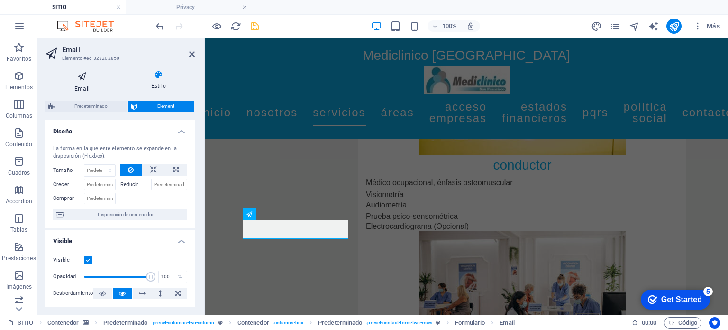
click at [85, 79] on icon at bounding box center [82, 76] width 73 height 12
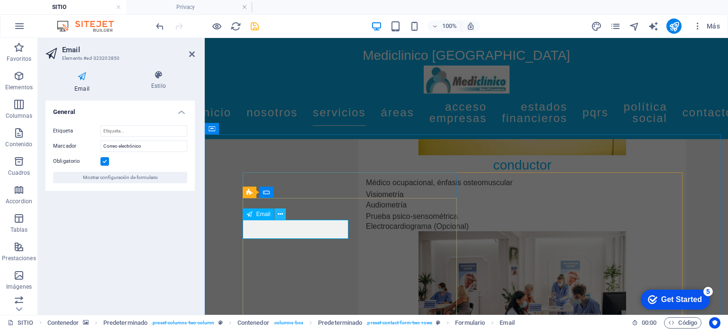
click at [281, 214] on icon at bounding box center [280, 214] width 5 height 10
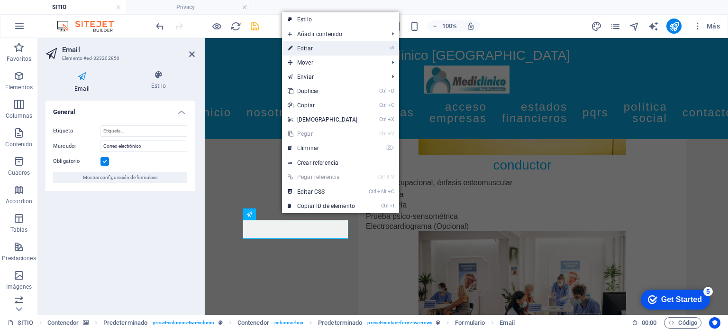
click at [313, 49] on link "⏎ Editar" at bounding box center [323, 48] width 82 height 14
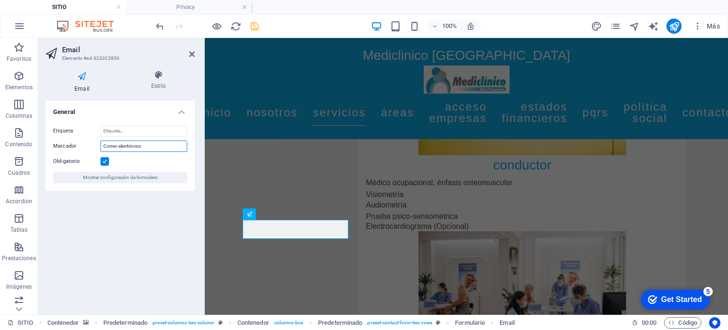
click at [127, 147] on input "Correo electrónico" at bounding box center [144, 145] width 87 height 11
click at [114, 147] on input "Correo electrónico" at bounding box center [144, 145] width 87 height 11
click at [153, 145] on input "Correo electrónico" at bounding box center [144, 145] width 87 height 11
click at [135, 175] on span "Mostrar configuración de formulario" at bounding box center [120, 177] width 75 height 11
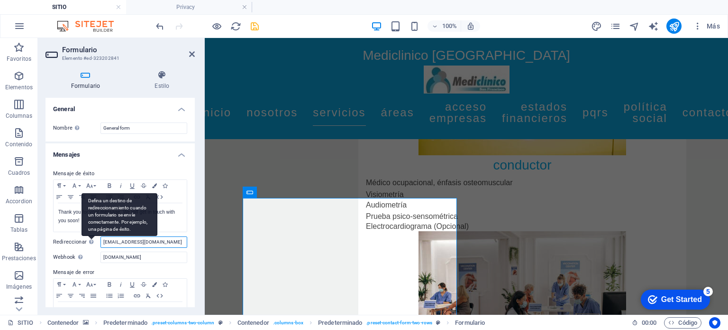
drag, startPoint x: 111, startPoint y: 240, endPoint x: 86, endPoint y: 239, distance: 25.2
click at [86, 239] on div "Redireccionar [PERSON_NAME] un destino de redireccionamiento cuando un formular…" at bounding box center [120, 241] width 134 height 11
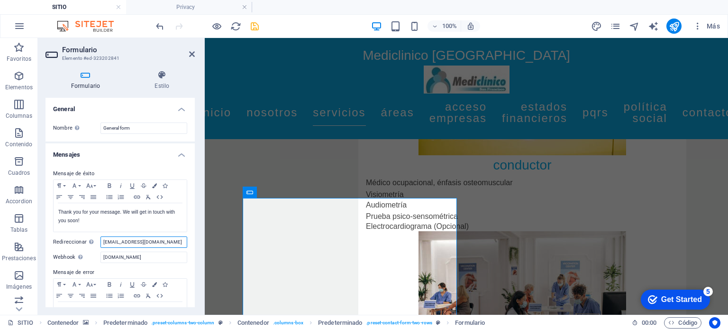
type input "[EMAIL_ADDRESS][DOMAIN_NAME]"
click at [195, 249] on div "Formulario Estilo General Nombre Define un nombre para el formulario. General f…" at bounding box center [120, 189] width 165 height 252
click at [160, 71] on icon at bounding box center [161, 74] width 65 height 9
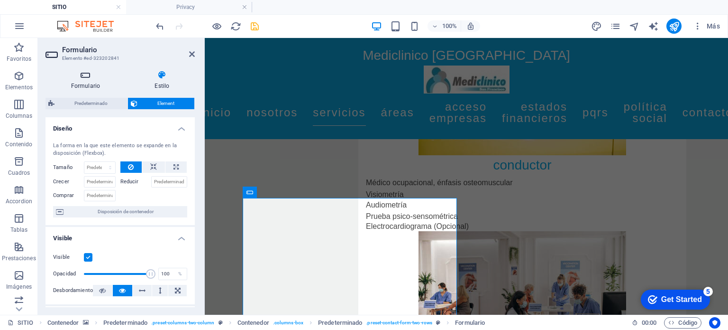
click at [90, 81] on h4 "Formulario" at bounding box center [88, 80] width 84 height 20
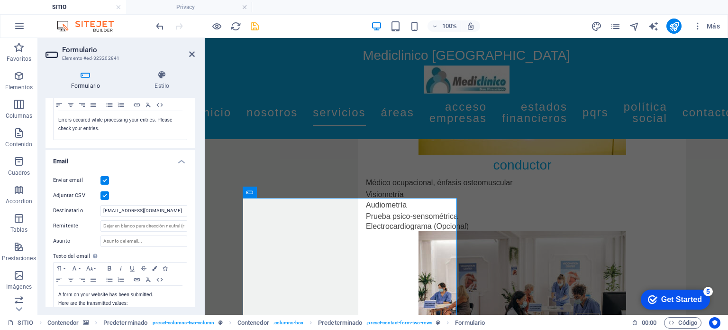
scroll to position [193, 0]
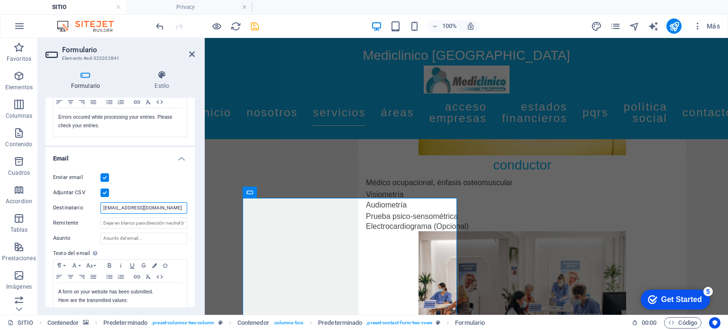
drag, startPoint x: 110, startPoint y: 208, endPoint x: 85, endPoint y: 204, distance: 24.9
click at [85, 204] on div "Destinatario [EMAIL_ADDRESS][DOMAIN_NAME]" at bounding box center [120, 207] width 134 height 11
type input "[EMAIL_ADDRESS][DOMAIN_NAME]"
click at [178, 181] on div "Enviar email" at bounding box center [120, 177] width 134 height 11
drag, startPoint x: 193, startPoint y: 215, endPoint x: 198, endPoint y: 263, distance: 48.6
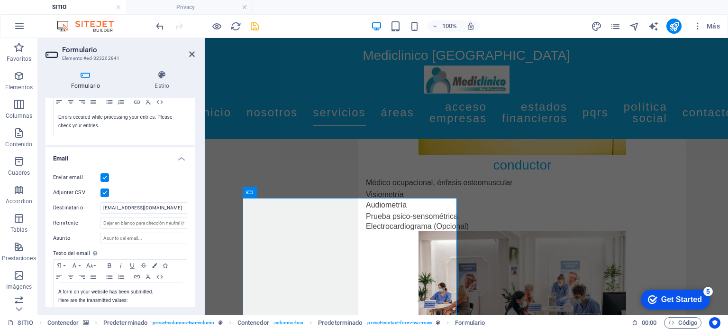
click at [198, 263] on div "Formulario Estilo General Nombre Define un nombre para el formulario. General f…" at bounding box center [120, 189] width 165 height 252
drag, startPoint x: 193, startPoint y: 230, endPoint x: 199, endPoint y: 287, distance: 58.2
click at [199, 287] on div "Formulario Estilo General Nombre Define un nombre para el formulario. General f…" at bounding box center [120, 189] width 165 height 252
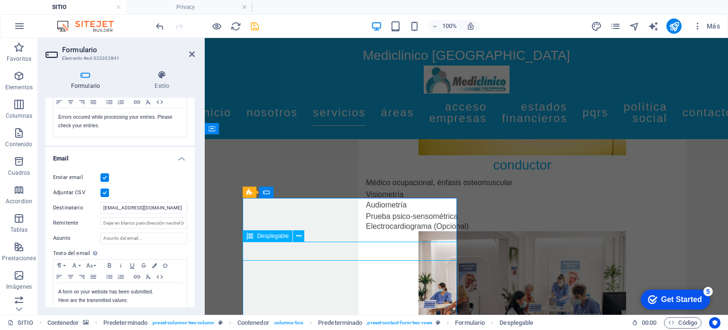
click at [298, 237] on icon at bounding box center [298, 236] width 5 height 10
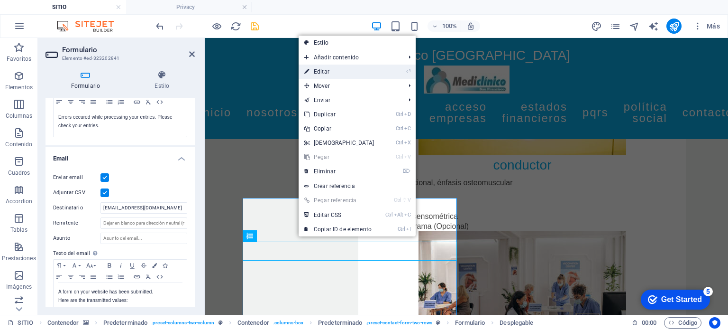
click at [322, 72] on link "⏎ Editar" at bounding box center [340, 71] width 82 height 14
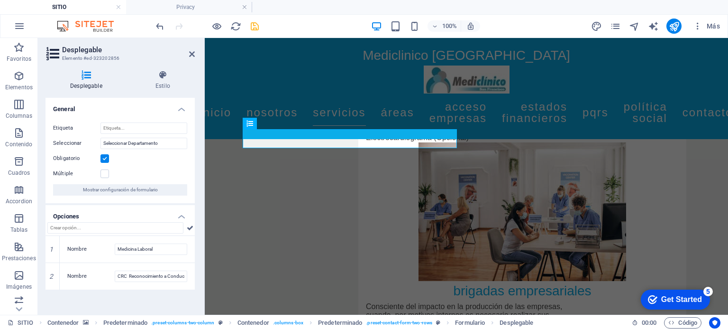
scroll to position [4248, 0]
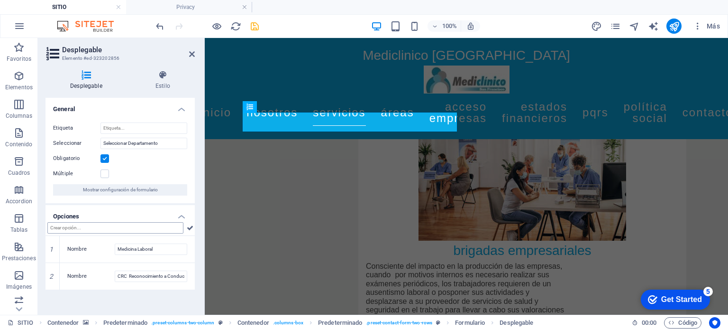
click at [167, 224] on input "text" at bounding box center [115, 227] width 136 height 11
type input "A"
type input "a"
click at [68, 227] on input "Consultorias o Apoyos Empresariales" at bounding box center [115, 227] width 136 height 11
type input "Consultorías o Apoyos Empresariales"
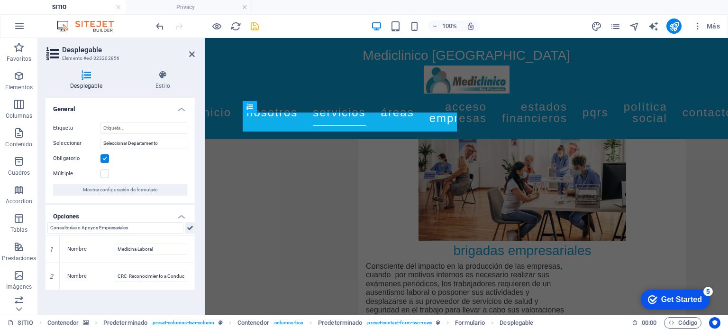
click at [188, 228] on icon at bounding box center [190, 227] width 7 height 11
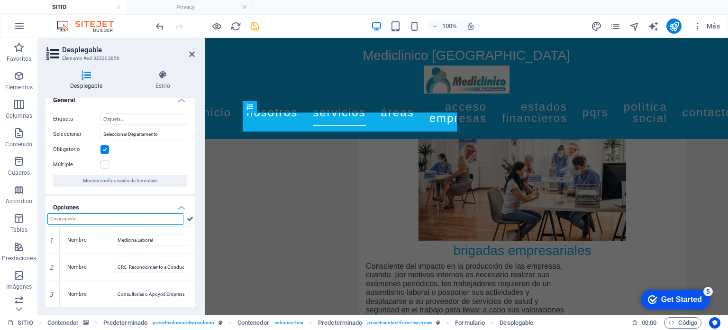
scroll to position [0, 0]
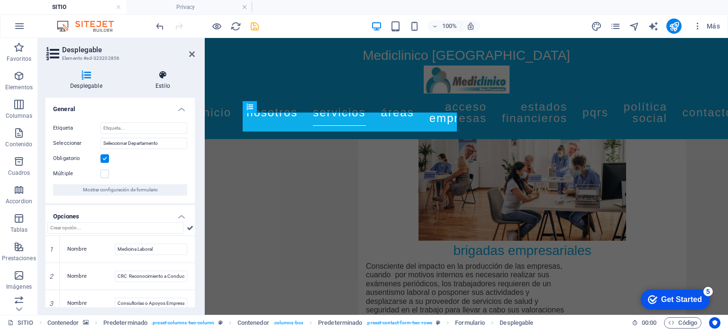
click at [169, 79] on icon at bounding box center [163, 74] width 64 height 9
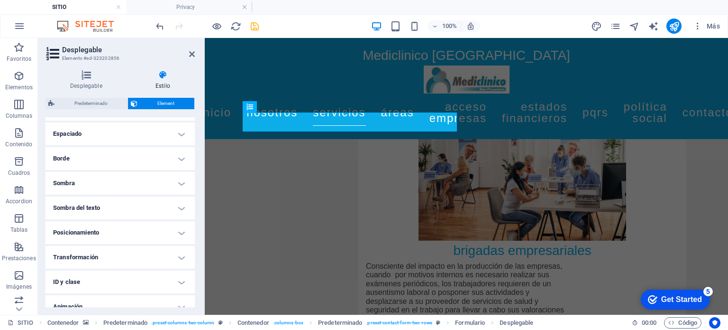
scroll to position [182, 0]
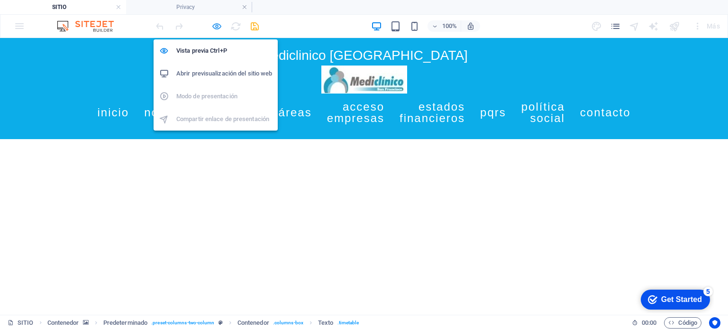
scroll to position [916, 0]
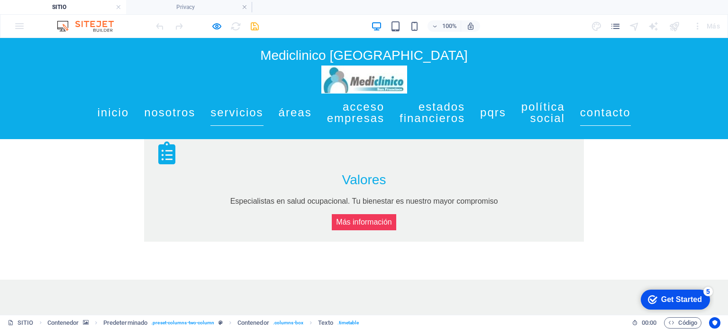
click at [631, 115] on link "Contacto" at bounding box center [605, 112] width 51 height 27
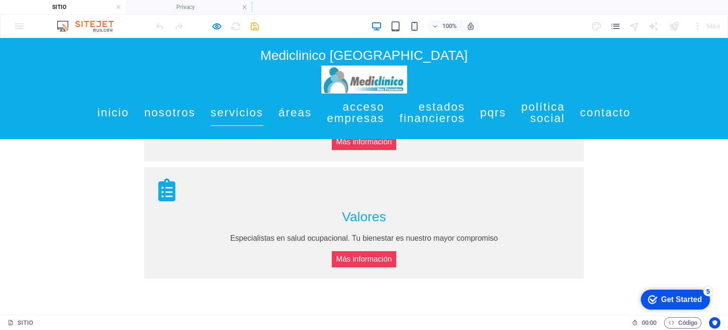
scroll to position [870, 0]
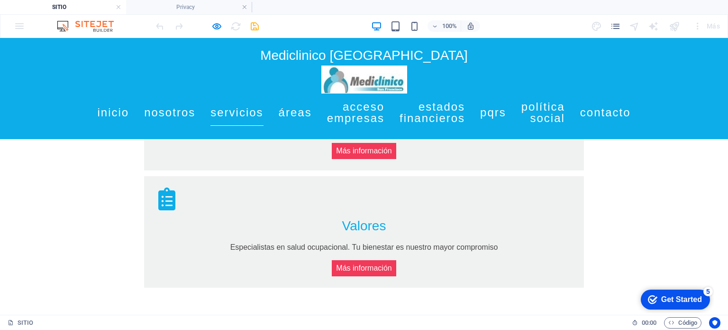
click at [337, 213] on button "button" at bounding box center [337, 213] width 0 height 0
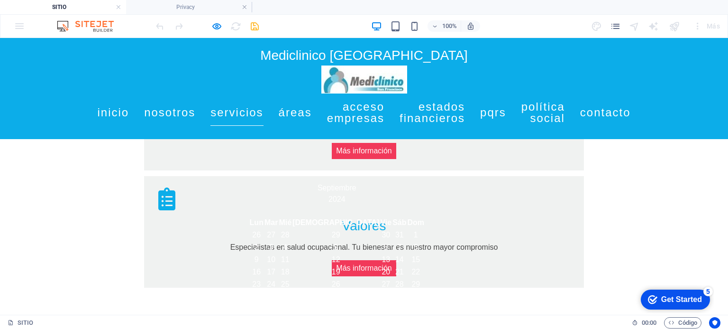
click at [337, 213] on button "button" at bounding box center [337, 213] width 0 height 0
click at [252, 84] on div "Mediclinico [GEOGRAPHIC_DATA] Inicio Nosotros Servicios Áreas Acceso Empresas E…" at bounding box center [364, 88] width 728 height 101
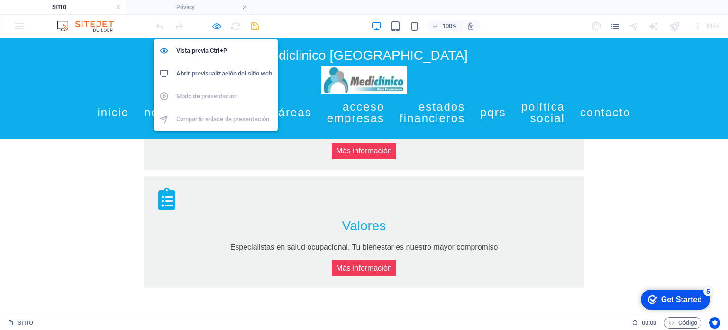
click at [0, 0] on icon "button" at bounding box center [0, 0] width 0 height 0
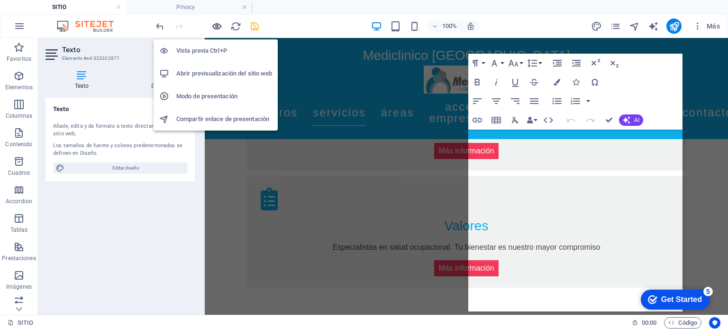
scroll to position [4187, 0]
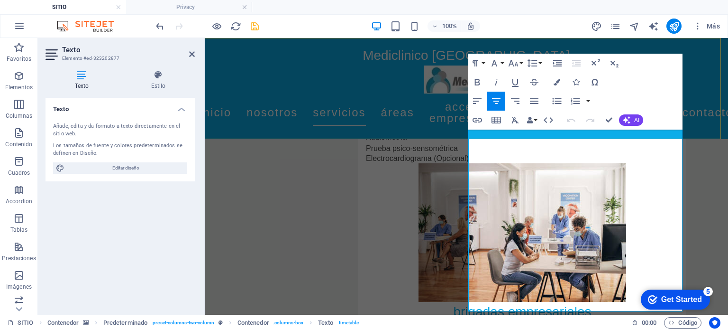
click at [704, 66] on div "Mediclinico [GEOGRAPHIC_DATA] Inicio Nosotros Servicios Áreas Acceso Empresas E…" at bounding box center [467, 88] width 524 height 101
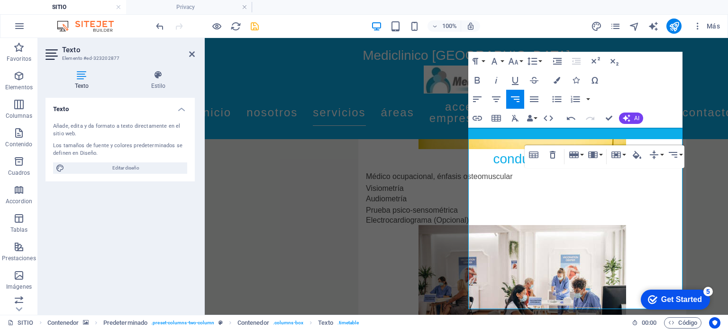
scroll to position [4222, 0]
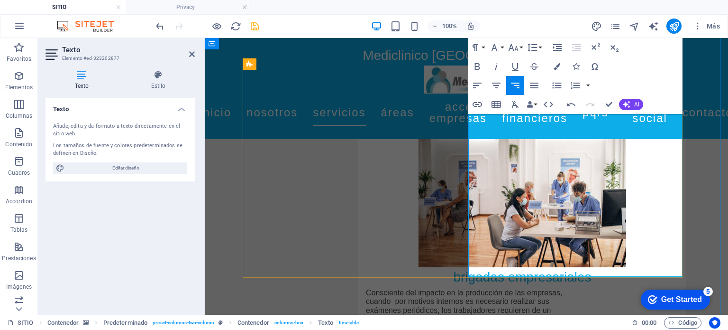
drag, startPoint x: 613, startPoint y: 159, endPoint x: 678, endPoint y: 160, distance: 65.4
copy td "6:30 am a 4:00 pm"
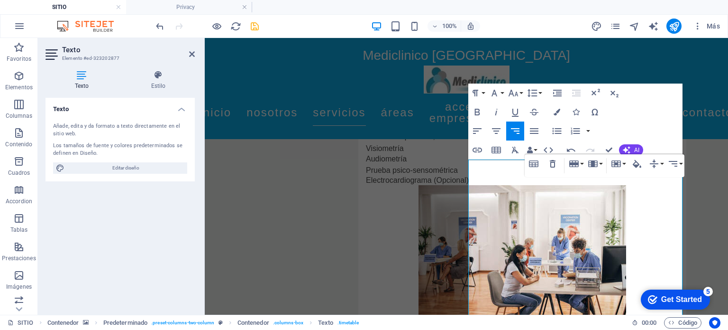
scroll to position [4158, 0]
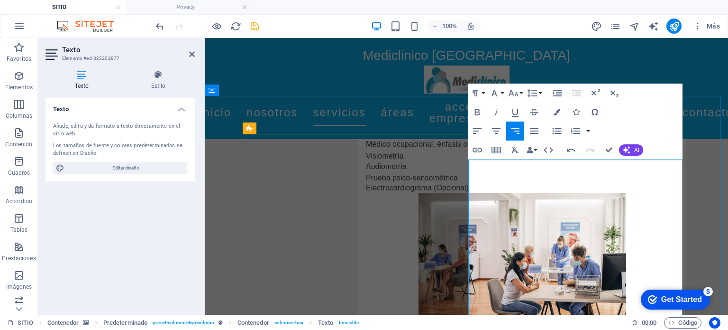
drag, startPoint x: 602, startPoint y: 199, endPoint x: 680, endPoint y: 197, distance: 77.8
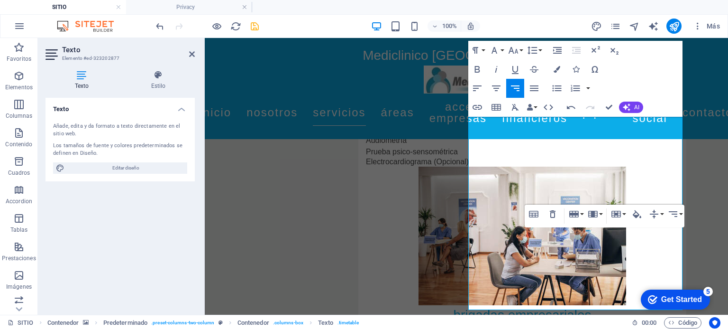
scroll to position [4200, 0]
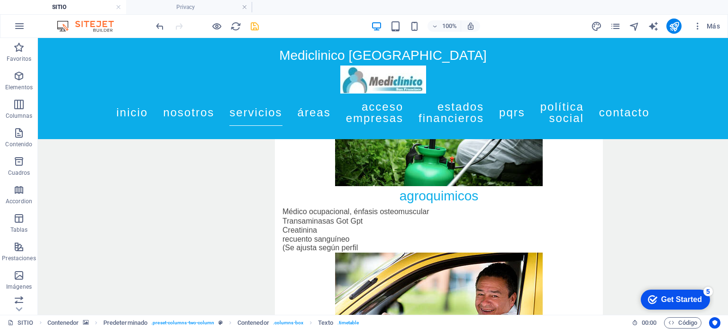
scroll to position [3908, 0]
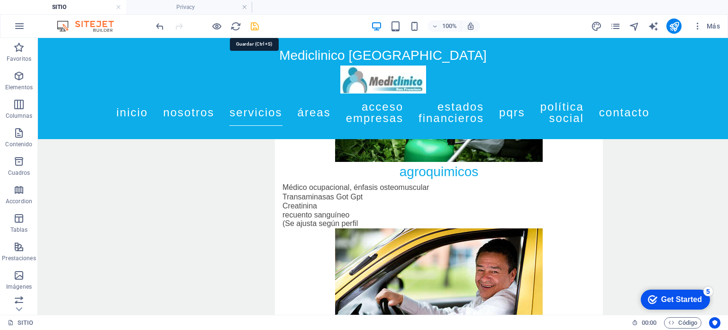
click at [255, 25] on icon "save" at bounding box center [254, 26] width 11 height 11
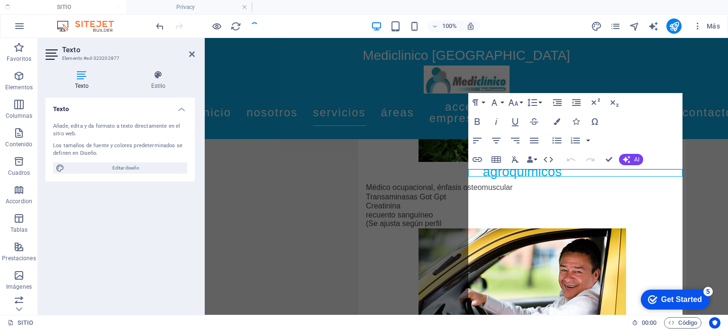
scroll to position [4199, 0]
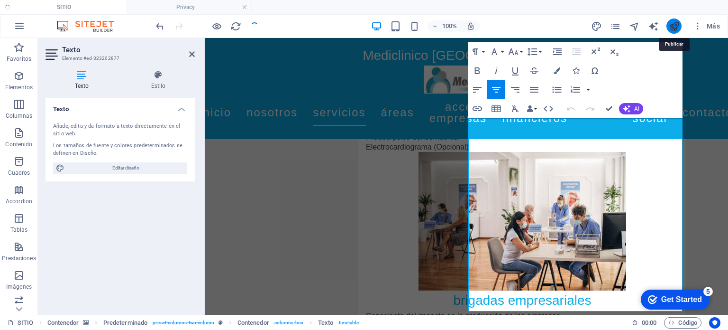
click at [678, 24] on icon "publish" at bounding box center [674, 26] width 11 height 11
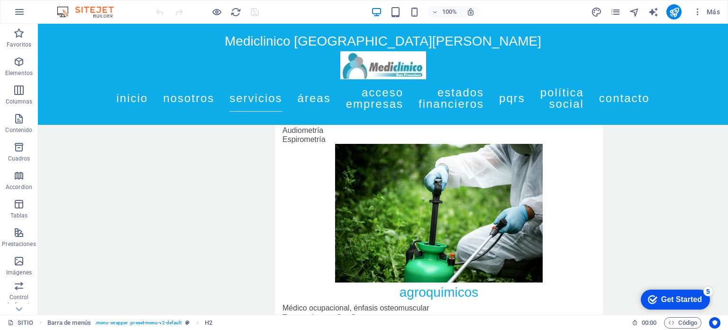
scroll to position [3813, 0]
